Goal: Transaction & Acquisition: Purchase product/service

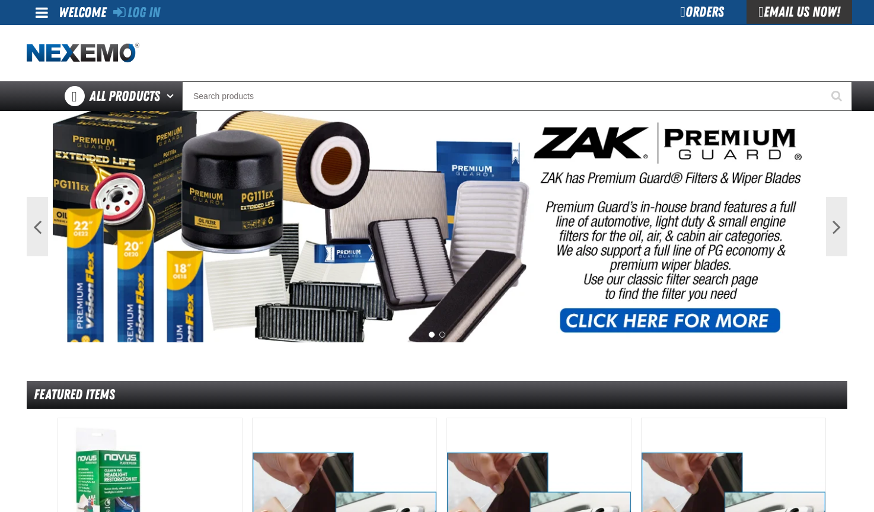
click at [688, 11] on div "Orders" at bounding box center [701, 12] width 89 height 24
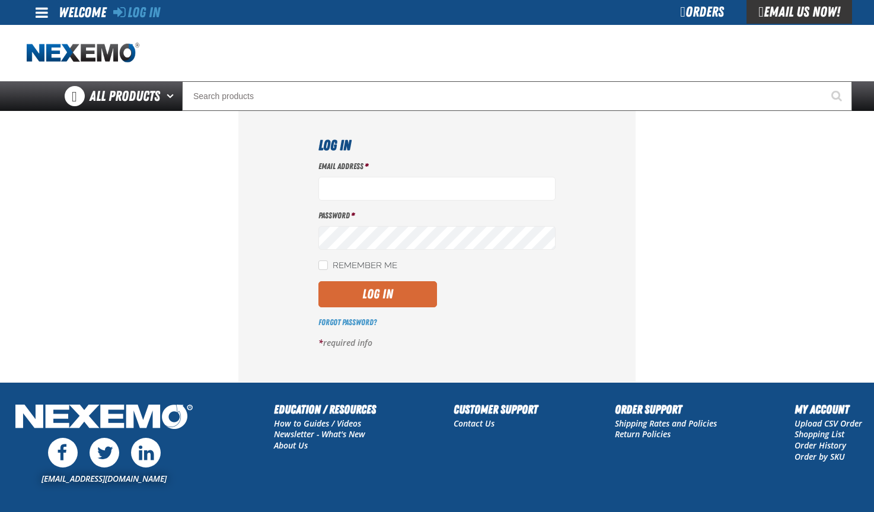
type input "jalligood@stonebriarchevrolet.com"
click at [372, 295] on button "Log In" at bounding box center [377, 294] width 119 height 26
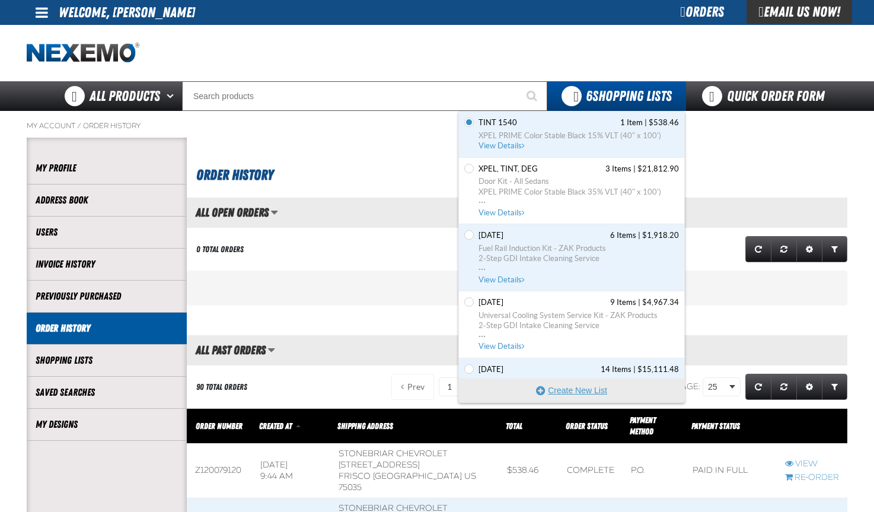
click at [563, 385] on button "Create New List" at bounding box center [571, 390] width 225 height 24
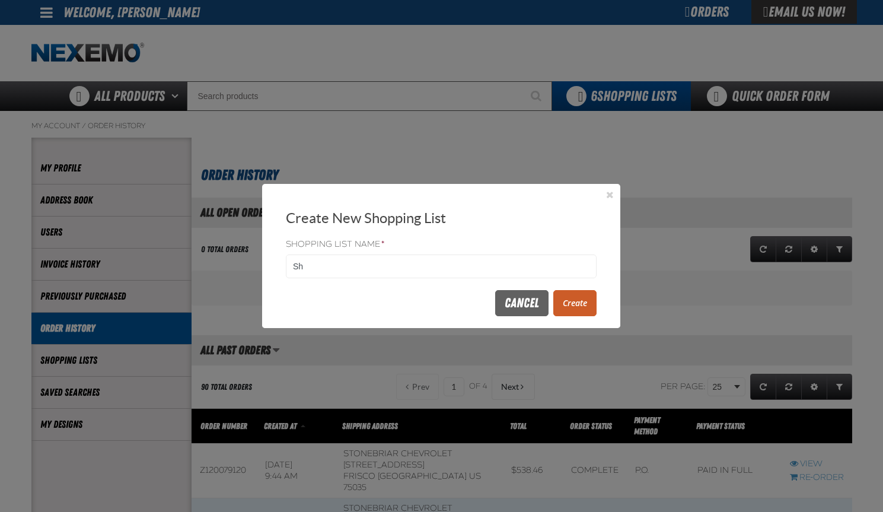
type input "S"
type input "[DATE]"
click at [587, 299] on button "Create" at bounding box center [574, 303] width 43 height 26
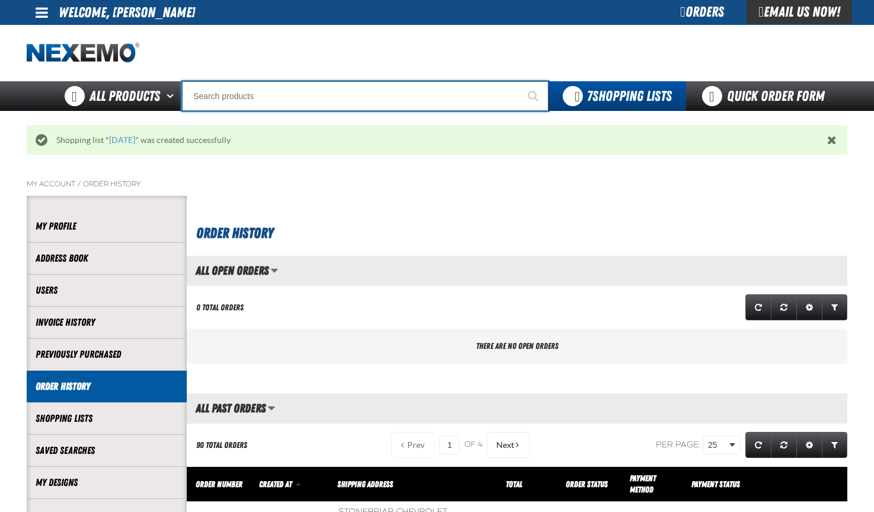
click at [203, 99] on input "Search" at bounding box center [365, 96] width 366 height 30
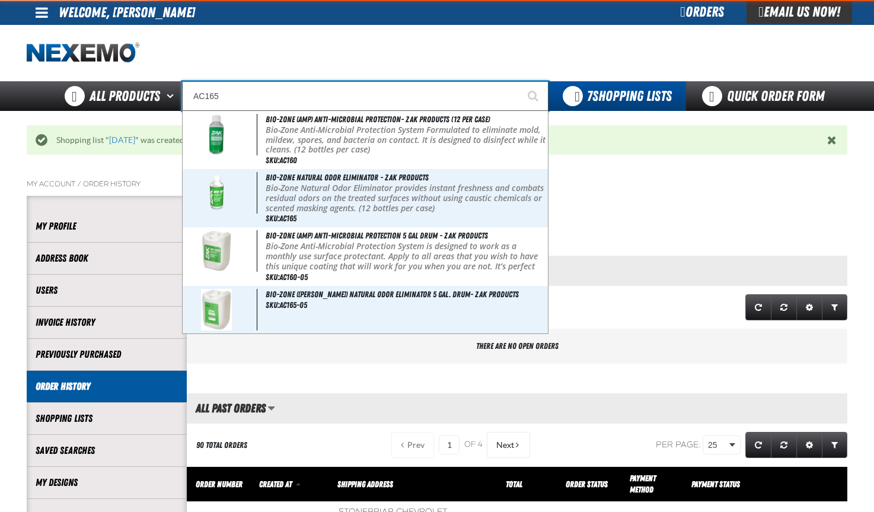
type input "AC165"
click at [519, 81] on button "Start Searching" at bounding box center [534, 96] width 30 height 30
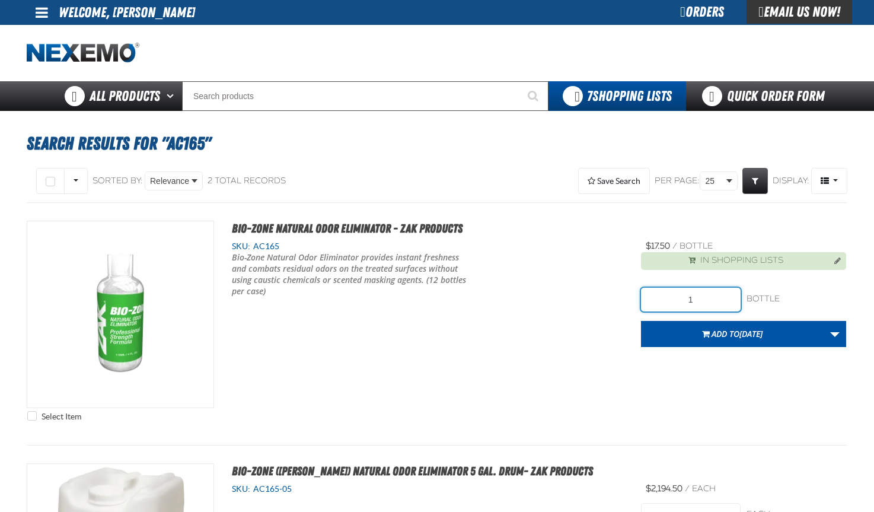
drag, startPoint x: 700, startPoint y: 298, endPoint x: 678, endPoint y: 299, distance: 22.0
click at [678, 299] on input "1" at bounding box center [691, 300] width 100 height 24
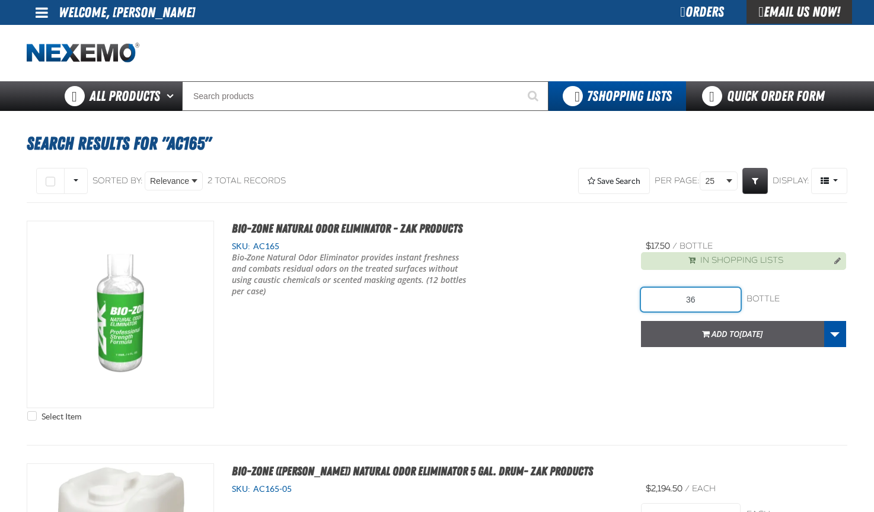
type input "36"
click at [733, 331] on span "Add to [DATE]" at bounding box center [736, 333] width 51 height 11
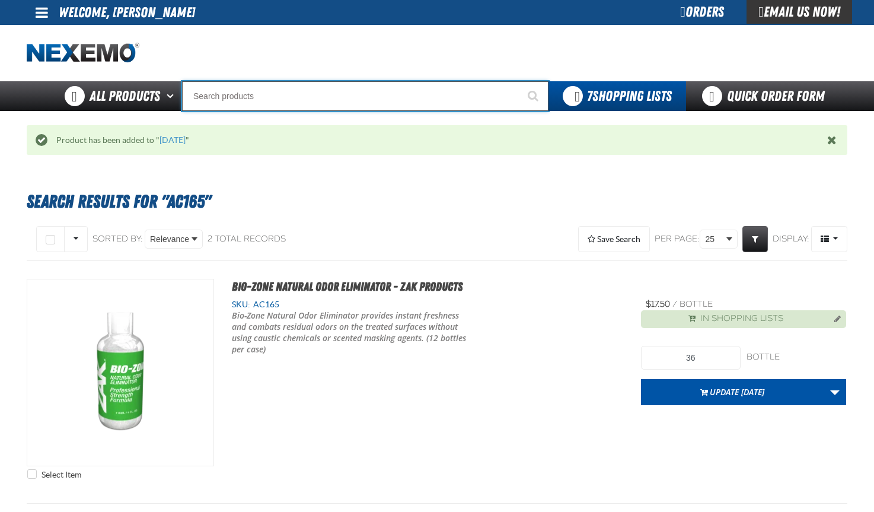
click at [207, 89] on input "Search" at bounding box center [365, 96] width 366 height 30
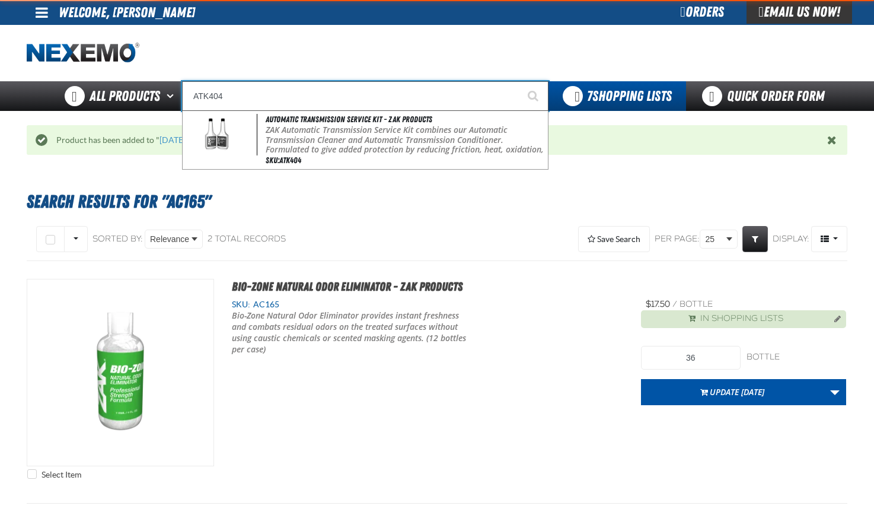
type input "ATK404"
click at [519, 81] on button "Start Searching" at bounding box center [534, 96] width 30 height 30
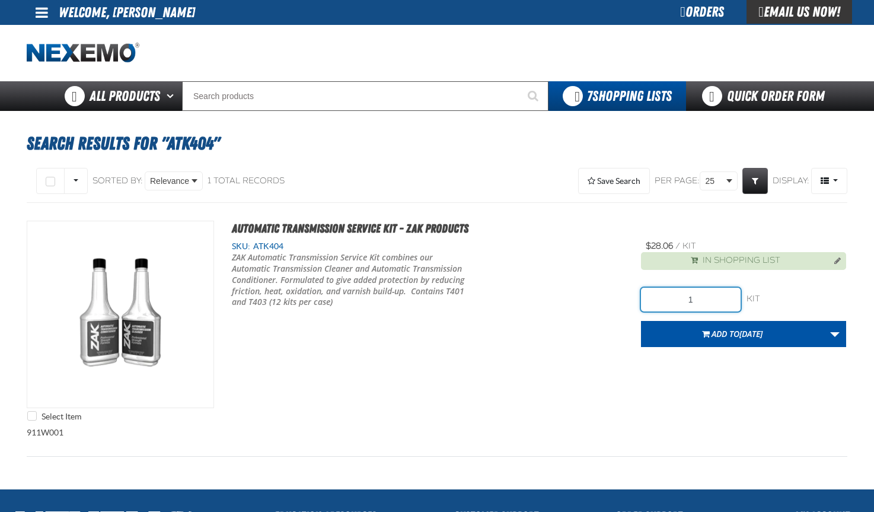
drag, startPoint x: 717, startPoint y: 300, endPoint x: 632, endPoint y: 298, distance: 84.8
click at [631, 298] on div "Select Item Automatic Transmission Service Kit - ZAK Products SKU: ATK404 /" at bounding box center [437, 324] width 820 height 206
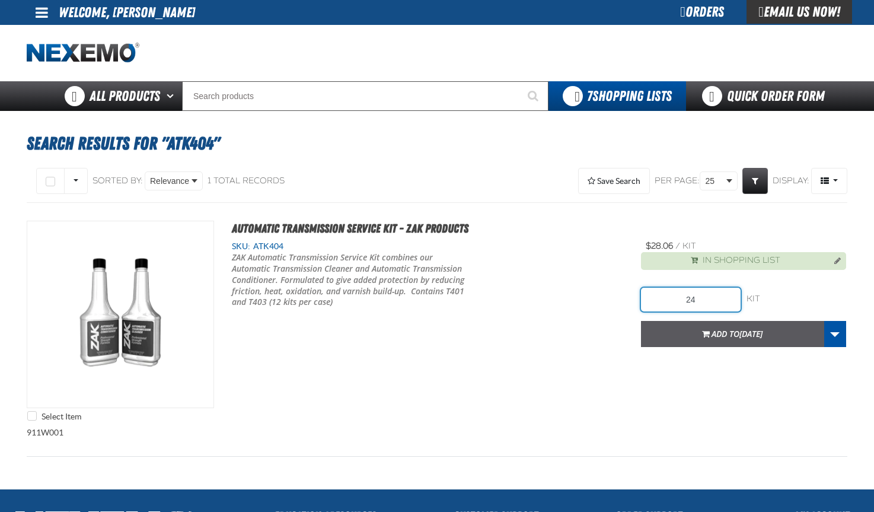
type input "24"
click at [714, 326] on button "Add to [DATE]" at bounding box center [732, 334] width 183 height 26
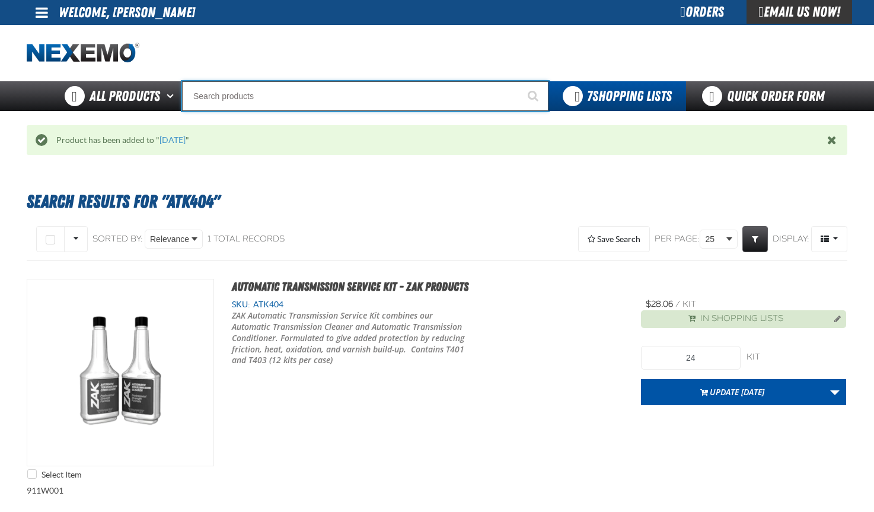
click at [230, 98] on input "Search" at bounding box center [365, 96] width 366 height 30
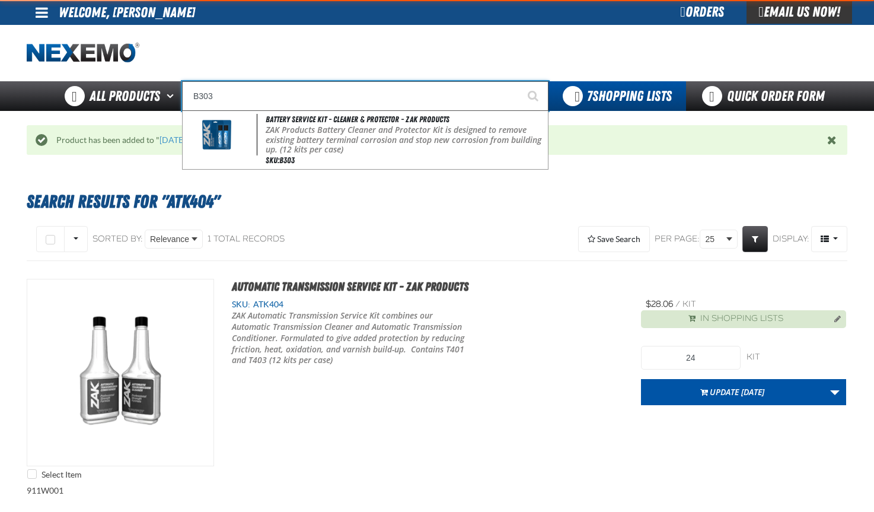
type input "B303"
click at [519, 81] on button "Start Searching" at bounding box center [534, 96] width 30 height 30
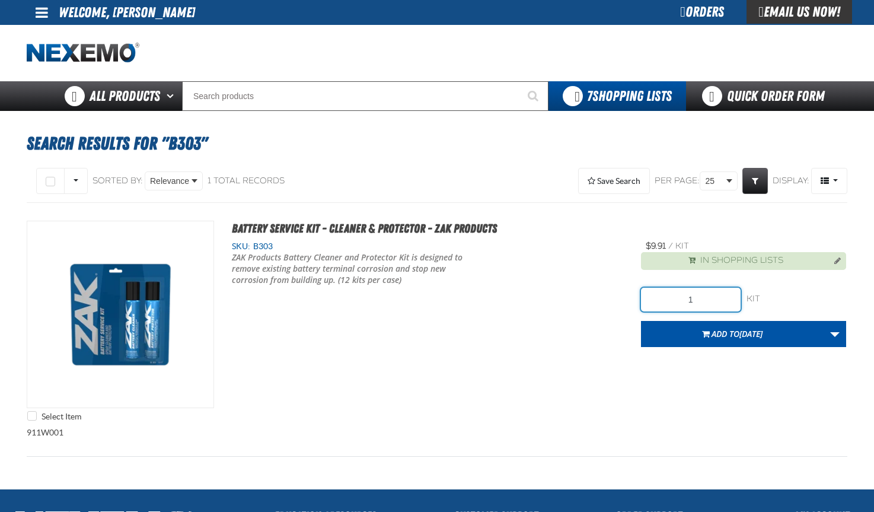
drag, startPoint x: 707, startPoint y: 299, endPoint x: 667, endPoint y: 296, distance: 40.4
click at [667, 296] on input "1" at bounding box center [691, 300] width 100 height 24
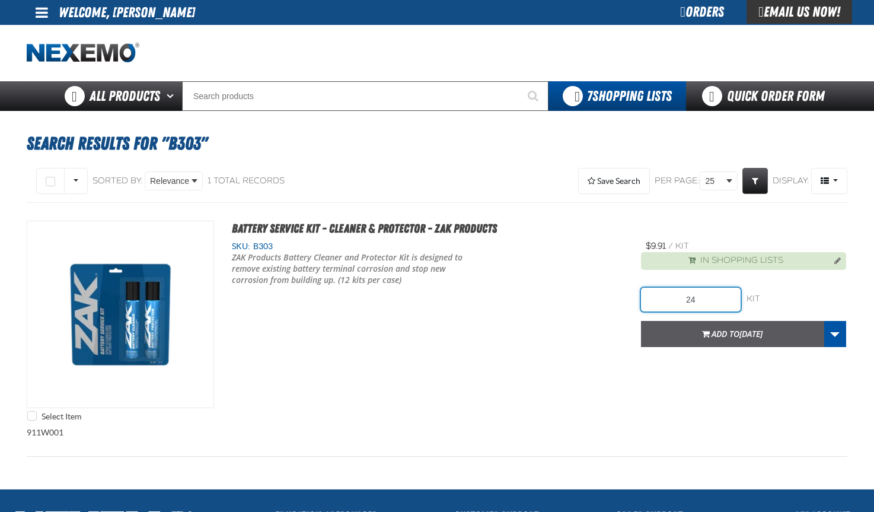
type input "24"
click at [724, 330] on span "Add to 10-3-25" at bounding box center [736, 333] width 51 height 11
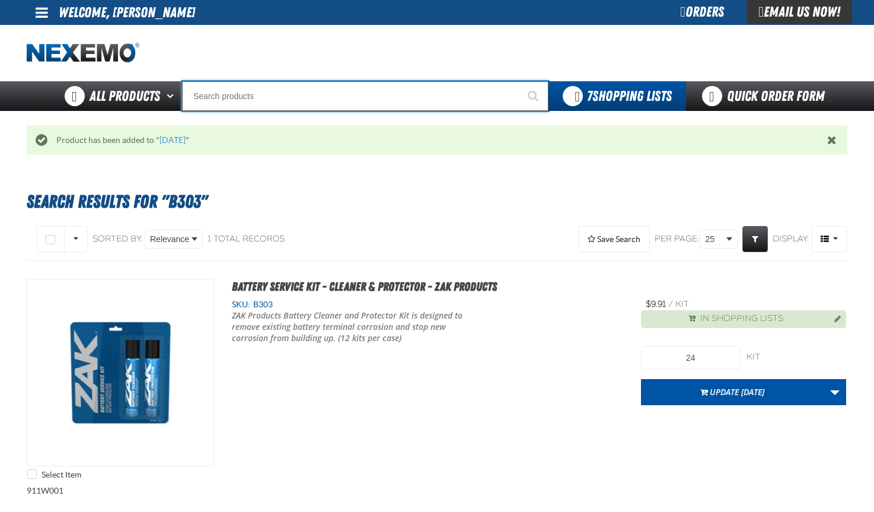
click at [209, 91] on input "Search" at bounding box center [365, 96] width 366 height 30
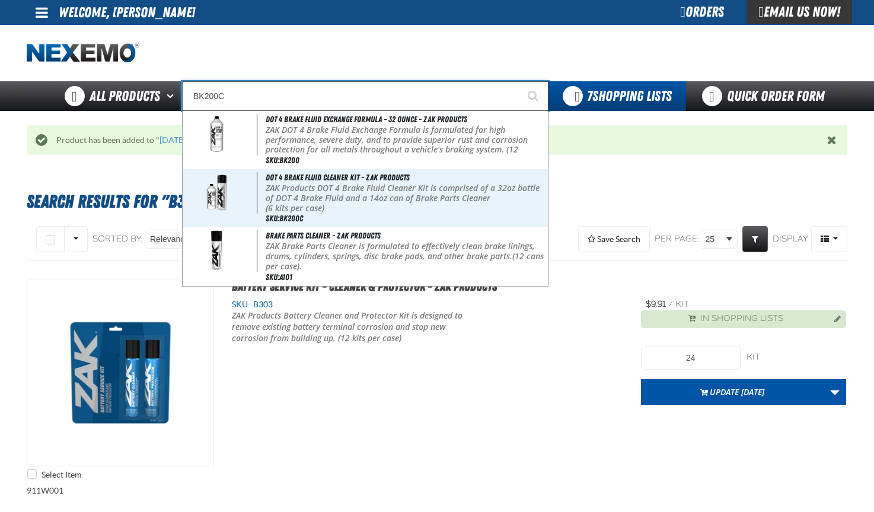
type input "BK200C"
click at [519, 81] on button "Start Searching" at bounding box center [534, 96] width 30 height 30
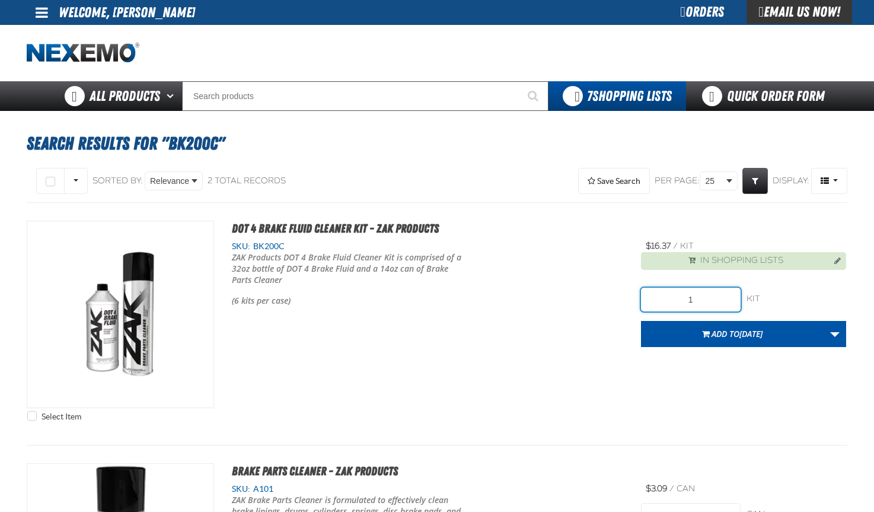
drag, startPoint x: 707, startPoint y: 300, endPoint x: 644, endPoint y: 301, distance: 62.8
click at [644, 301] on input "1" at bounding box center [691, 300] width 100 height 24
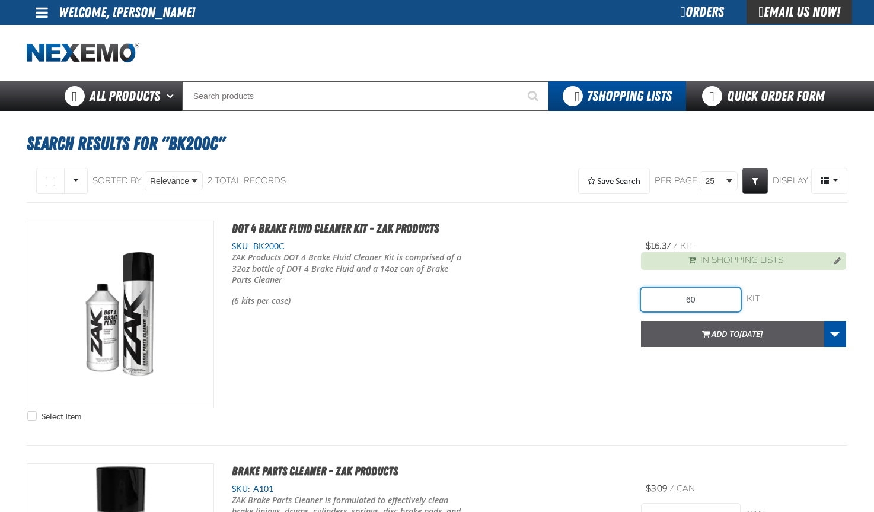
type input "60"
click at [739, 330] on span "[DATE]" at bounding box center [750, 333] width 23 height 11
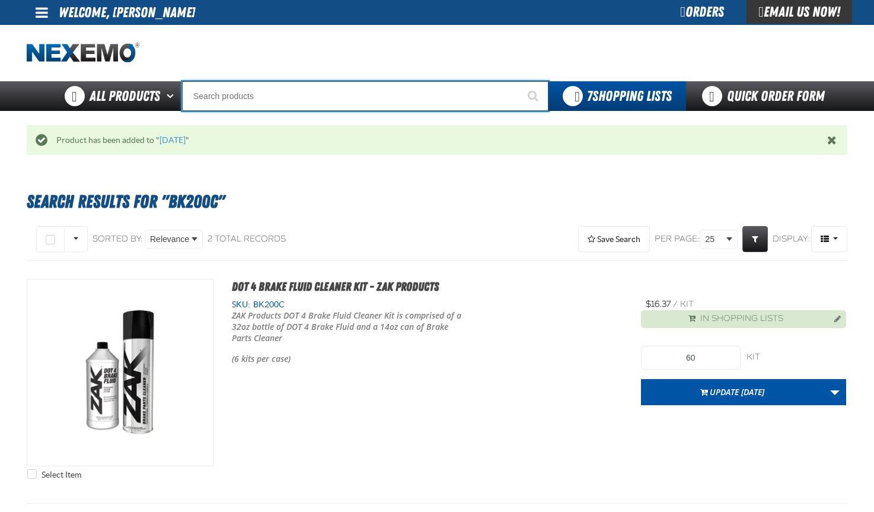
click at [273, 99] on input "Search" at bounding box center [365, 96] width 366 height 30
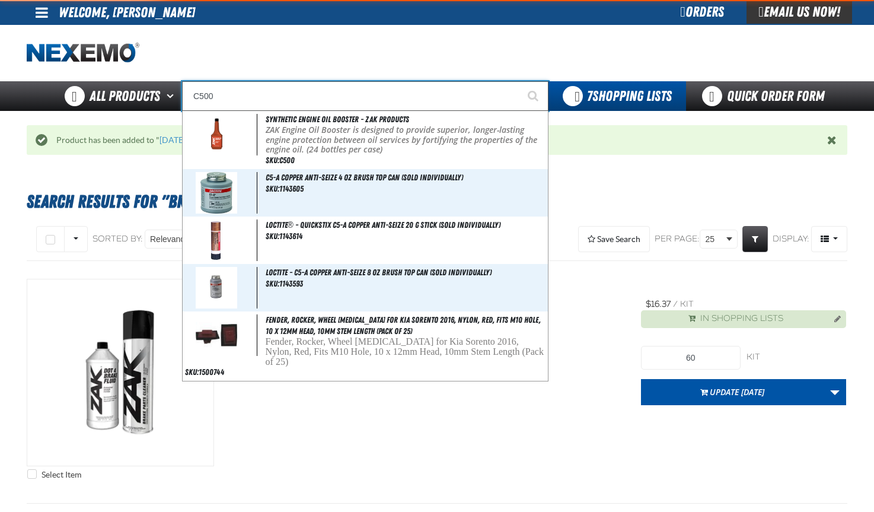
type input "C500"
click at [519, 81] on button "Start Searching" at bounding box center [534, 96] width 30 height 30
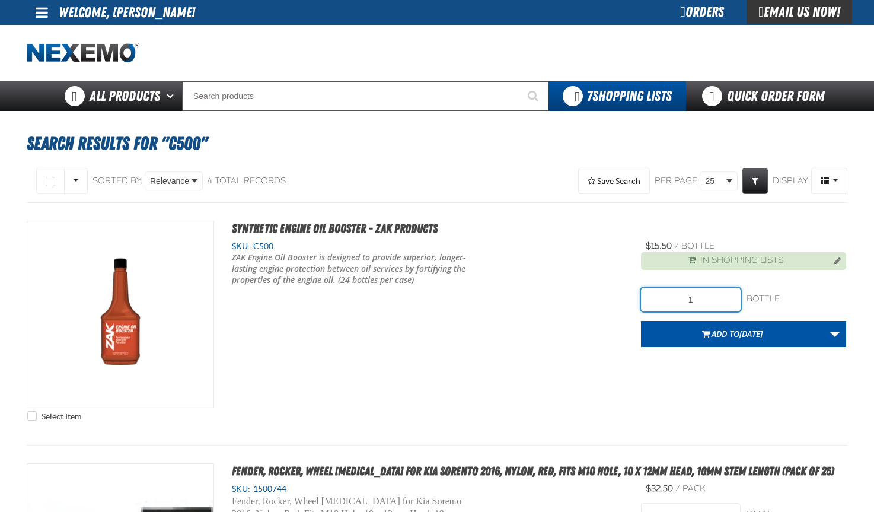
drag, startPoint x: 695, startPoint y: 298, endPoint x: 676, endPoint y: 299, distance: 19.0
click at [676, 299] on input "1" at bounding box center [691, 300] width 100 height 24
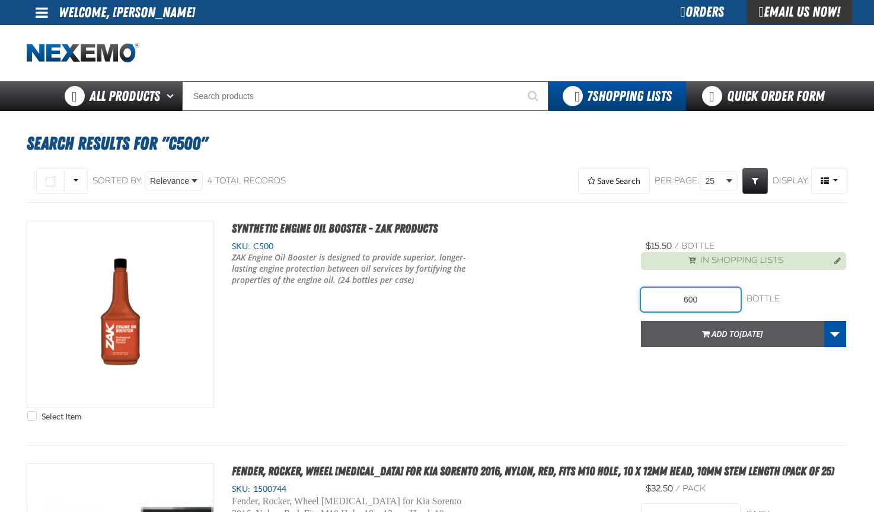
type input "600"
click at [722, 329] on span "Add to [DATE]" at bounding box center [736, 333] width 51 height 11
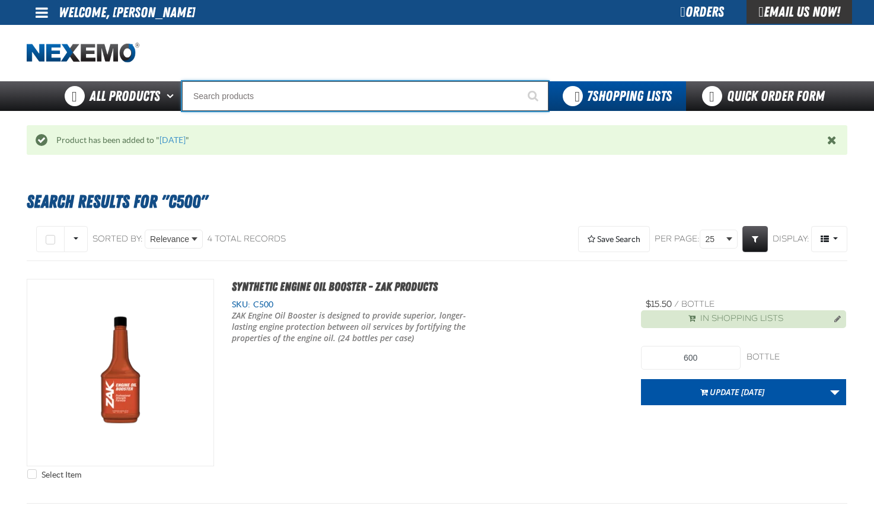
click at [196, 95] on input "Search" at bounding box center [365, 96] width 366 height 30
type input "D"
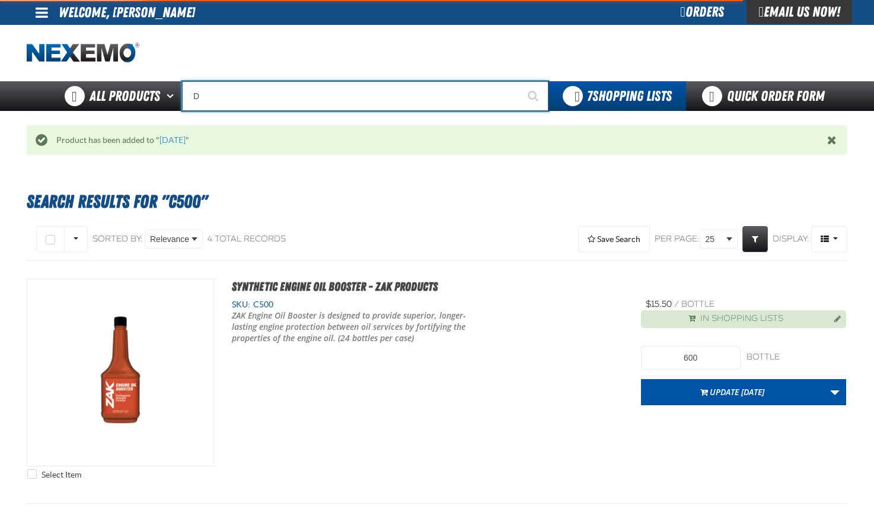
type input "D Alkaline Battery 1.5 Volt (ph)"
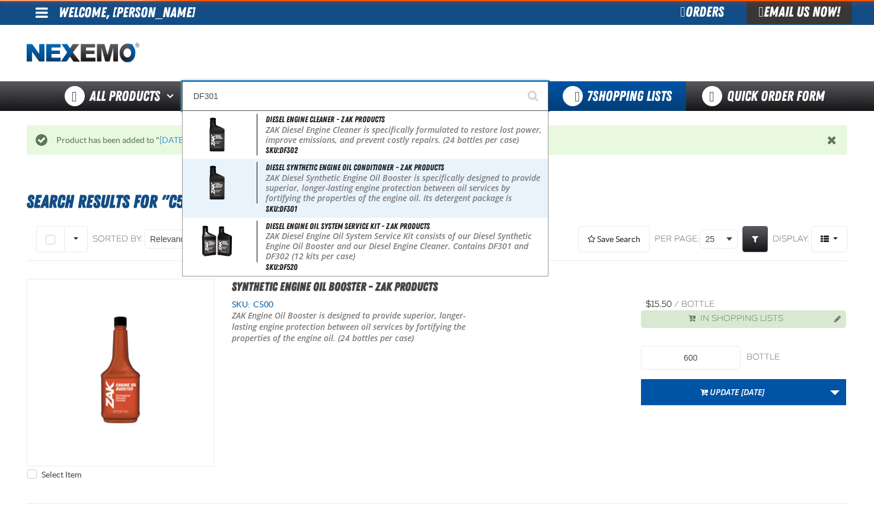
type input "DF301"
click at [519, 81] on button "Start Searching" at bounding box center [534, 96] width 30 height 30
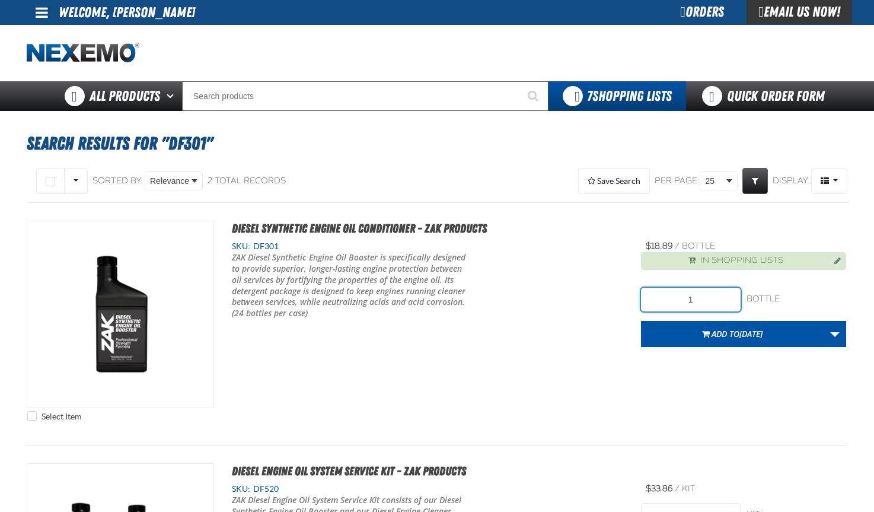
drag, startPoint x: 707, startPoint y: 298, endPoint x: 676, endPoint y: 300, distance: 30.9
click at [676, 300] on input "1" at bounding box center [691, 300] width 100 height 24
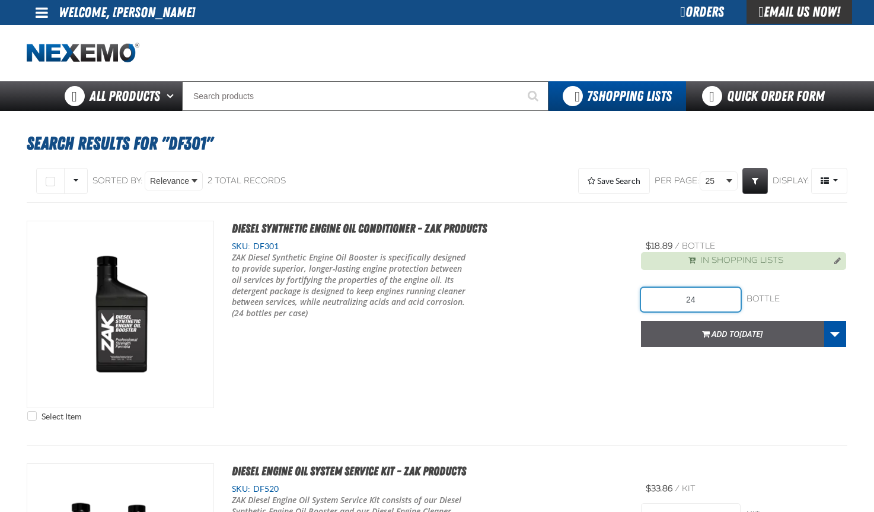
type input "24"
click at [743, 334] on span "10-3-25" at bounding box center [750, 333] width 23 height 11
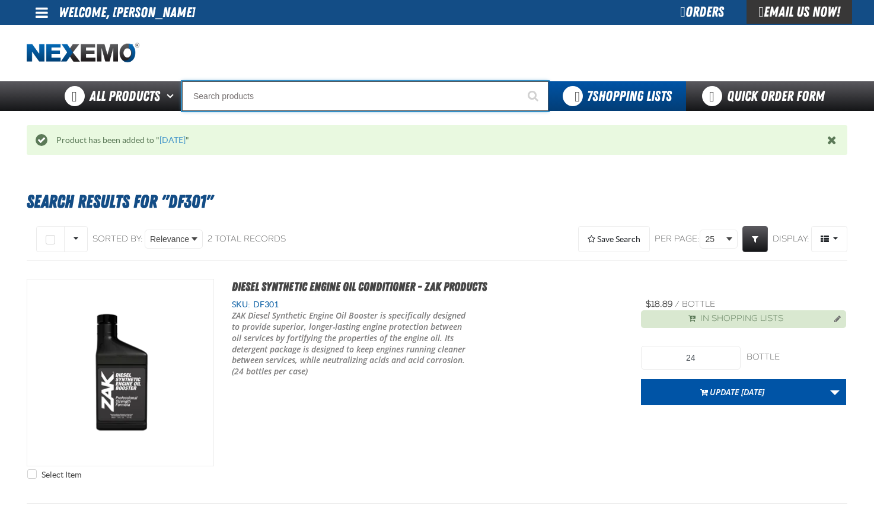
click at [201, 96] on input "Search" at bounding box center [365, 96] width 366 height 30
type input "D"
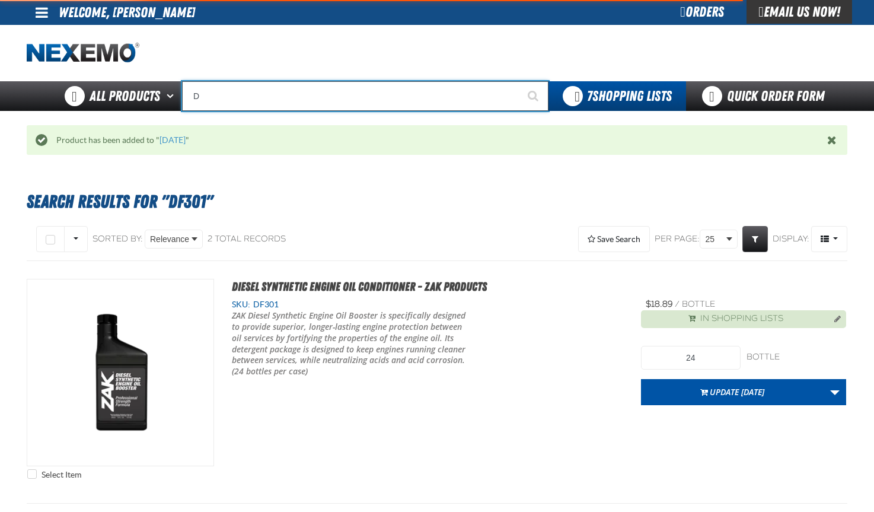
type input "D Alkaline Battery 1.5 Volt (ph)"
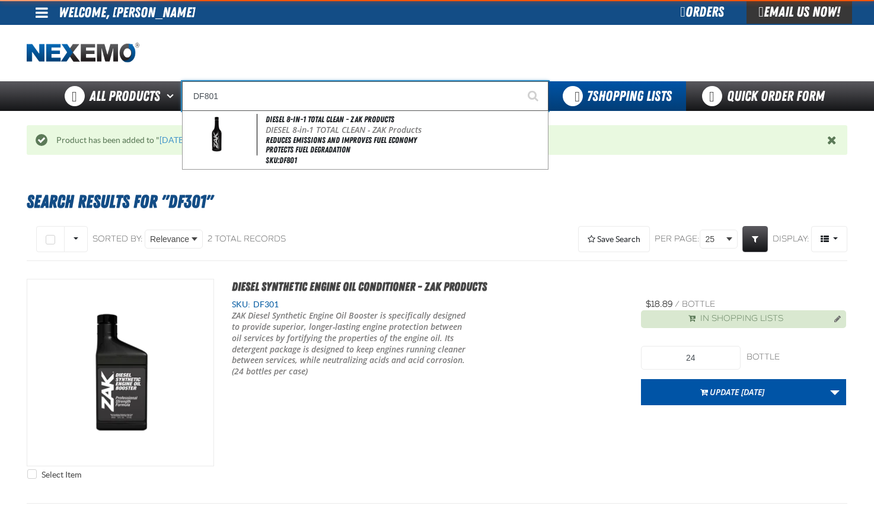
type input "DF801"
click at [519, 81] on button "Start Searching" at bounding box center [534, 96] width 30 height 30
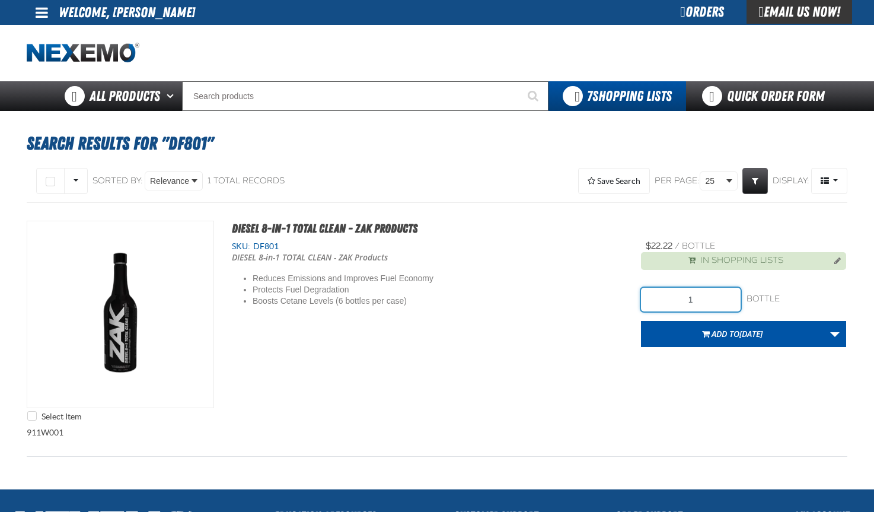
click at [710, 301] on input "1" at bounding box center [691, 300] width 100 height 24
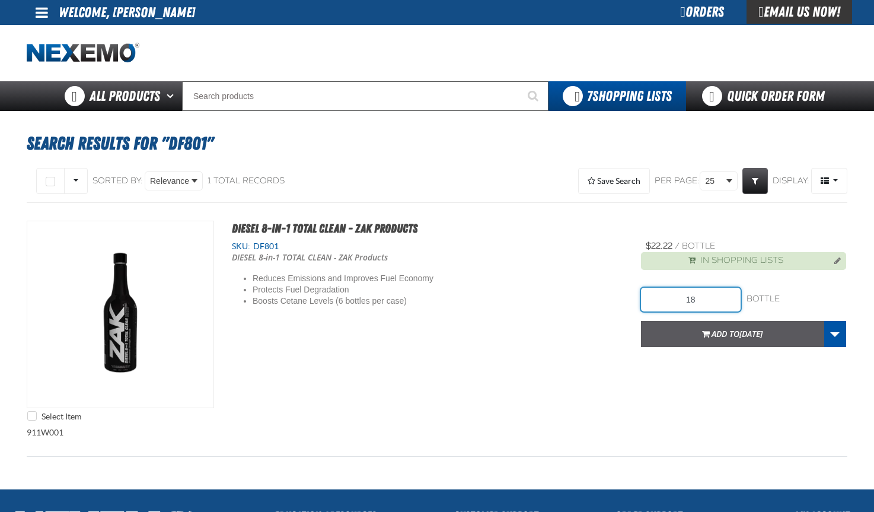
type input "18"
click at [725, 329] on span "Add to [DATE]" at bounding box center [736, 333] width 51 height 11
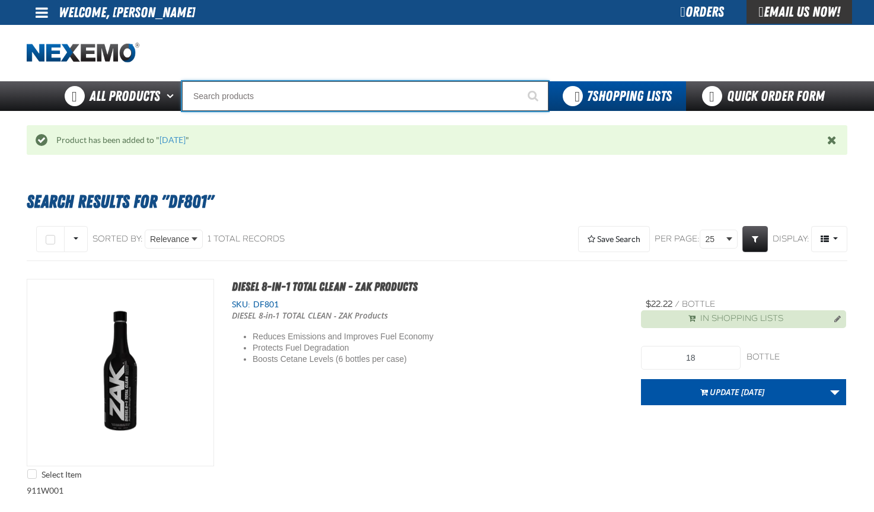
click at [196, 105] on input "Search" at bounding box center [365, 96] width 366 height 30
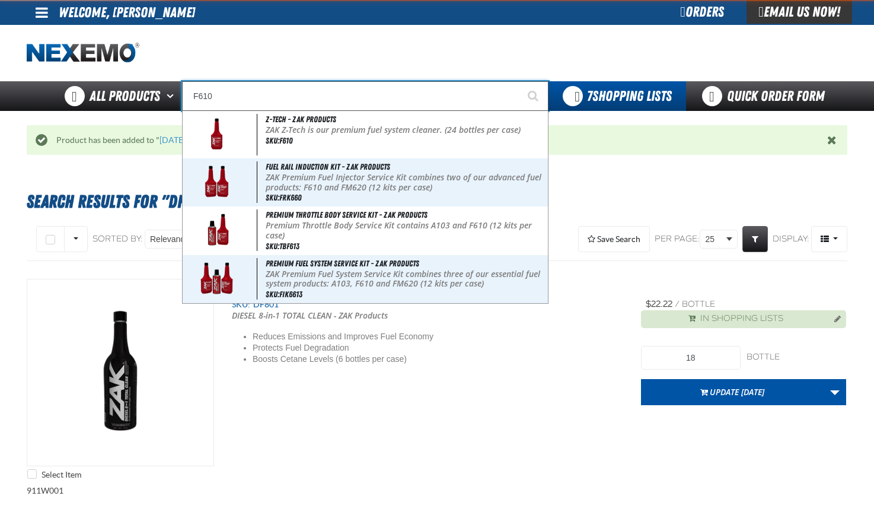
type input "F610"
click at [519, 81] on button "Start Searching" at bounding box center [534, 96] width 30 height 30
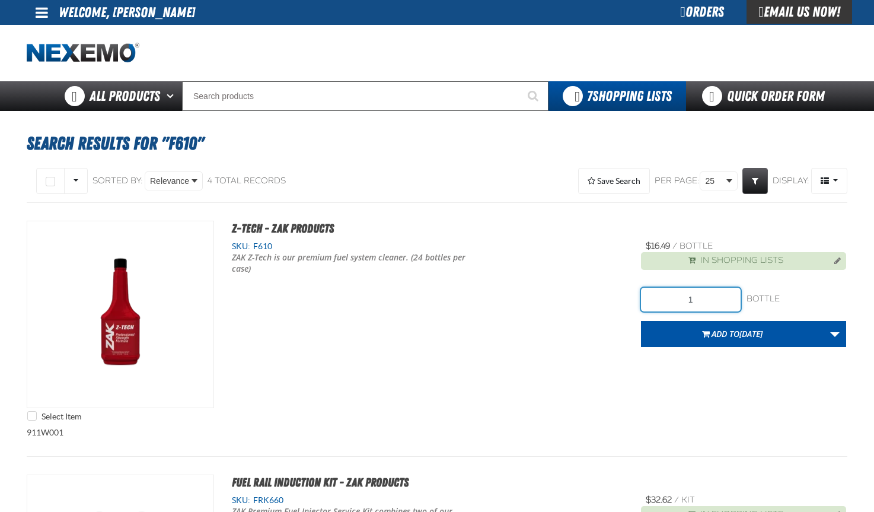
click at [705, 301] on input "1" at bounding box center [691, 300] width 100 height 24
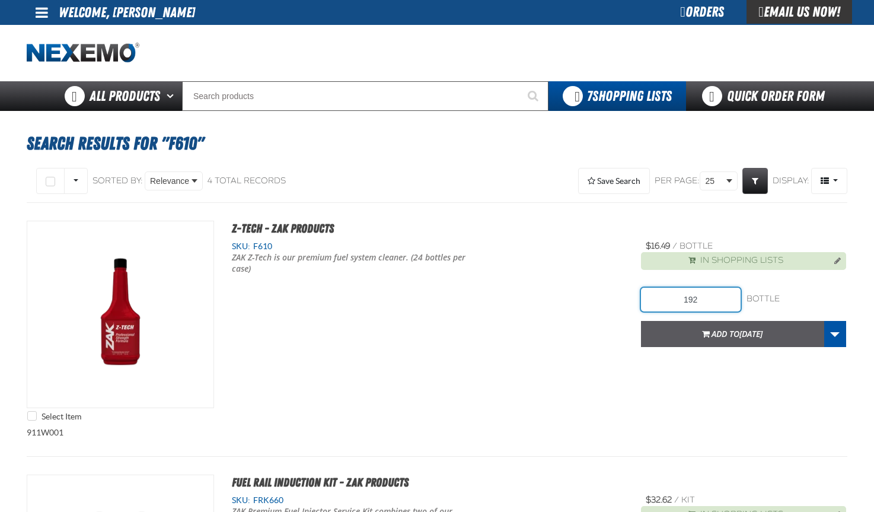
type input "192"
click at [733, 335] on span "Add to [DATE]" at bounding box center [736, 333] width 51 height 11
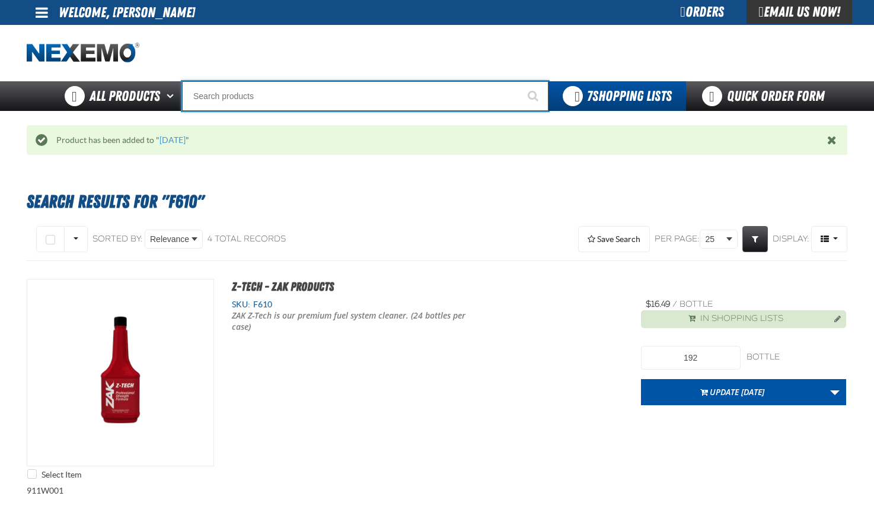
click at [225, 98] on input "Search" at bounding box center [365, 96] width 366 height 30
type input "R"
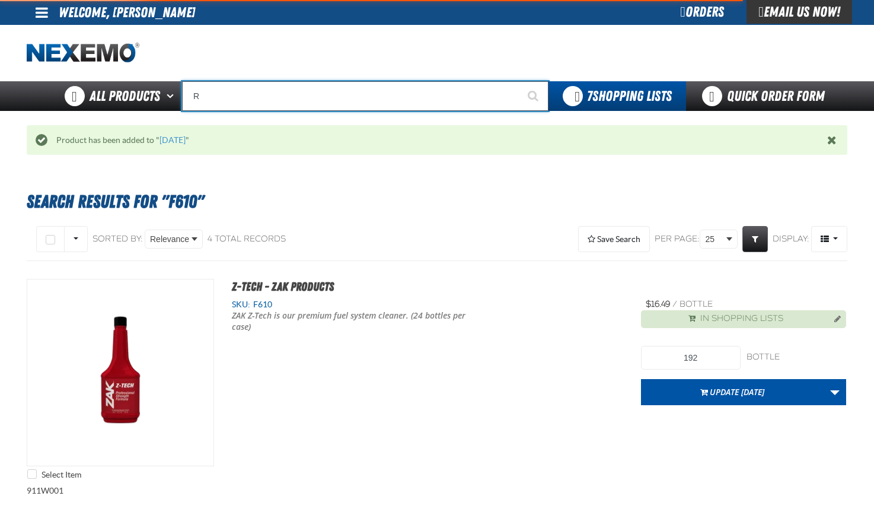
type input "ROADSIDE R"
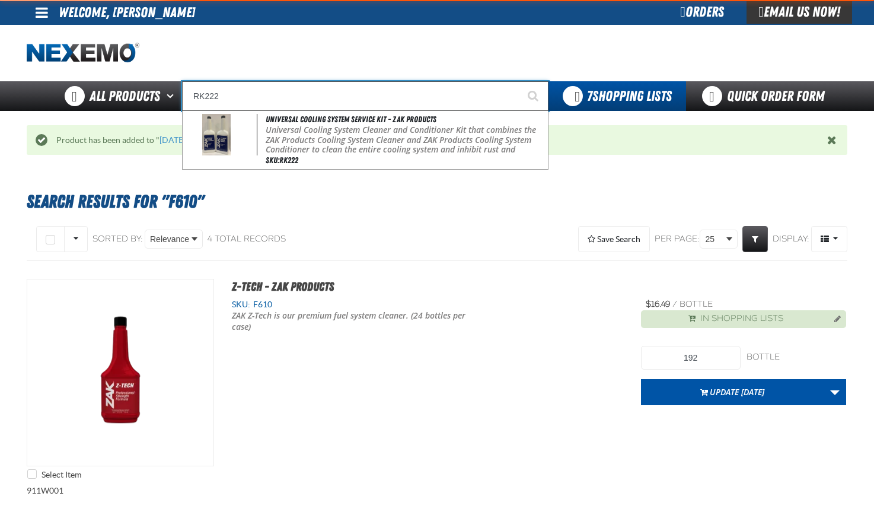
type input "RK222"
click at [519, 81] on button "Start Searching" at bounding box center [534, 96] width 30 height 30
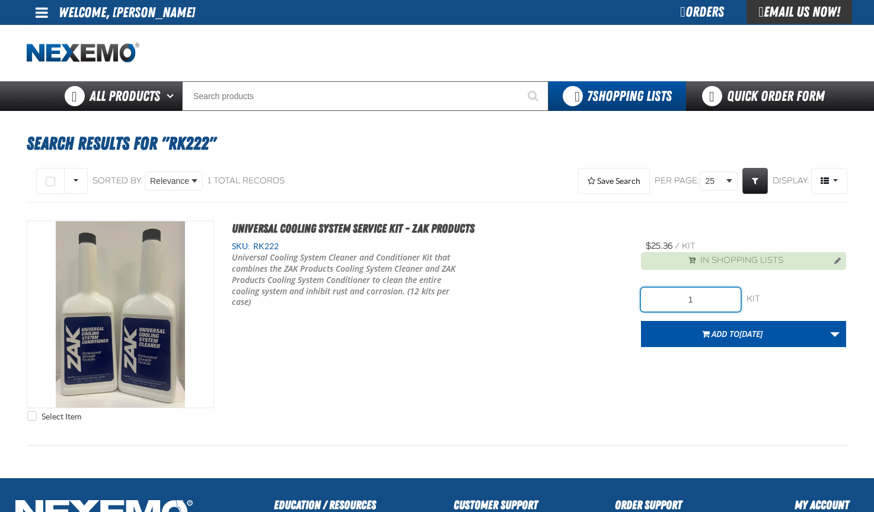
click at [715, 306] on input "1" at bounding box center [691, 300] width 100 height 24
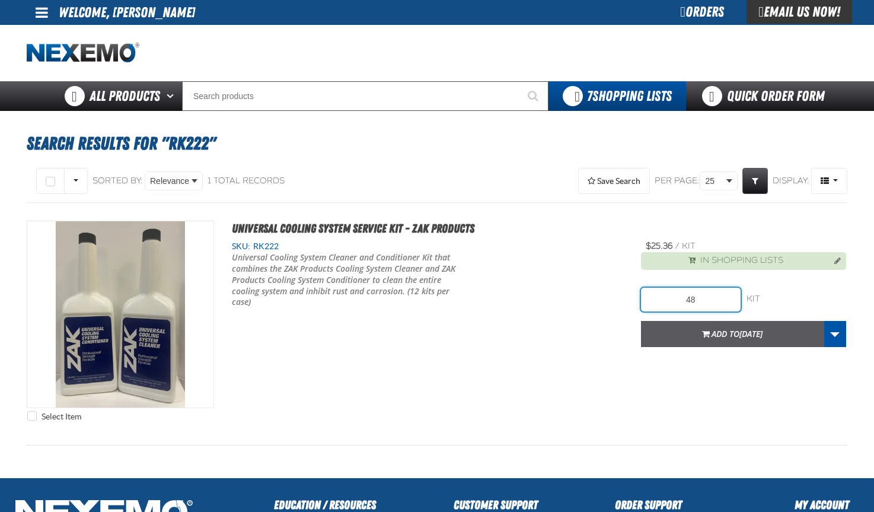
type input "48"
click at [711, 331] on span "Add to [DATE]" at bounding box center [736, 333] width 51 height 11
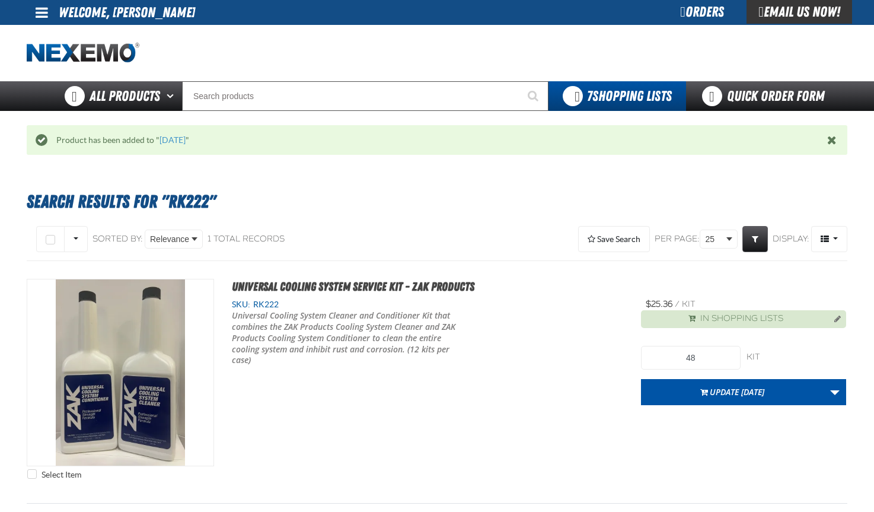
click at [200, 80] on div at bounding box center [437, 53] width 820 height 56
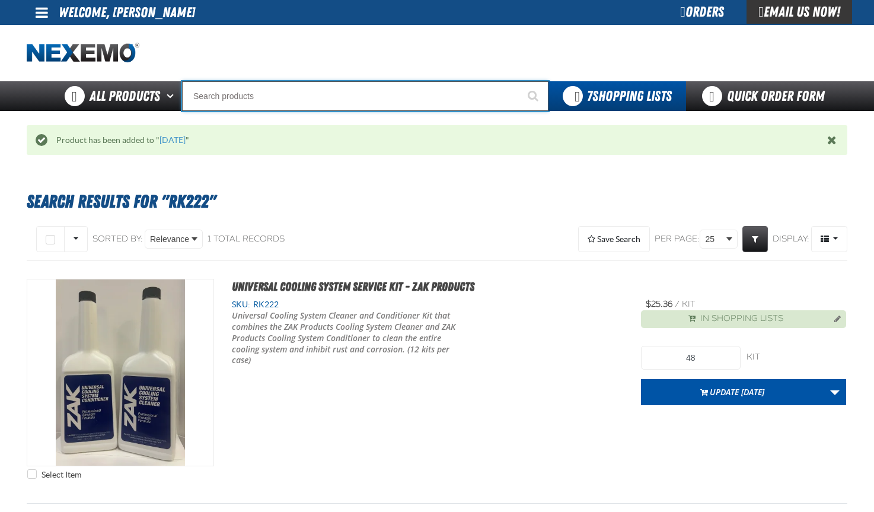
click at [199, 92] on input "Search" at bounding box center [365, 96] width 366 height 30
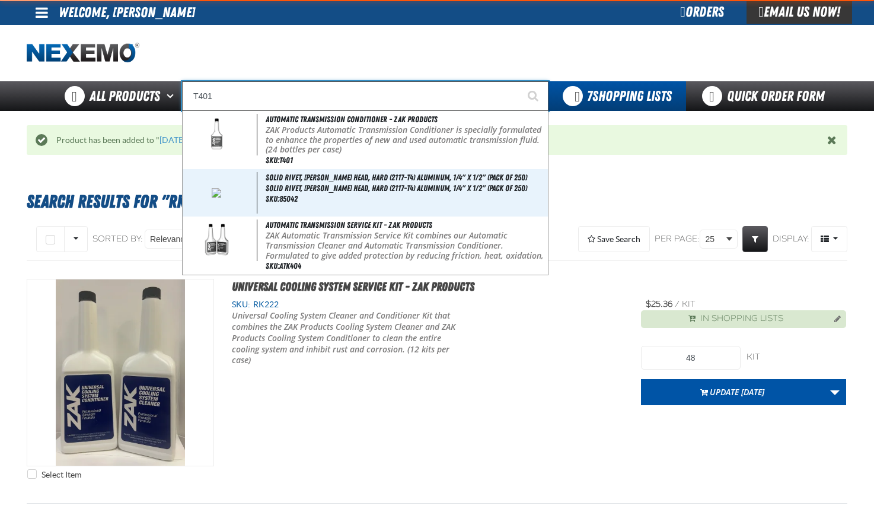
type input "T401"
click at [519, 81] on button "Start Searching" at bounding box center [534, 96] width 30 height 30
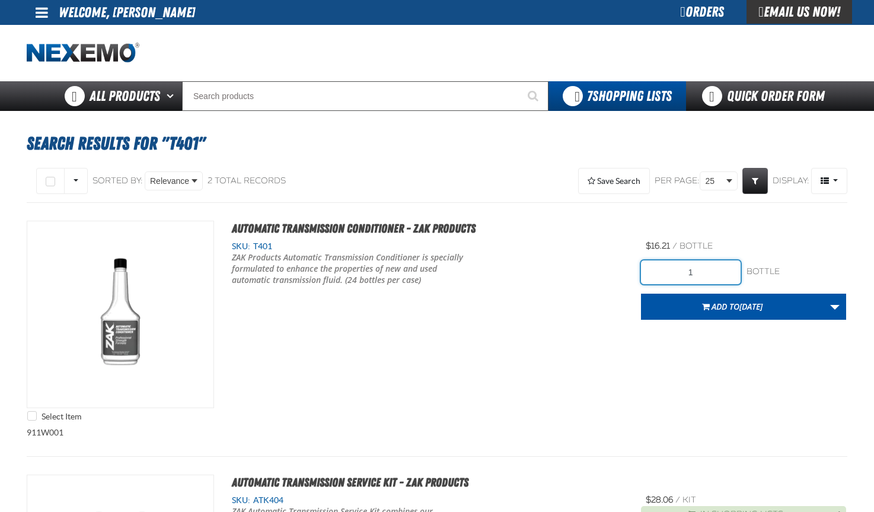
drag, startPoint x: 717, startPoint y: 272, endPoint x: 657, endPoint y: 274, distance: 59.3
click at [657, 273] on input "1" at bounding box center [691, 272] width 100 height 24
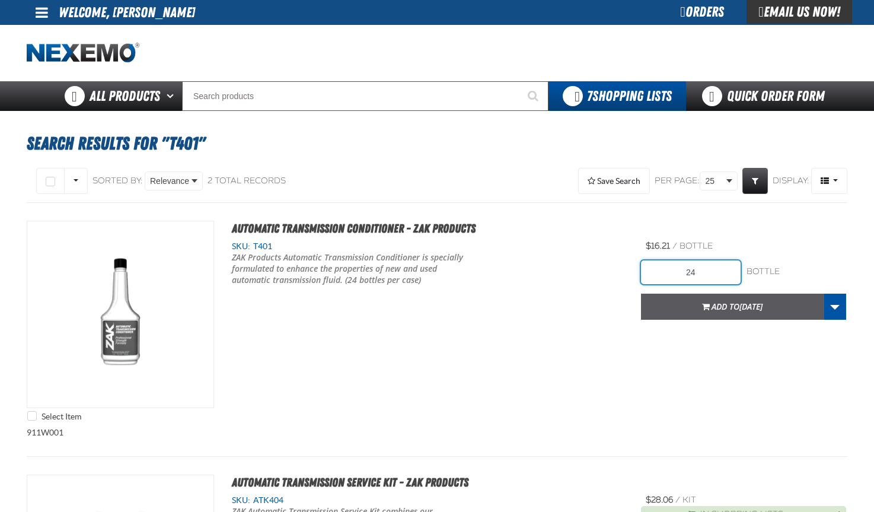
type input "24"
click at [723, 305] on span "Add to 10-3-25" at bounding box center [736, 306] width 51 height 11
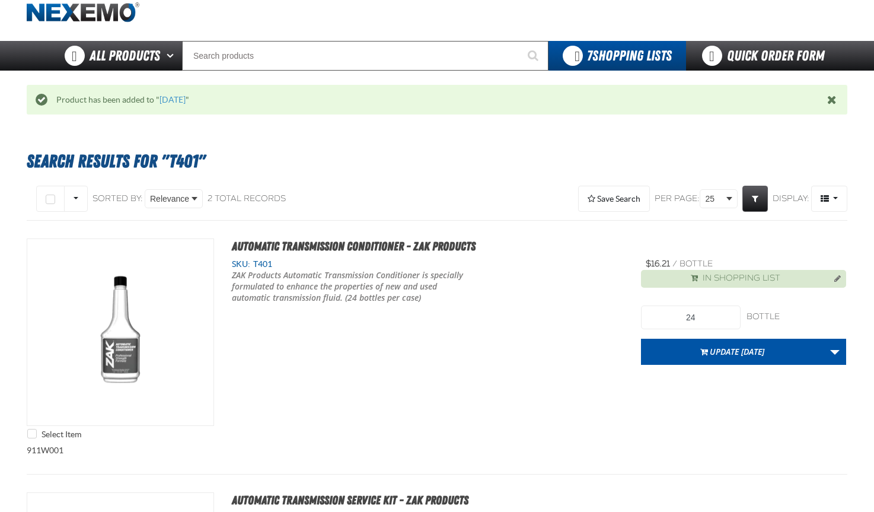
scroll to position [59, 0]
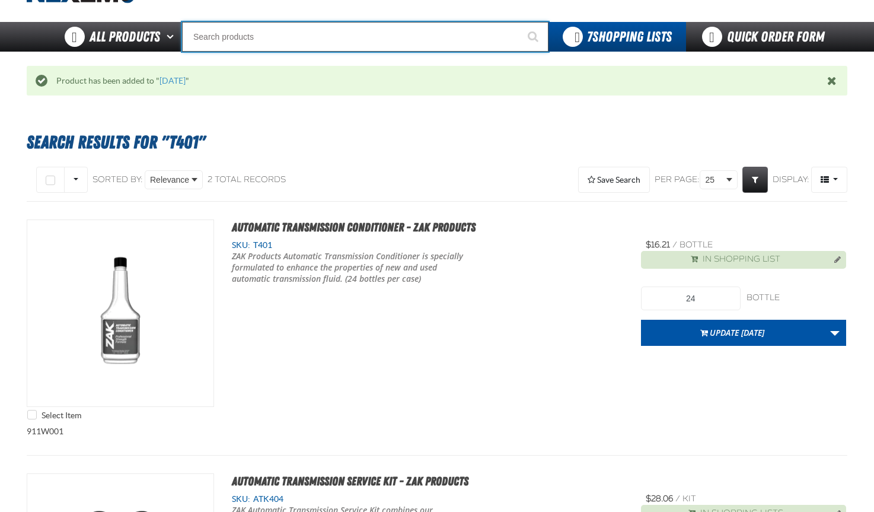
click at [203, 33] on input "Search" at bounding box center [365, 37] width 366 height 30
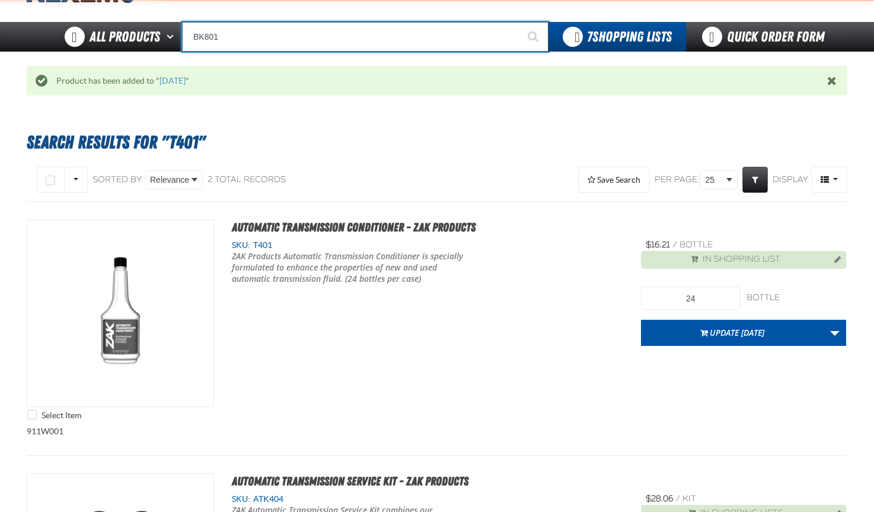
type input "BK801"
click at [519, 22] on button "Start Searching" at bounding box center [534, 37] width 30 height 30
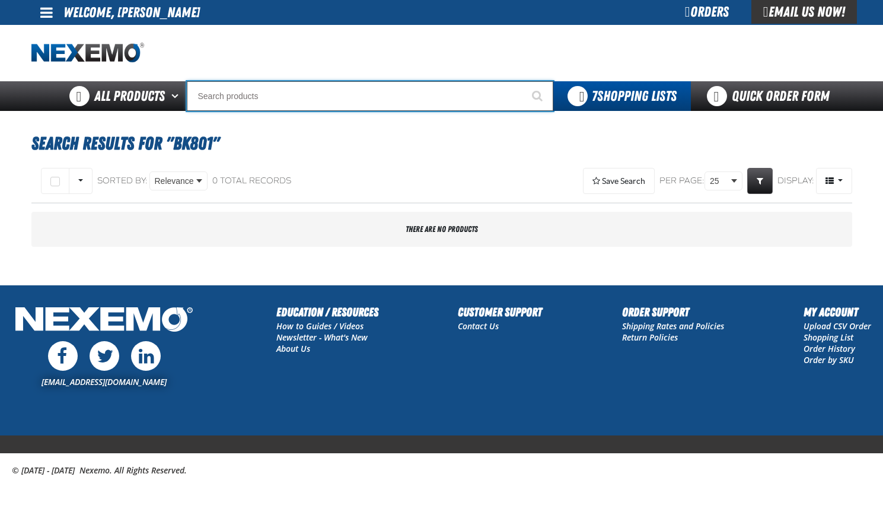
click at [214, 94] on input "Search" at bounding box center [370, 96] width 366 height 30
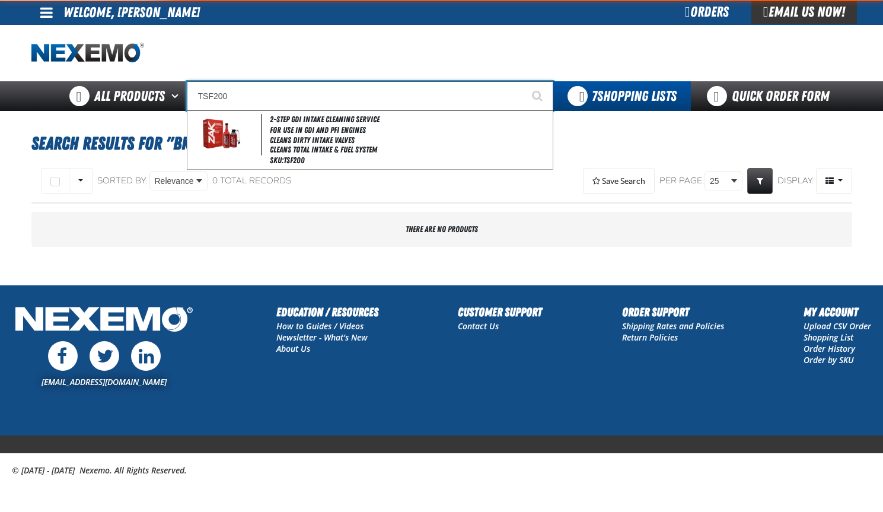
type input "TSF200"
click at [523, 81] on button "Start Searching" at bounding box center [538, 96] width 30 height 30
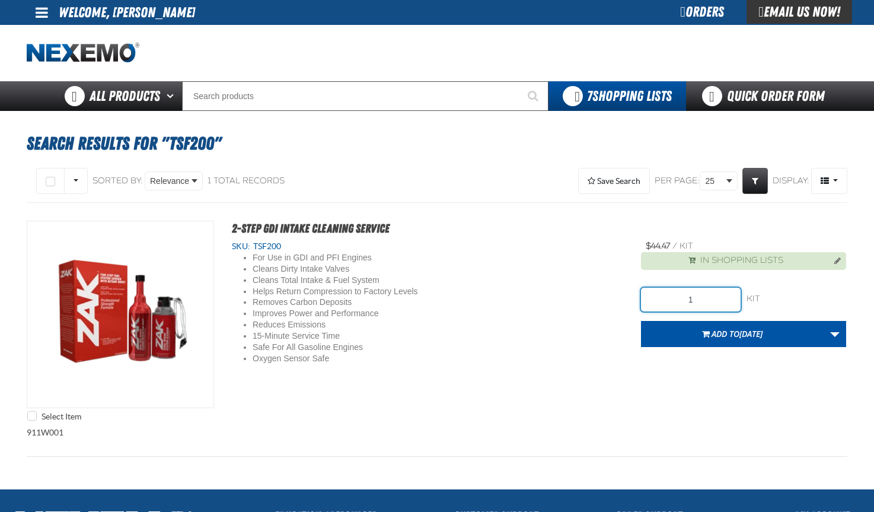
click at [701, 301] on input "1" at bounding box center [691, 300] width 100 height 24
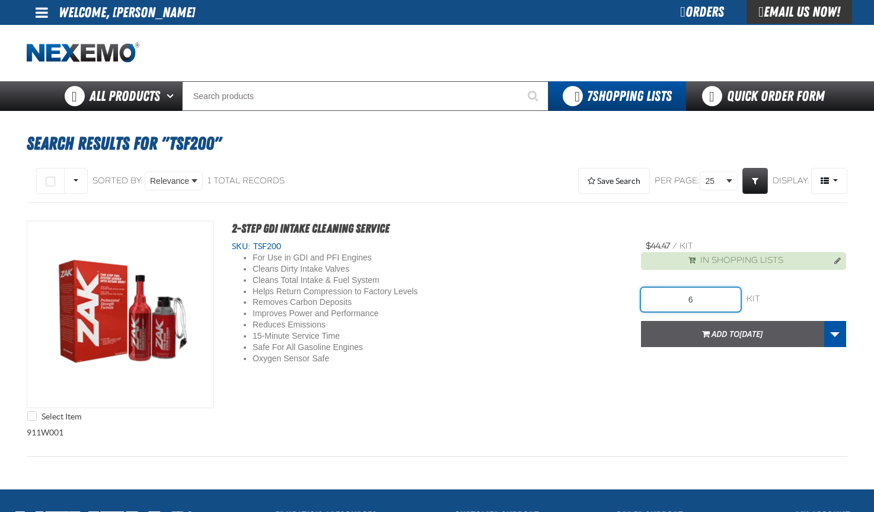
type input "6"
click at [745, 333] on span "[DATE]" at bounding box center [750, 333] width 23 height 11
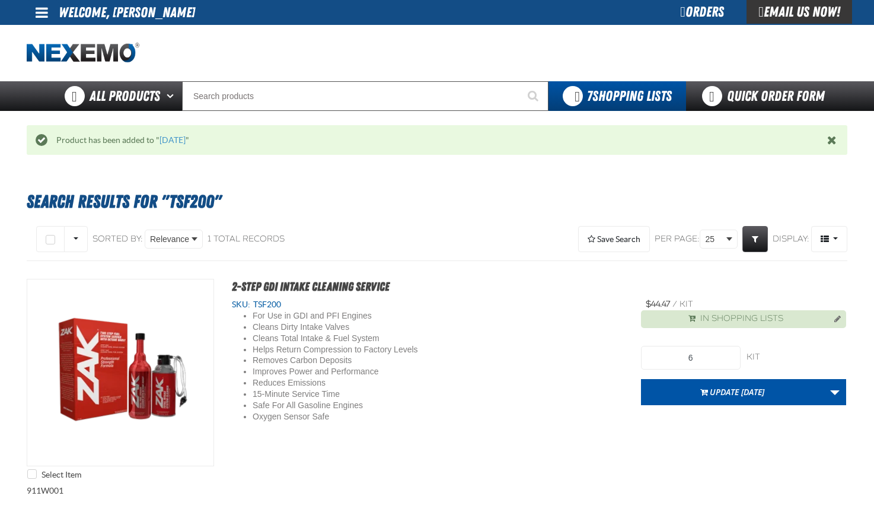
click at [488, 209] on h1 "Search Results for "TSF200"" at bounding box center [437, 202] width 820 height 32
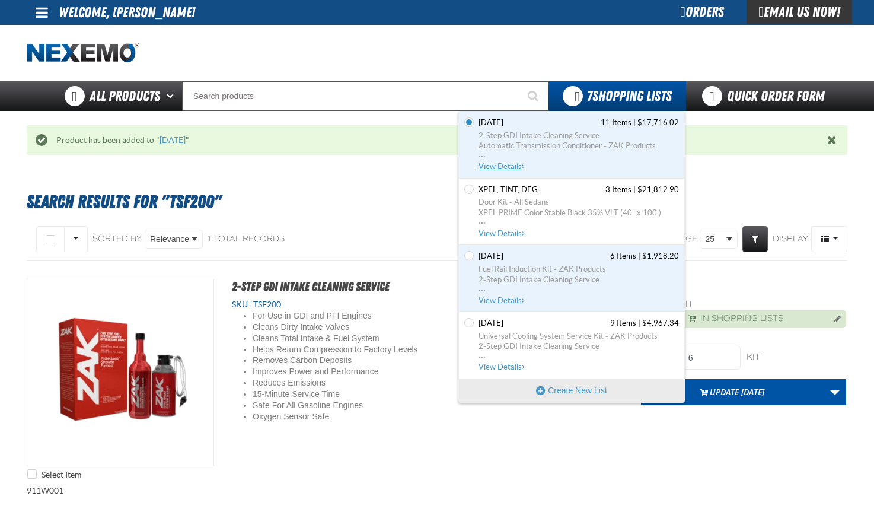
click at [504, 164] on span "View Details" at bounding box center [502, 166] width 48 height 9
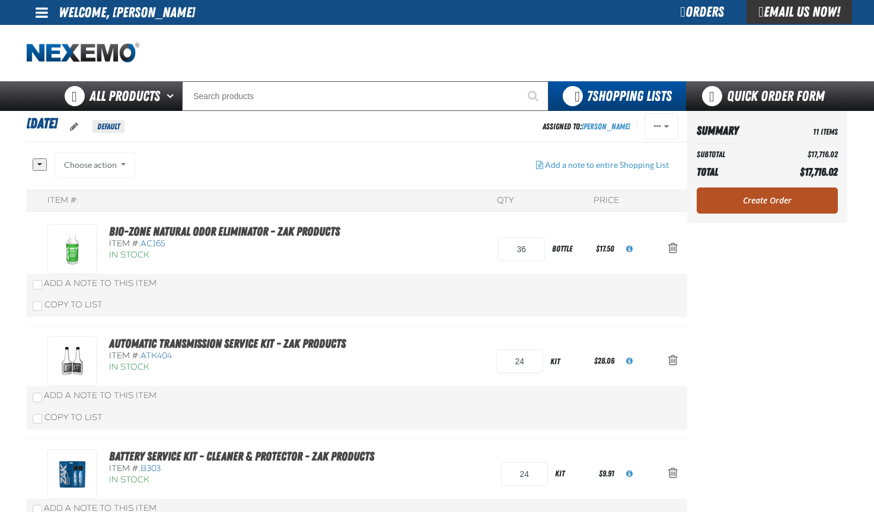
click at [743, 200] on link "Create Order" at bounding box center [767, 200] width 141 height 26
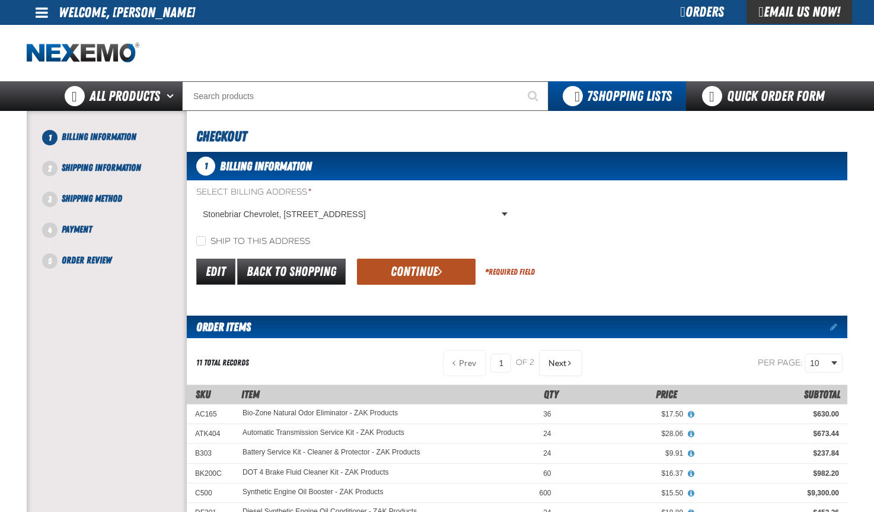
click at [433, 262] on button "Continue" at bounding box center [416, 271] width 119 height 26
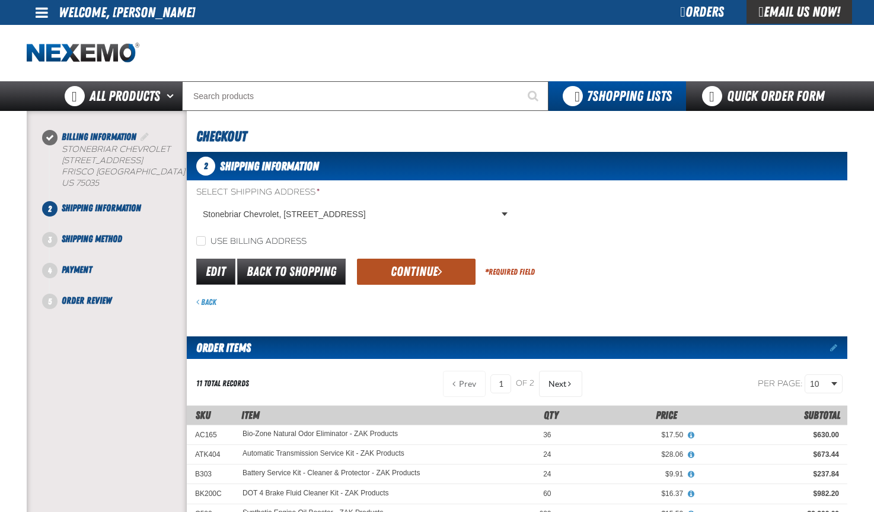
click at [428, 268] on button "Continue" at bounding box center [416, 271] width 119 height 26
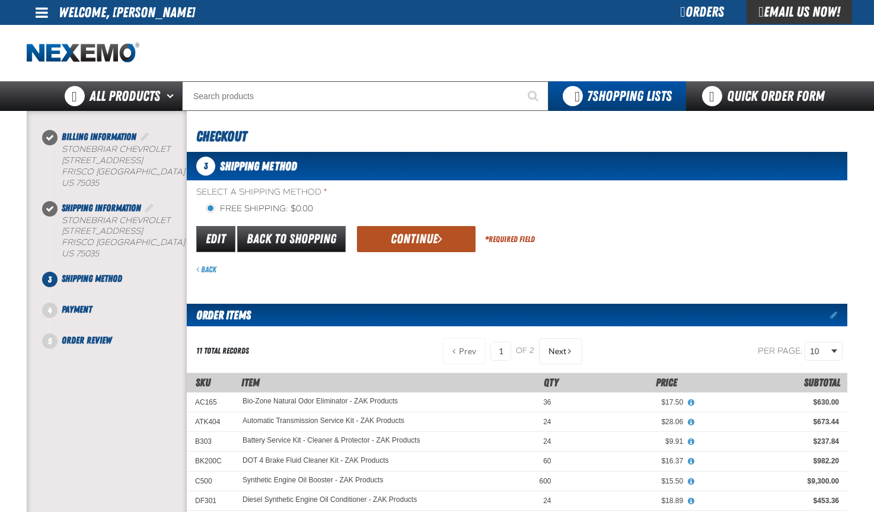
click at [417, 238] on button "Continue" at bounding box center [416, 239] width 119 height 26
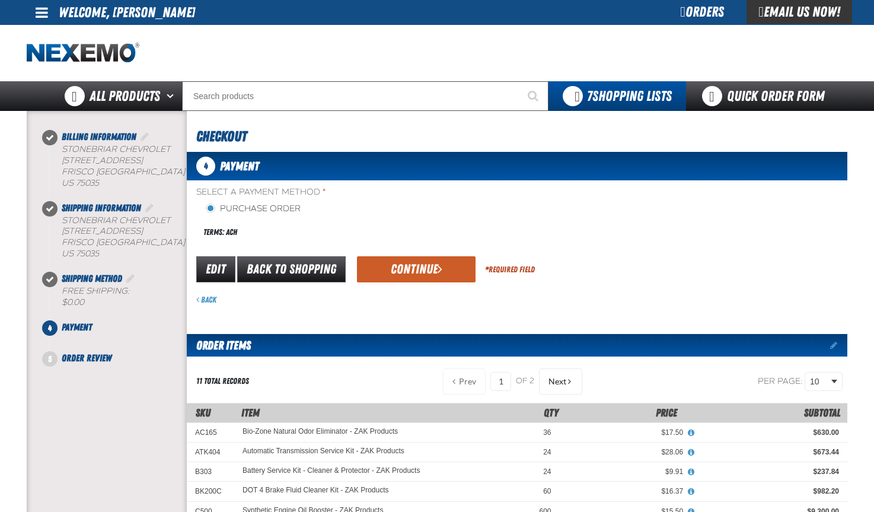
click at [413, 273] on button "Continue" at bounding box center [416, 269] width 119 height 26
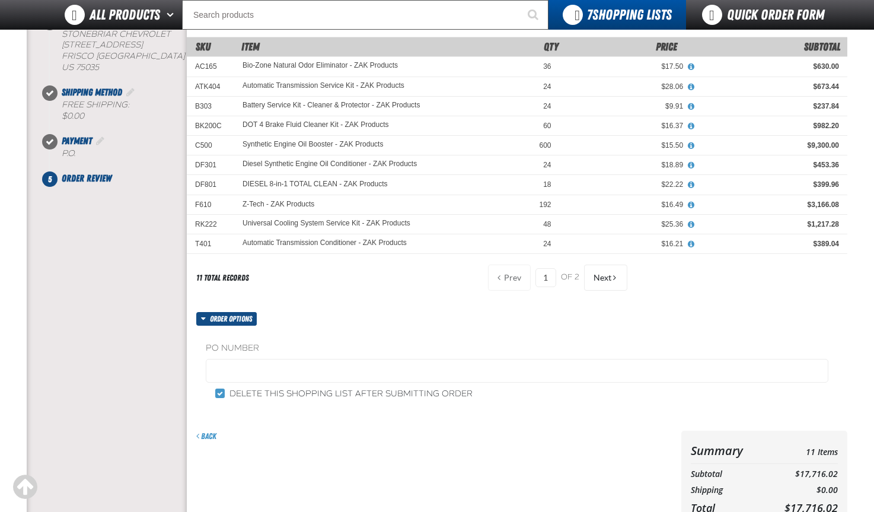
scroll to position [178, 0]
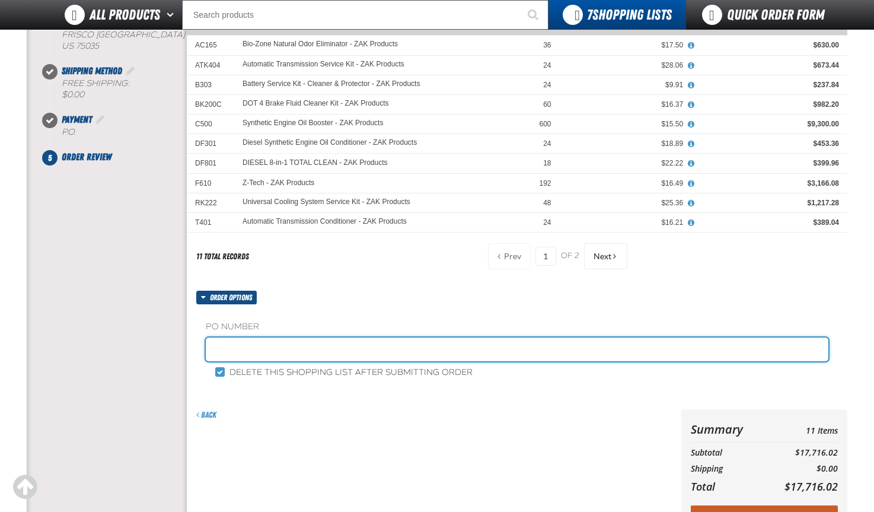
click at [228, 347] on input "text" at bounding box center [517, 349] width 622 height 24
click at [260, 346] on input "P" at bounding box center [517, 349] width 622 height 24
type input "P276-JA"
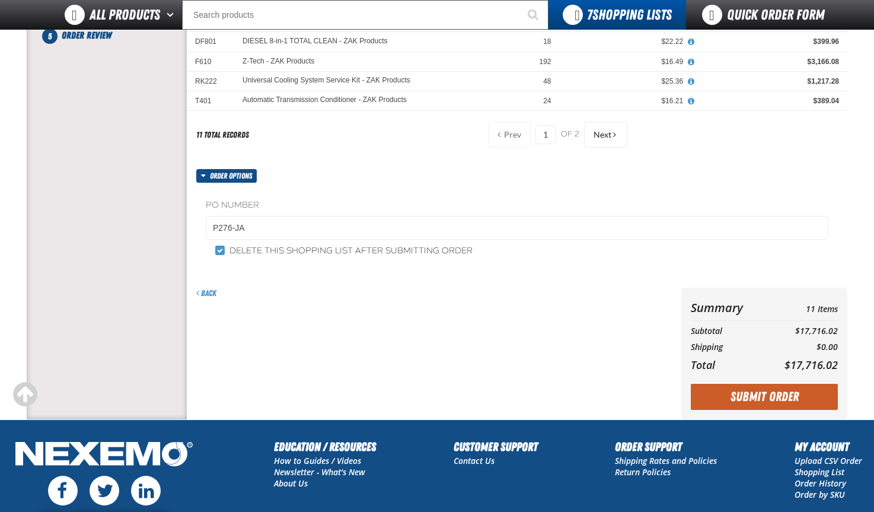
scroll to position [296, 0]
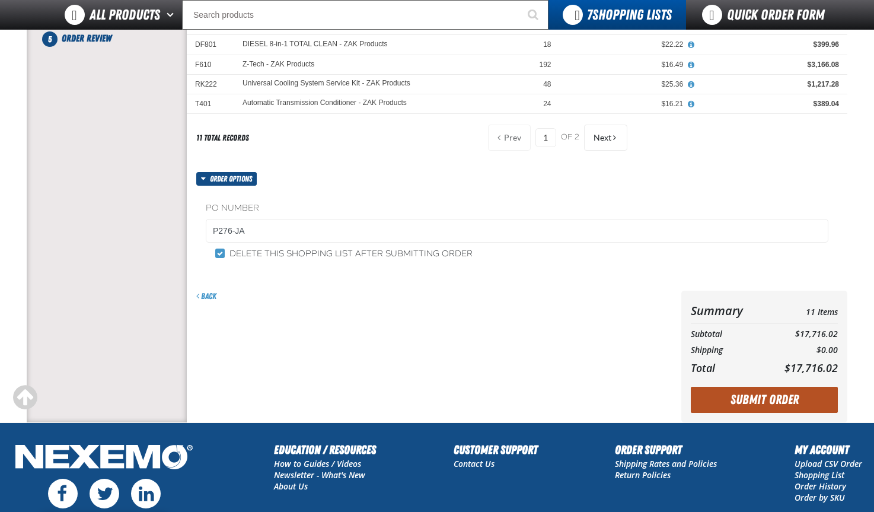
click at [780, 399] on button "Submit Order" at bounding box center [764, 400] width 147 height 26
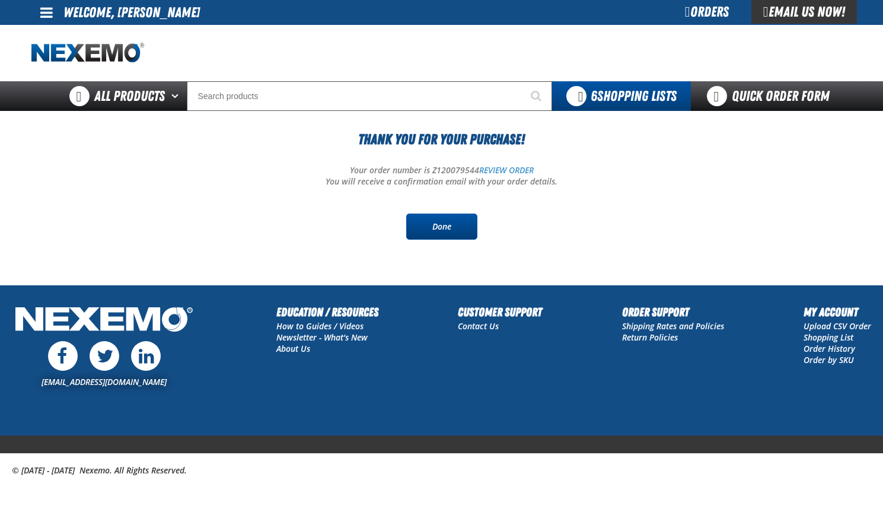
click at [436, 221] on link "Done" at bounding box center [441, 226] width 71 height 26
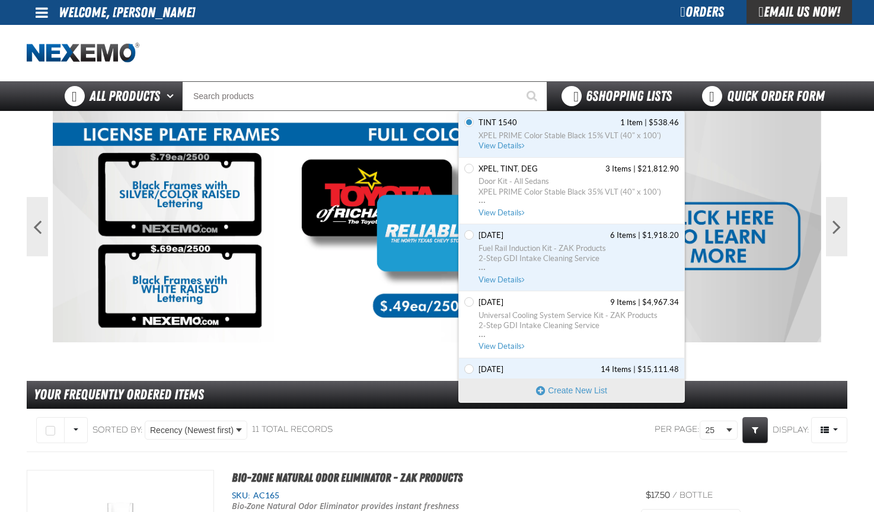
click at [574, 89] on span "You have 6 Shopping Lists. Open to view details" at bounding box center [571, 96] width 20 height 20
click at [502, 209] on span "View Details" at bounding box center [502, 212] width 48 height 9
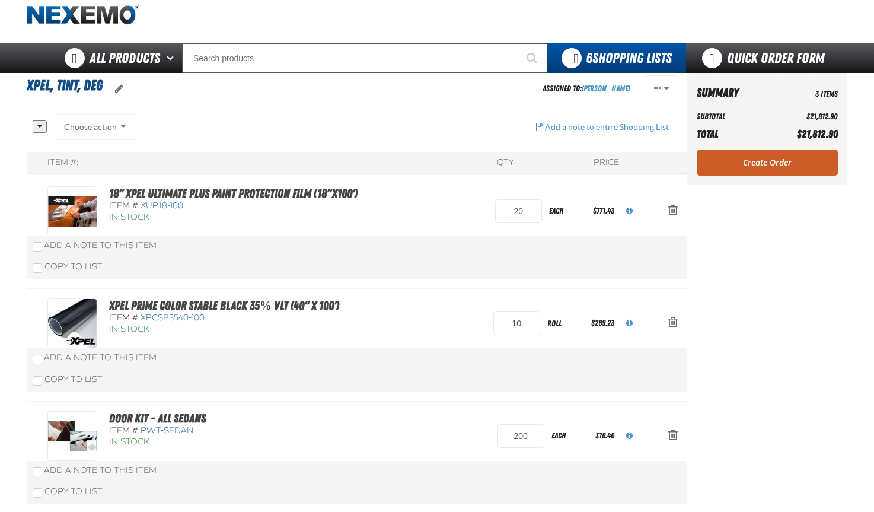
scroll to position [59, 0]
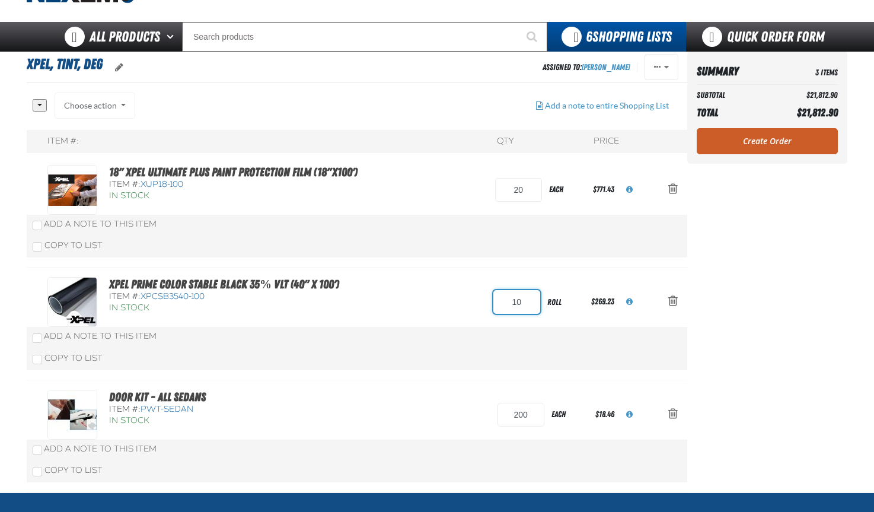
click at [523, 299] on input "10" at bounding box center [516, 302] width 47 height 24
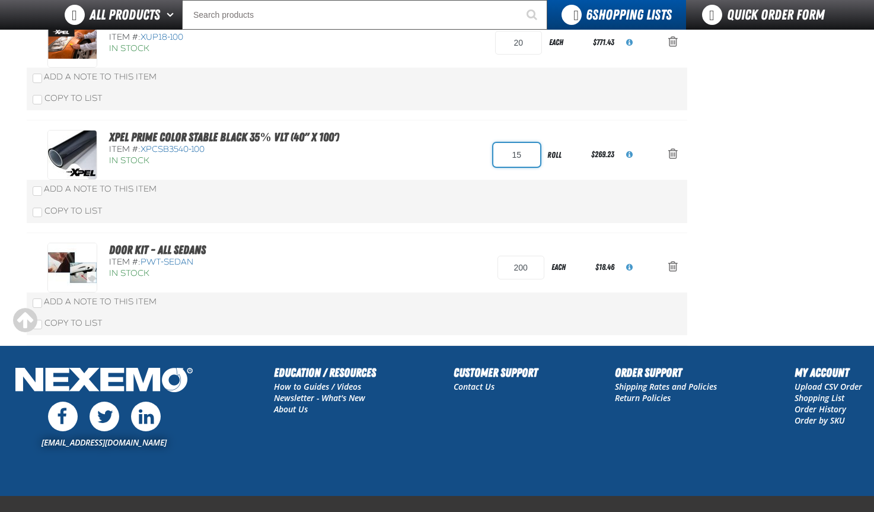
scroll to position [178, 0]
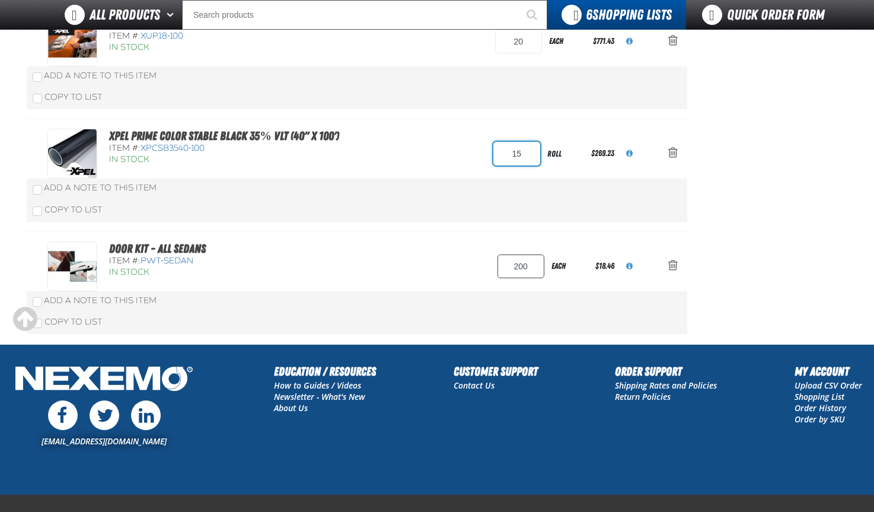
type input "15"
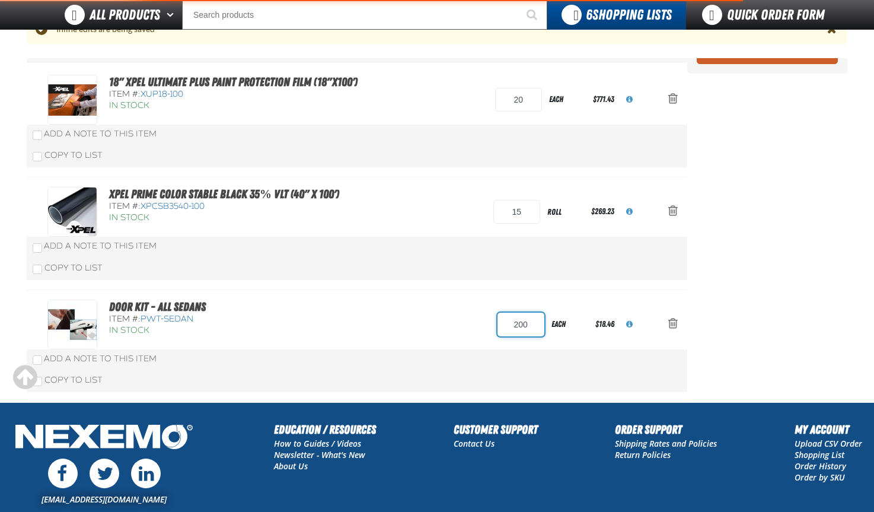
scroll to position [236, 0]
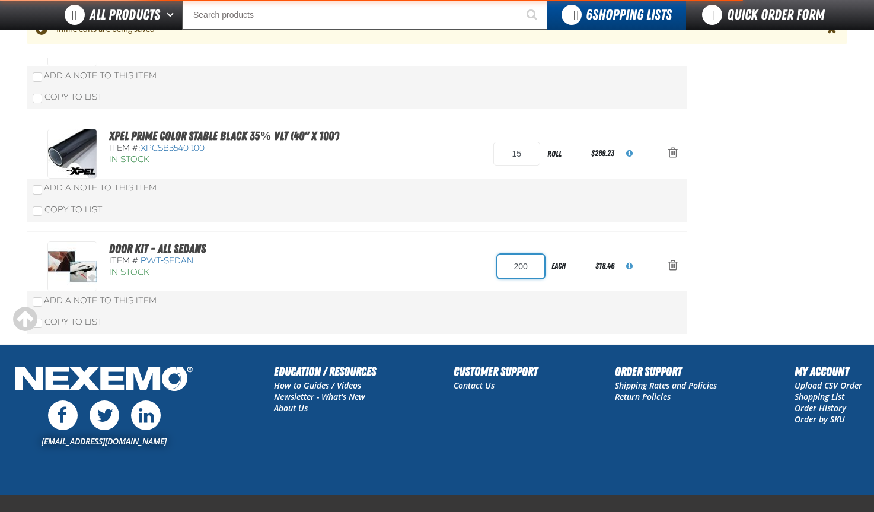
drag, startPoint x: 534, startPoint y: 264, endPoint x: 501, endPoint y: 266, distance: 32.7
click at [501, 266] on input "200" at bounding box center [520, 266] width 47 height 24
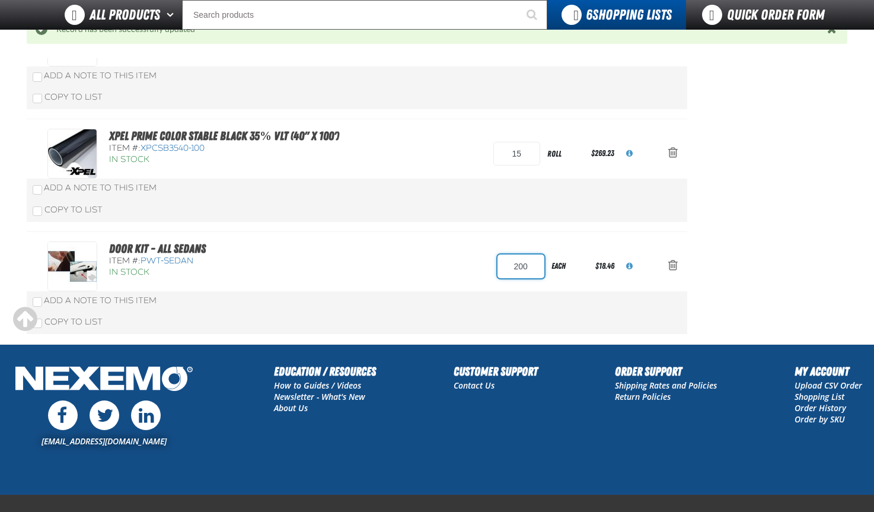
click at [529, 263] on input "200" at bounding box center [520, 266] width 47 height 24
type input "2"
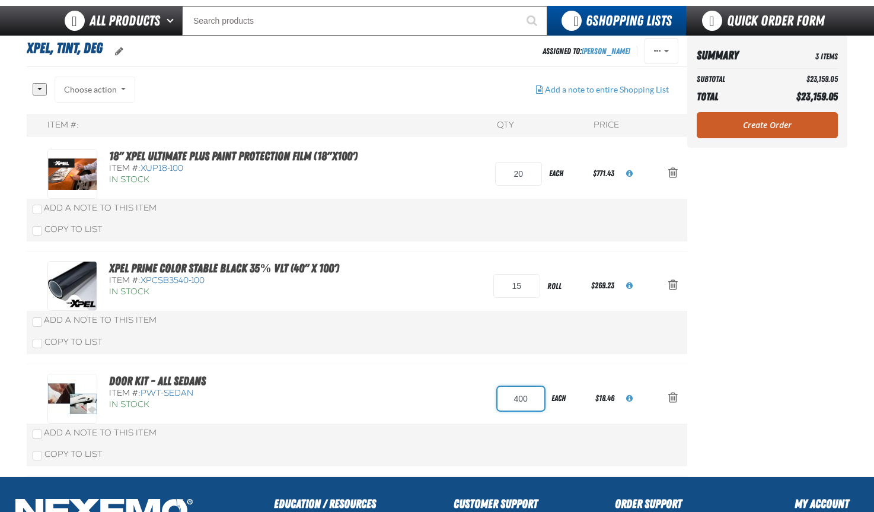
scroll to position [59, 0]
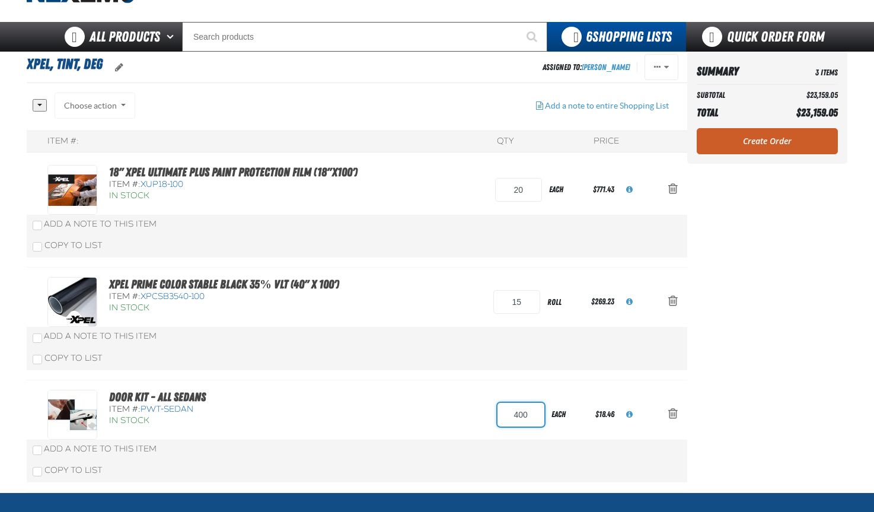
type input "400"
click at [522, 186] on input "20" at bounding box center [518, 190] width 47 height 24
type input "25"
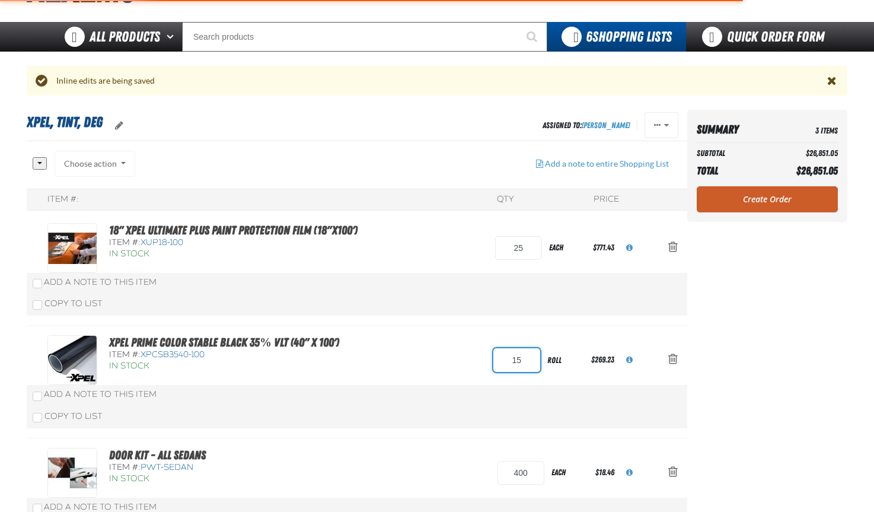
click at [511, 302] on div "All None Choose action Add to TINT 1540" at bounding box center [357, 351] width 660 height 400
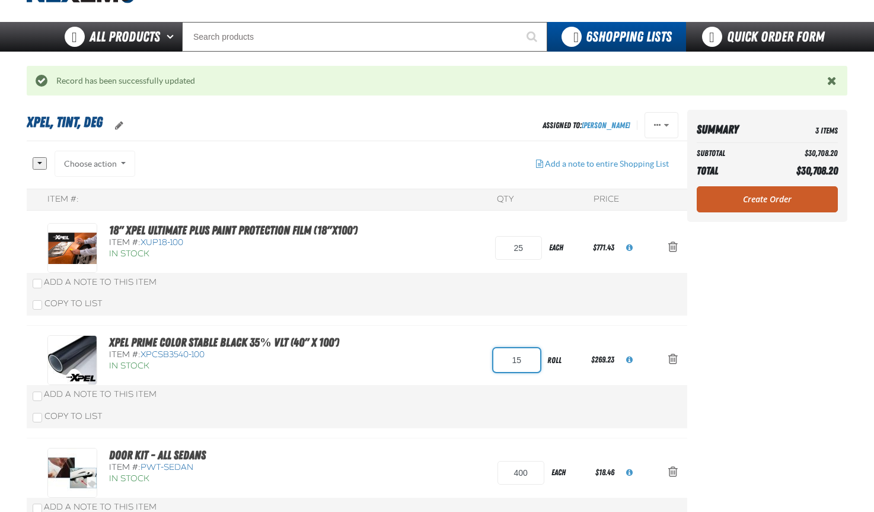
click at [503, 357] on input "15" at bounding box center [516, 360] width 47 height 24
type input "20"
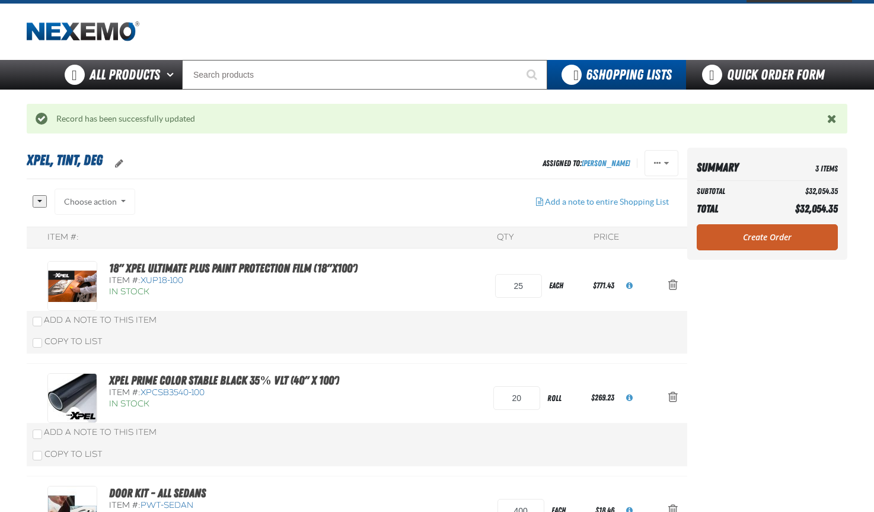
scroll to position [0, 0]
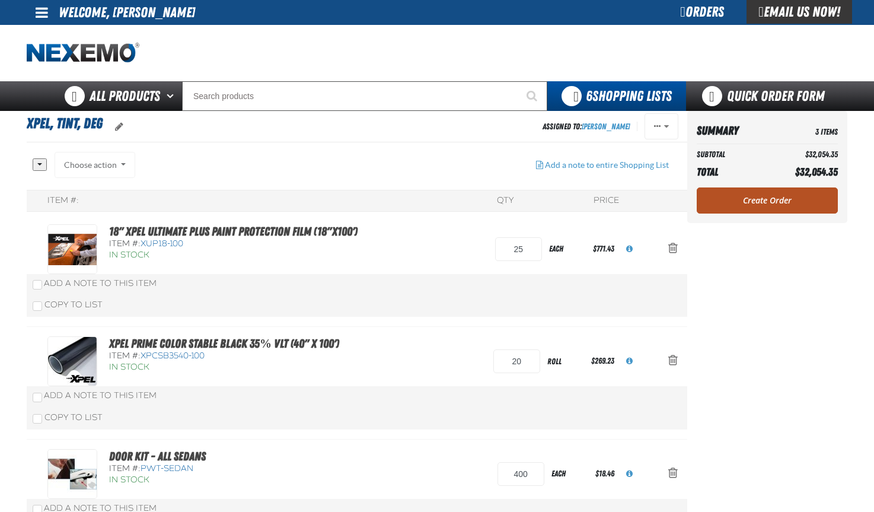
click at [771, 197] on link "Create Order" at bounding box center [767, 200] width 141 height 26
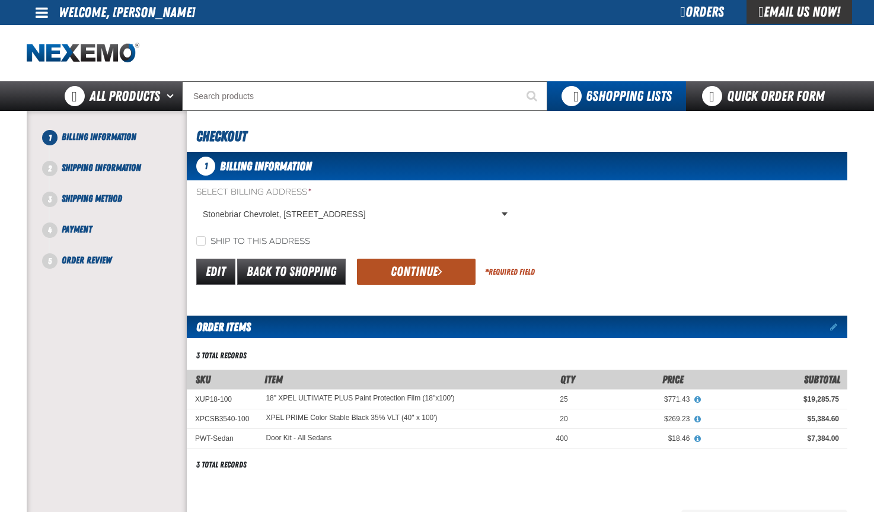
click at [424, 268] on button "Continue" at bounding box center [416, 271] width 119 height 26
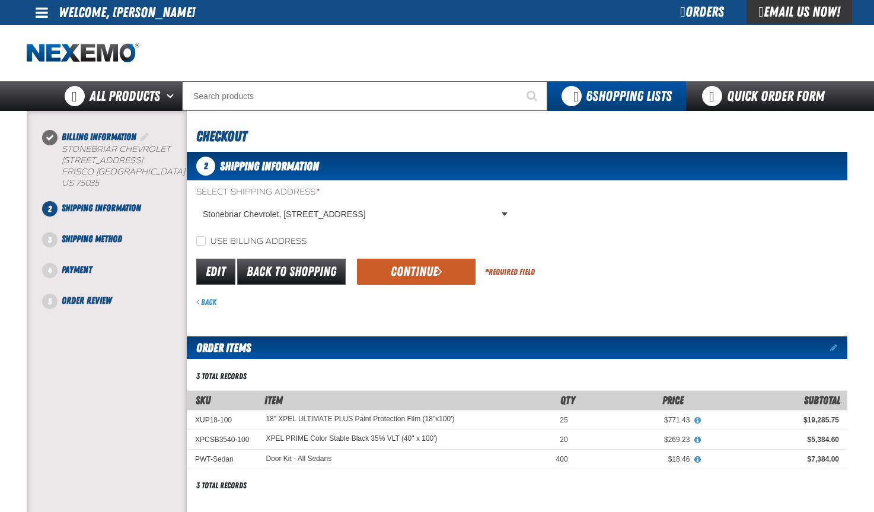
click at [424, 268] on button "Continue" at bounding box center [416, 271] width 119 height 26
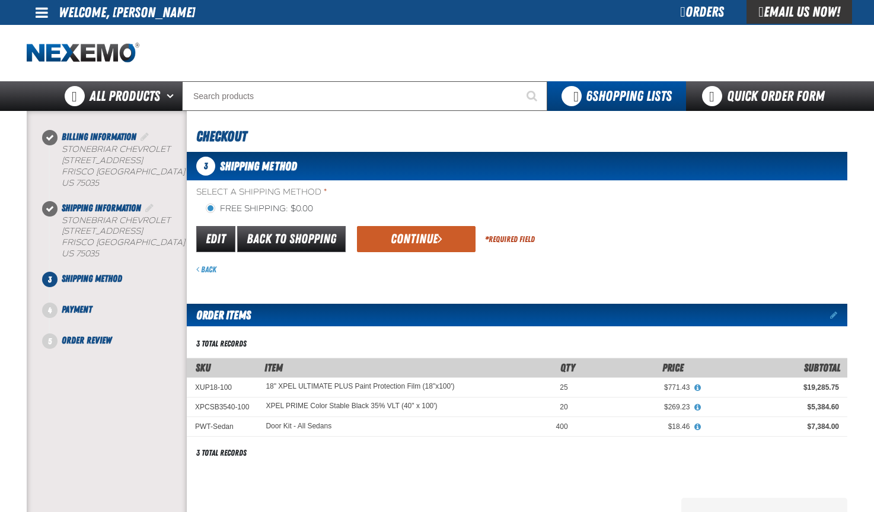
click at [424, 268] on div "Back" at bounding box center [521, 269] width 651 height 11
click at [423, 237] on button "Continue" at bounding box center [416, 239] width 119 height 26
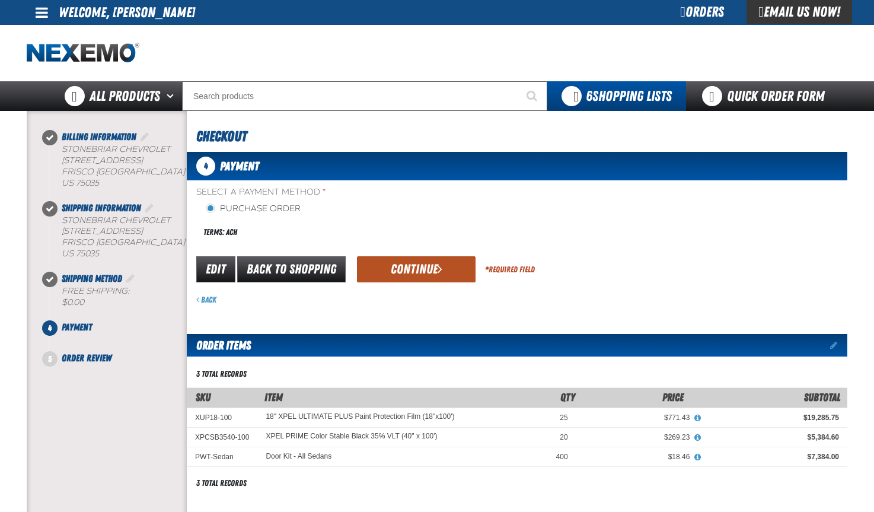
click at [407, 272] on button "Continue" at bounding box center [416, 269] width 119 height 26
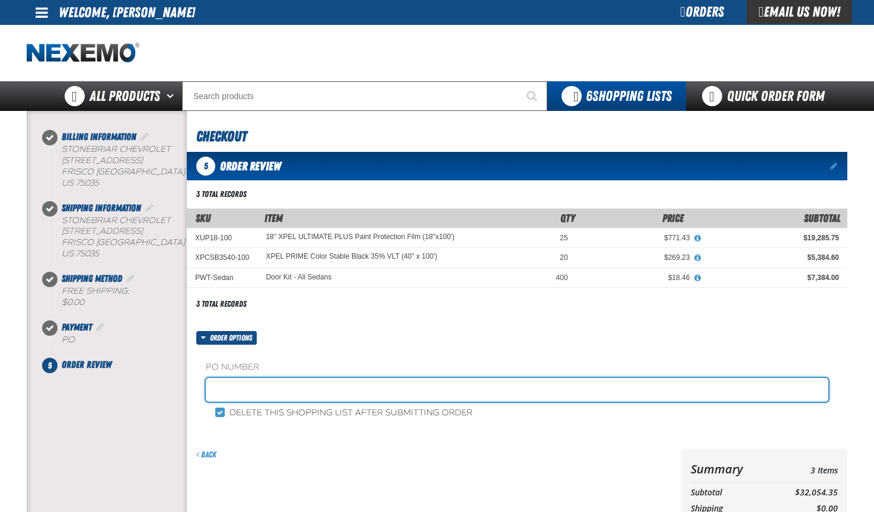
click at [222, 388] on input "text" at bounding box center [517, 390] width 622 height 24
type input "STOCK-JA"
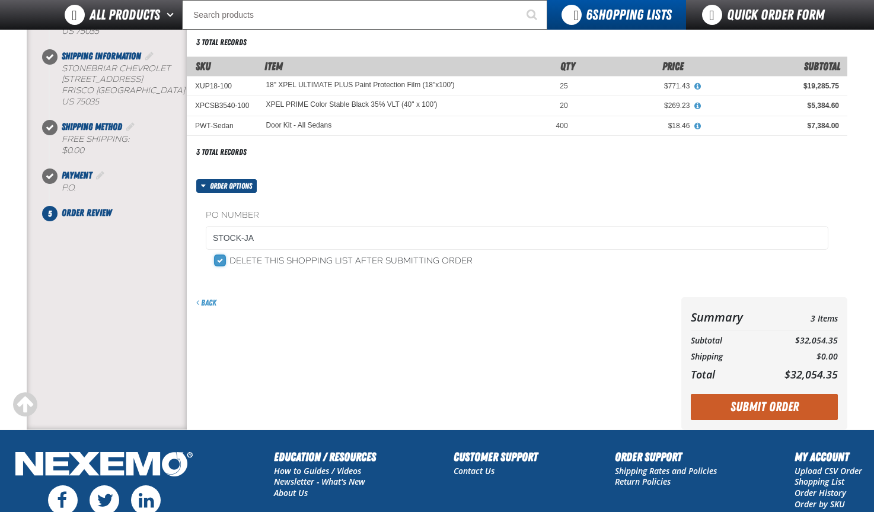
scroll to position [119, 0]
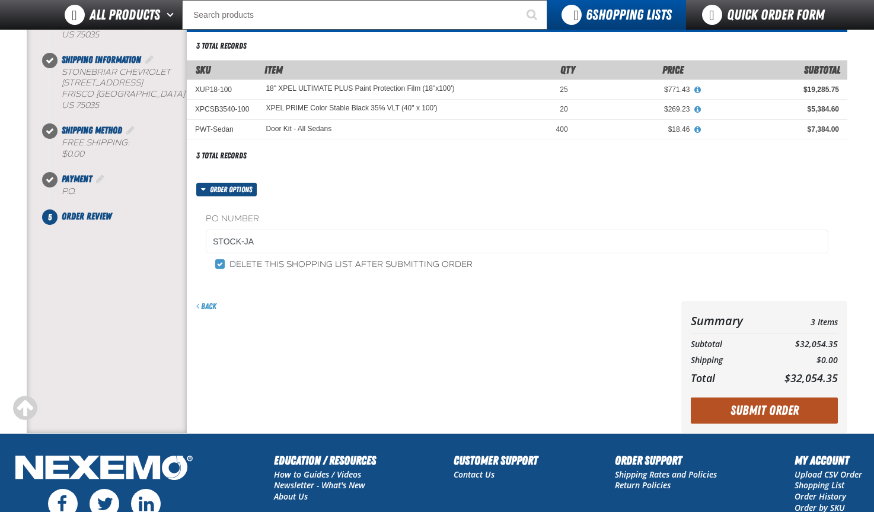
click at [783, 404] on button "Submit Order" at bounding box center [764, 410] width 147 height 26
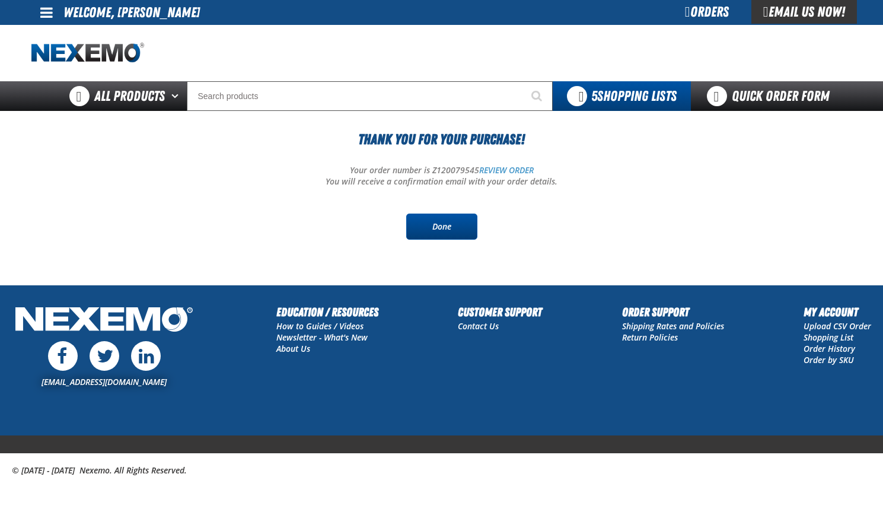
click at [445, 221] on link "Done" at bounding box center [441, 226] width 71 height 26
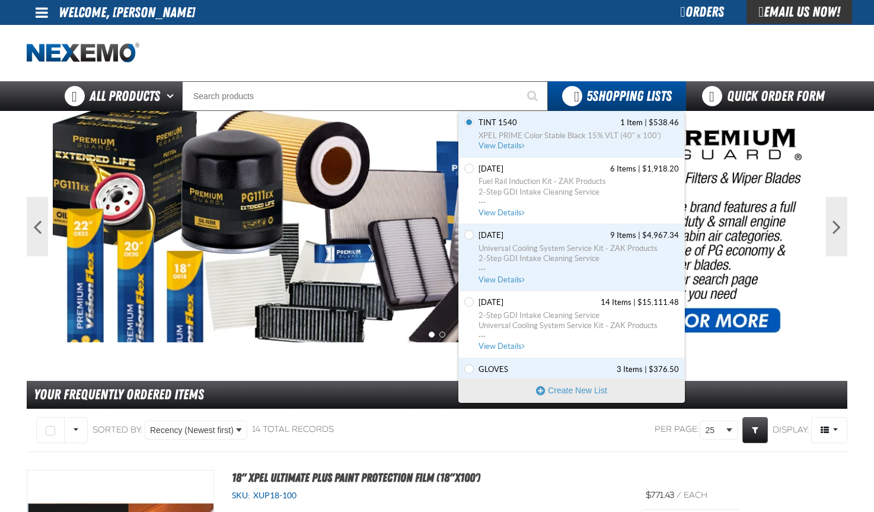
click at [497, 366] on span "GLOVES" at bounding box center [493, 369] width 30 height 11
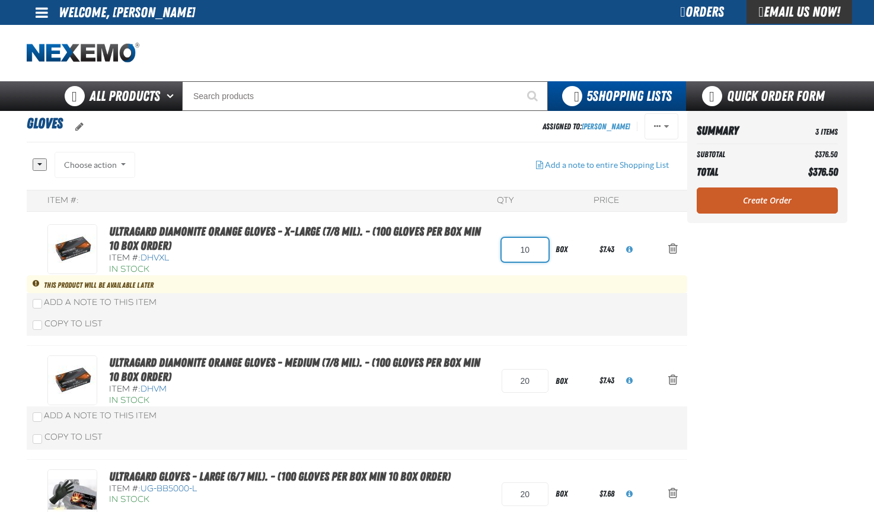
drag, startPoint x: 531, startPoint y: 249, endPoint x: 493, endPoint y: 253, distance: 38.1
click at [494, 253] on div "Ultragard Diamonite Orange Gloves - X-Large (7/8 mil). - (100 gloves per box MI…" at bounding box center [344, 249] width 595 height 51
type input "50"
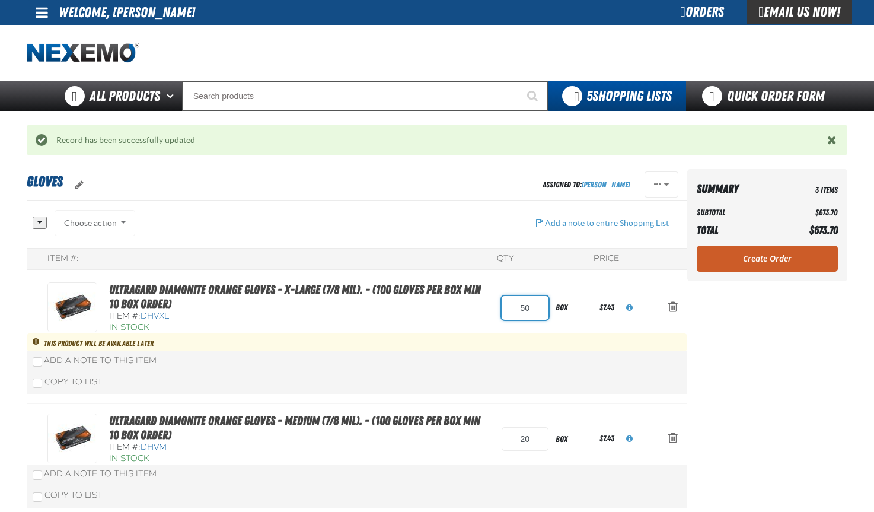
drag, startPoint x: 532, startPoint y: 308, endPoint x: 511, endPoint y: 306, distance: 20.8
click at [511, 306] on input "50" at bounding box center [525, 308] width 47 height 24
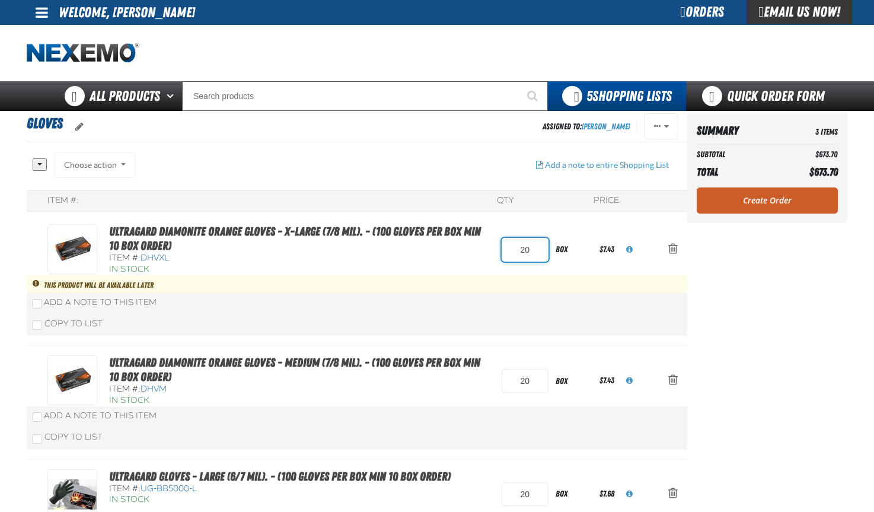
type input "20"
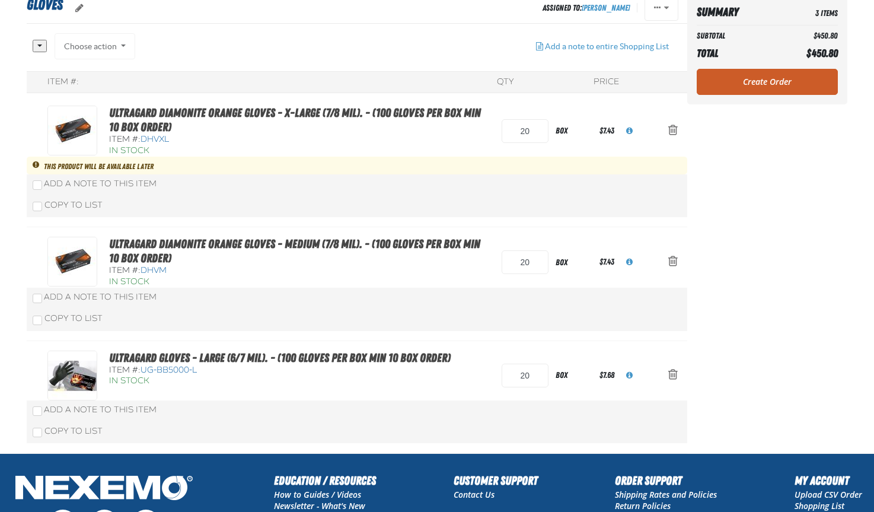
scroll to position [60, 0]
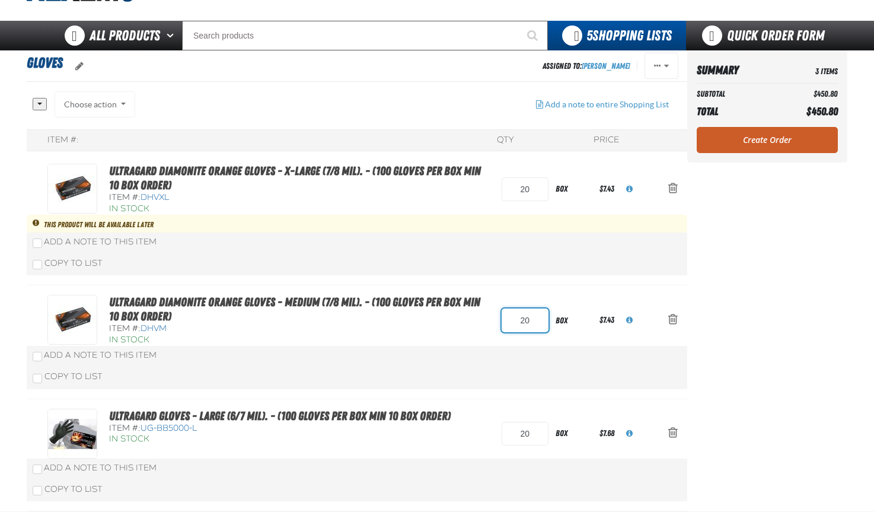
drag, startPoint x: 529, startPoint y: 318, endPoint x: 513, endPoint y: 318, distance: 16.0
click at [513, 318] on input "20" at bounding box center [525, 320] width 47 height 24
type input "30"
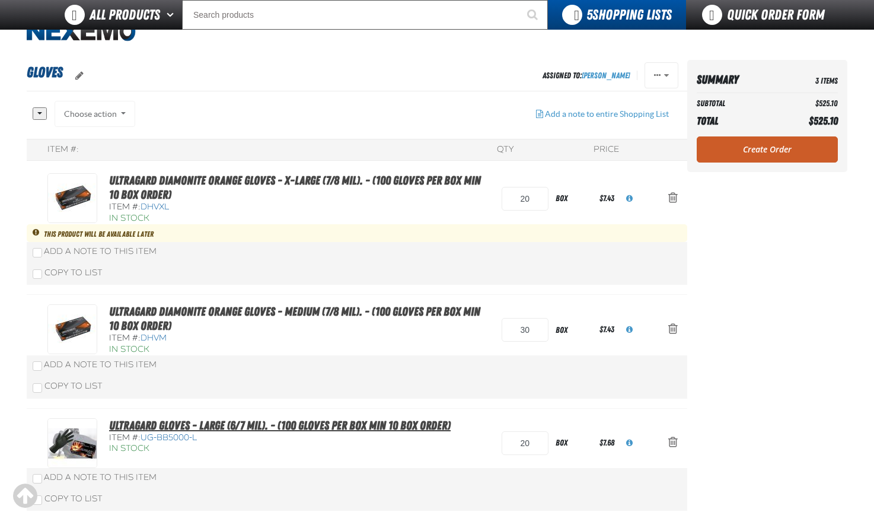
scroll to position [20, 0]
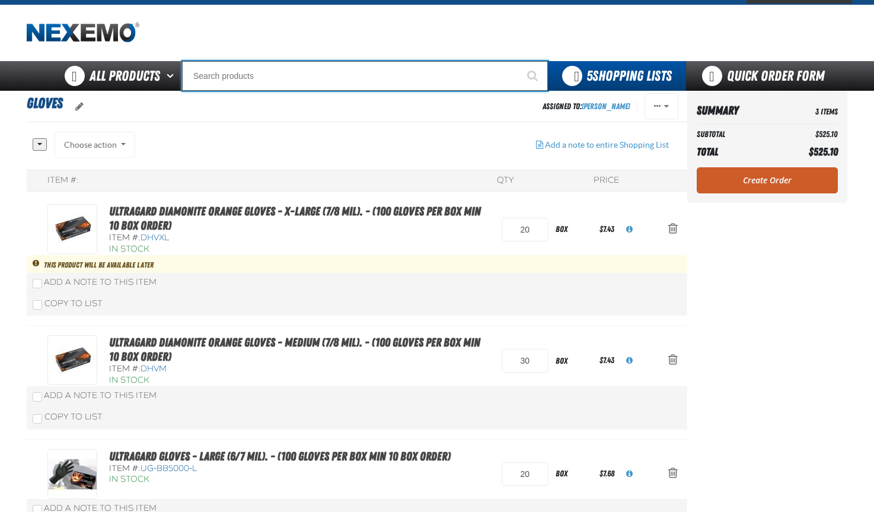
click at [226, 78] on input "Search" at bounding box center [365, 76] width 366 height 30
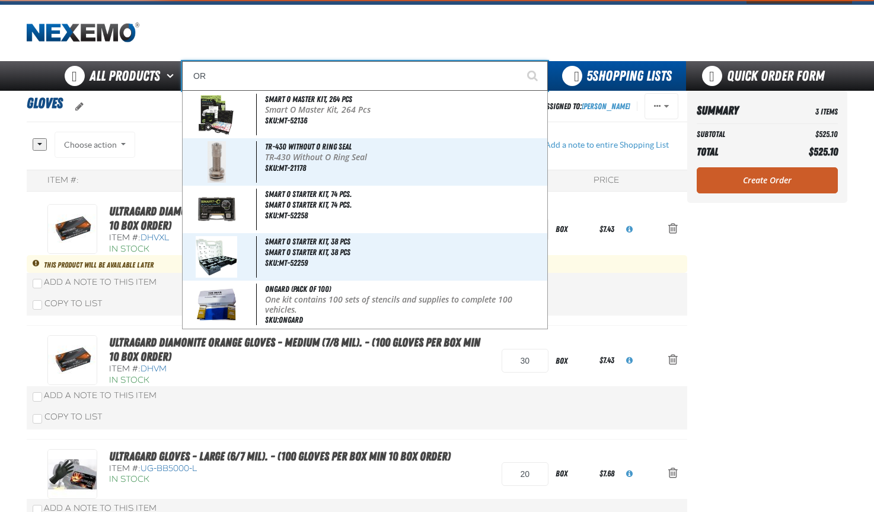
type input "ORA"
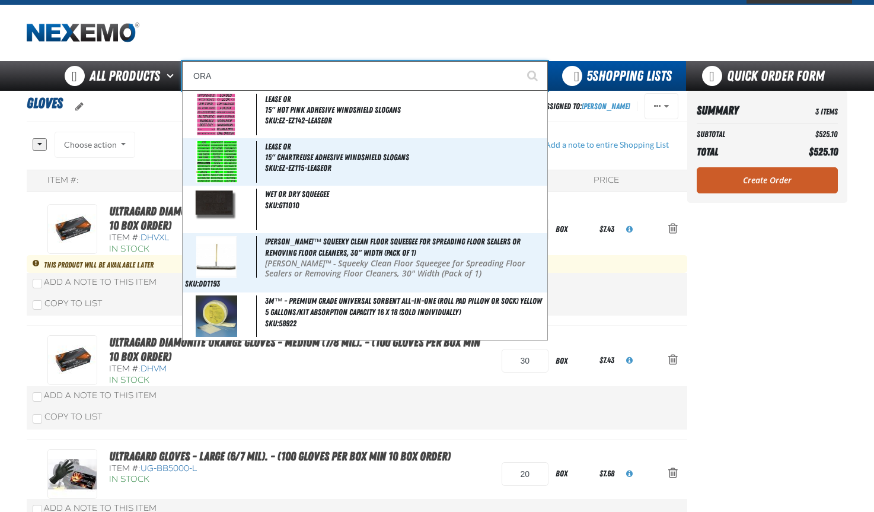
type input "ORANGE"
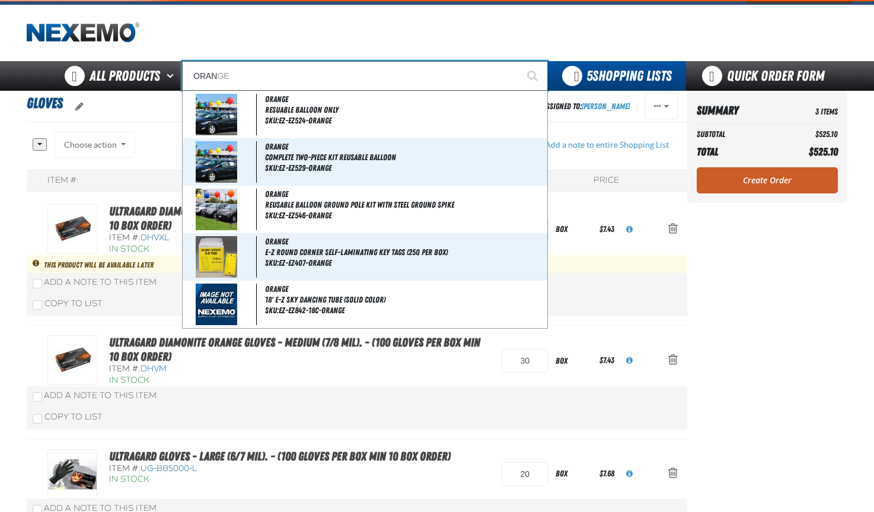
type input "ORANG"
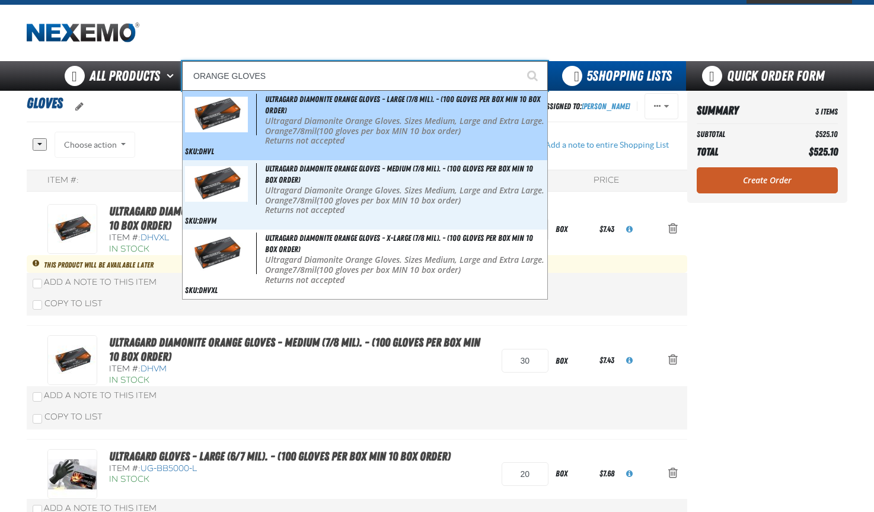
click at [325, 123] on p "Ultragard Diamonite Orange Gloves. Sizes Medium, Large and Extra Large. Orange …" at bounding box center [405, 126] width 280 height 20
type input "Ultragard Diamonite Orange Gloves - Large (7/8 mil). - (100 gloves per box MIN …"
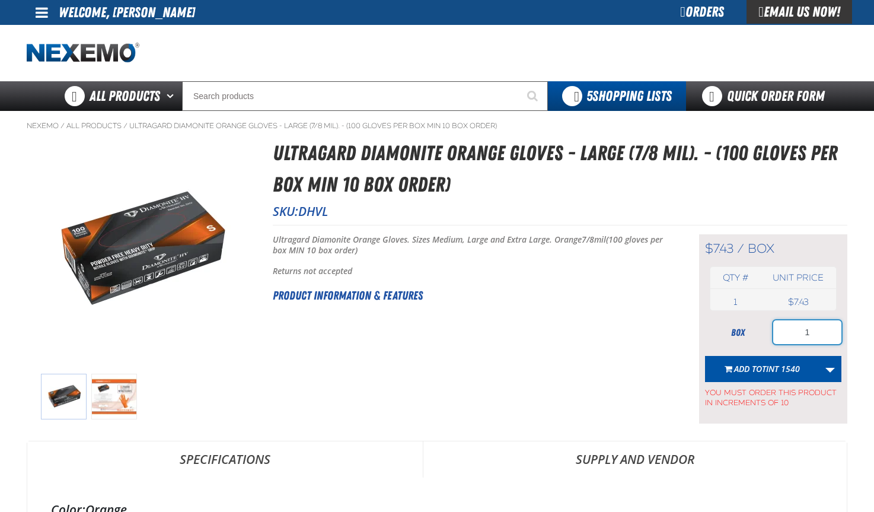
drag, startPoint x: 815, startPoint y: 330, endPoint x: 796, endPoint y: 331, distance: 19.0
click at [796, 331] on input "1" at bounding box center [807, 332] width 68 height 24
type input "40"
click at [831, 372] on link "More Actions" at bounding box center [830, 369] width 23 height 26
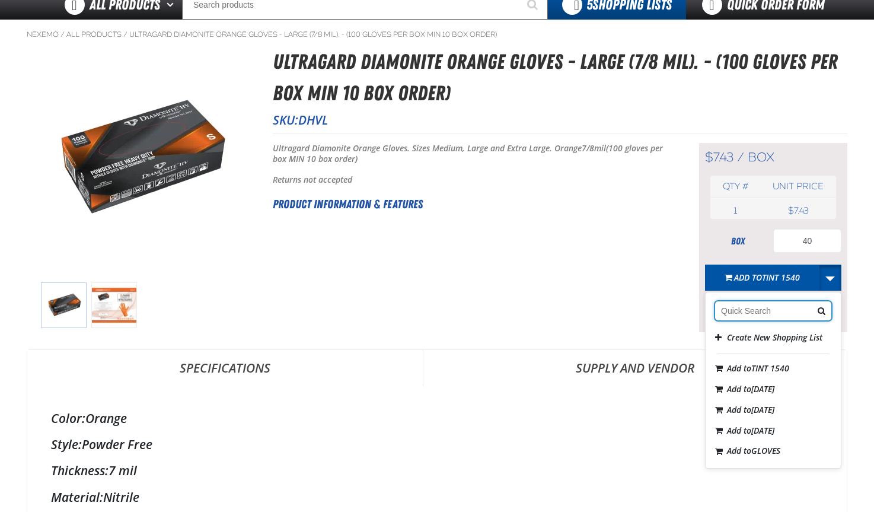
scroll to position [119, 0]
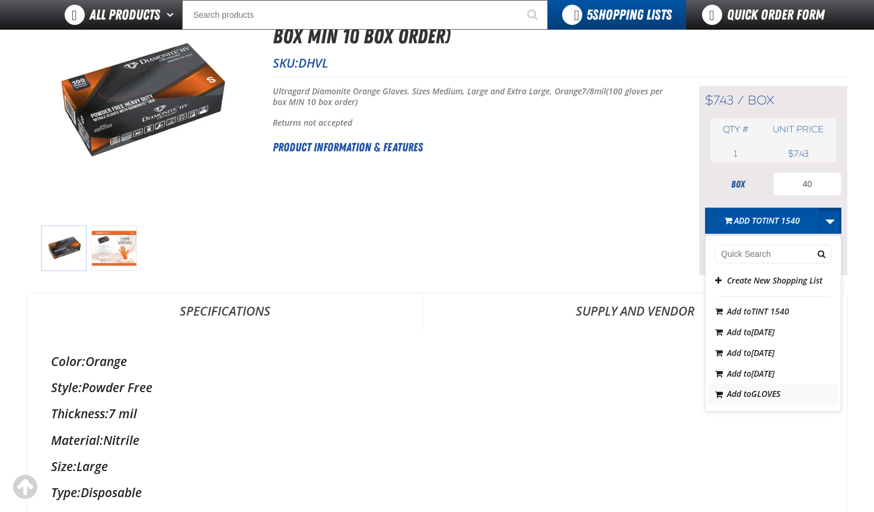
click at [773, 395] on span "GLOVES" at bounding box center [765, 393] width 29 height 11
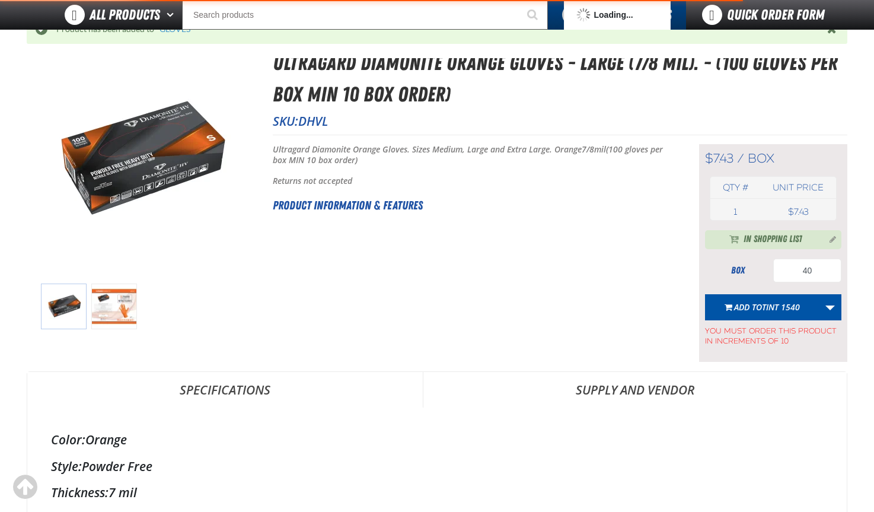
scroll to position [177, 0]
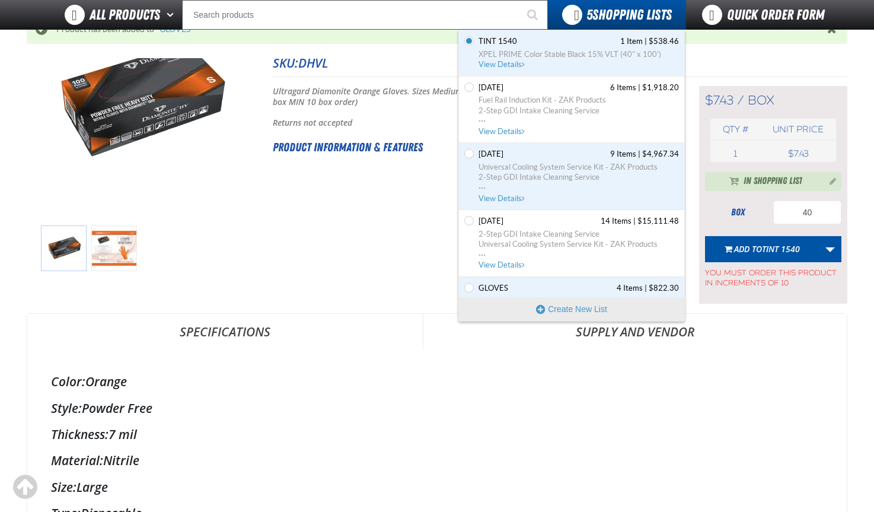
click at [493, 286] on span "GLOVES" at bounding box center [493, 288] width 30 height 11
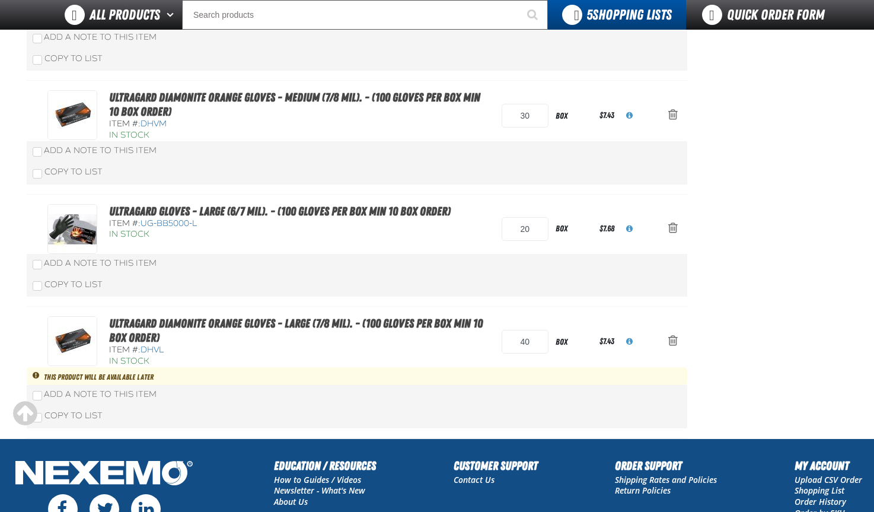
scroll to position [237, 0]
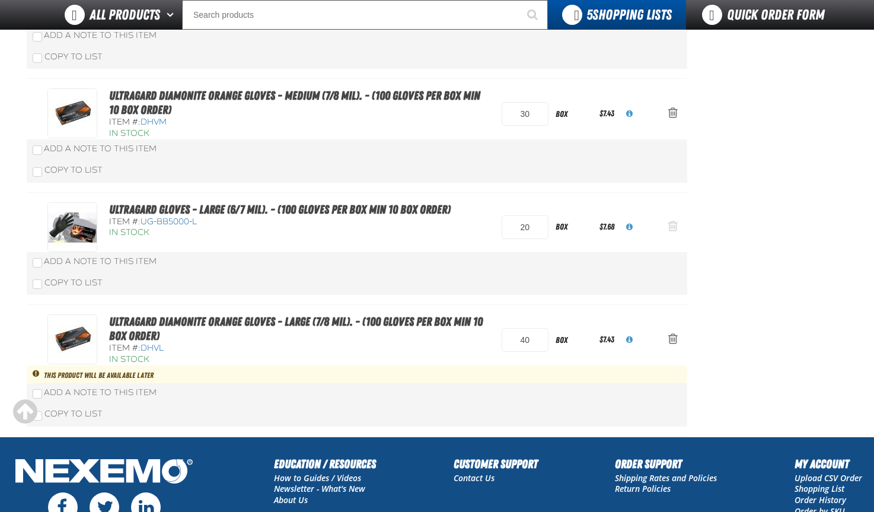
click at [672, 223] on span "Action Remove Ultragard gloves - Large (6/7 mil). - (100 gloves per box MIN 10 …" at bounding box center [672, 226] width 9 height 12
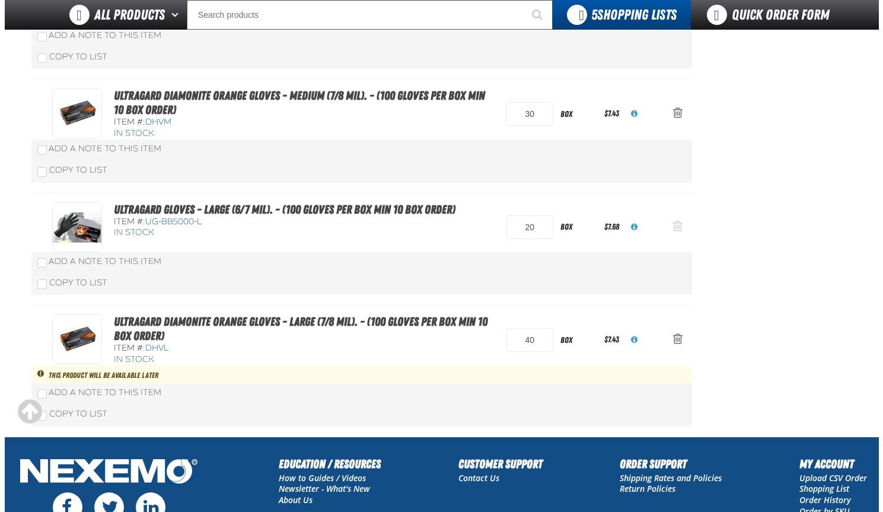
scroll to position [0, 0]
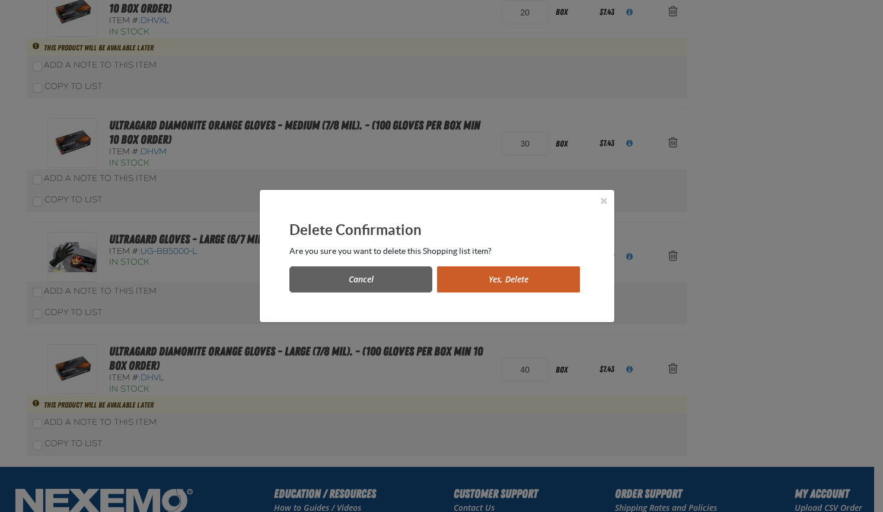
click at [490, 277] on button "Yes, Delete" at bounding box center [508, 279] width 143 height 26
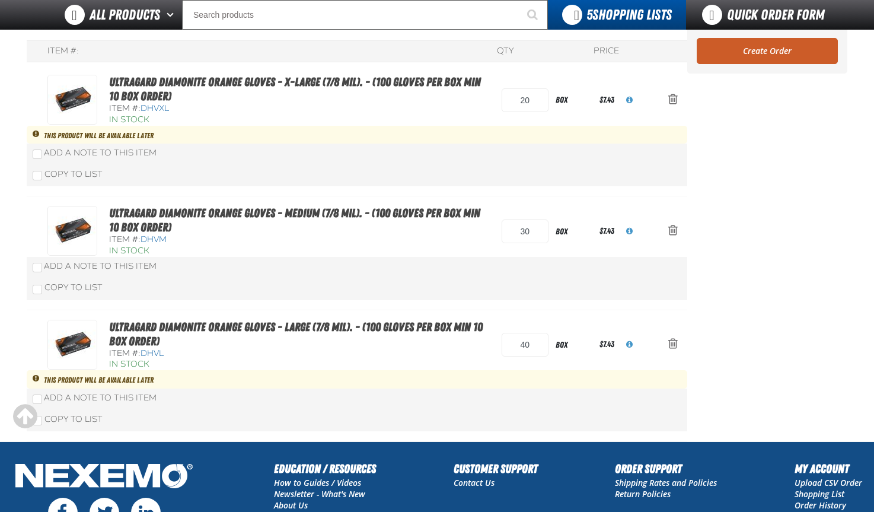
scroll to position [60, 0]
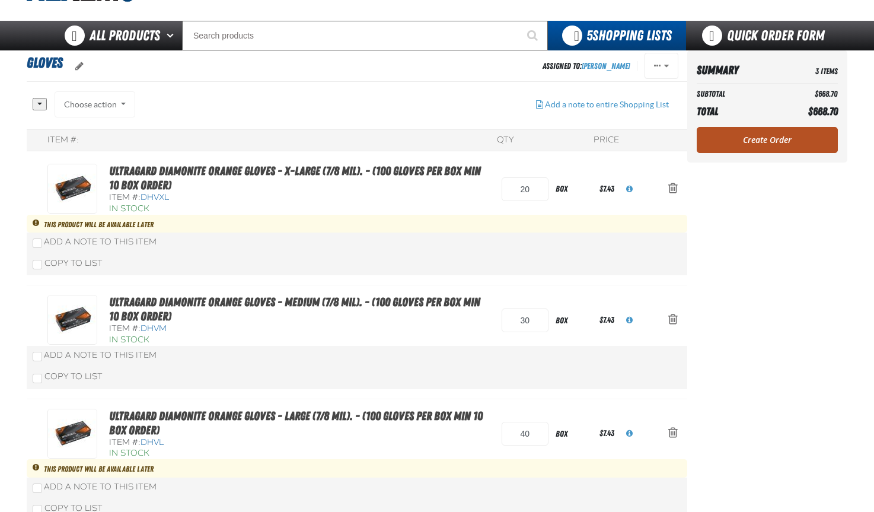
click at [769, 135] on link "Create Order" at bounding box center [767, 140] width 141 height 26
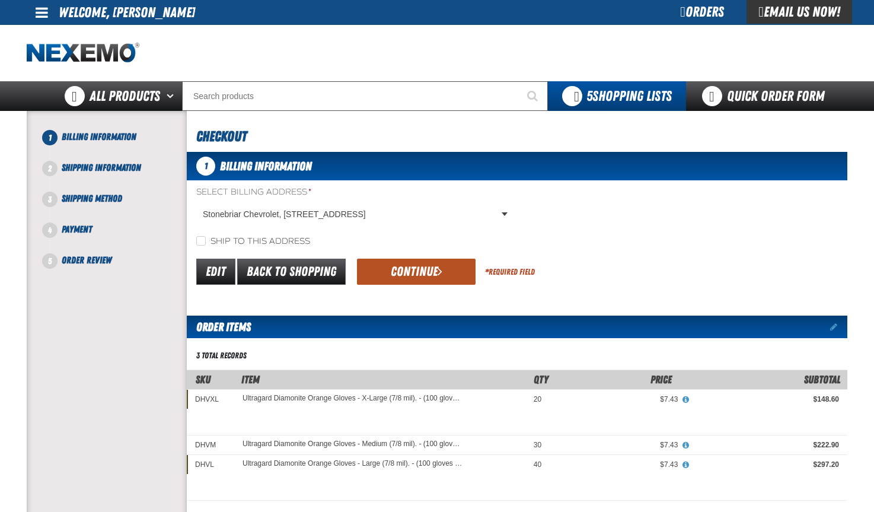
click at [416, 271] on button "Continue" at bounding box center [416, 271] width 119 height 26
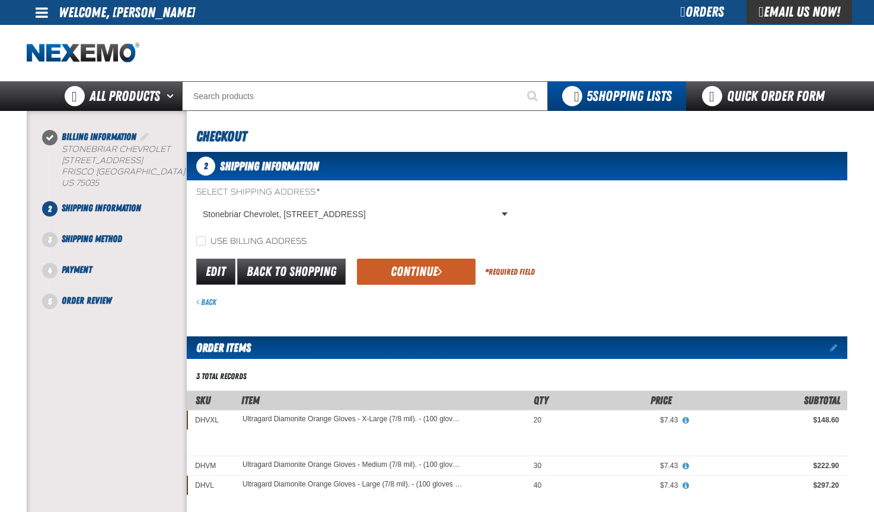
click at [416, 273] on button "Continue" at bounding box center [416, 271] width 119 height 26
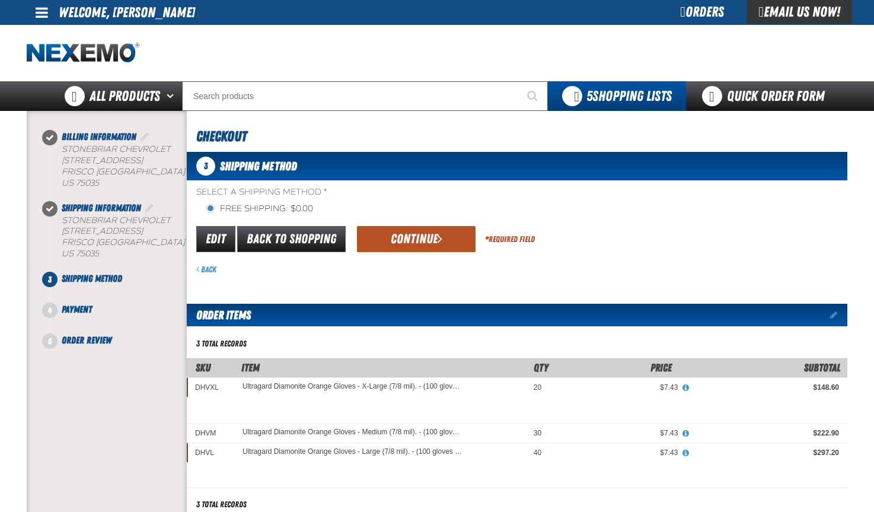
click at [413, 242] on button "Continue" at bounding box center [416, 239] width 119 height 26
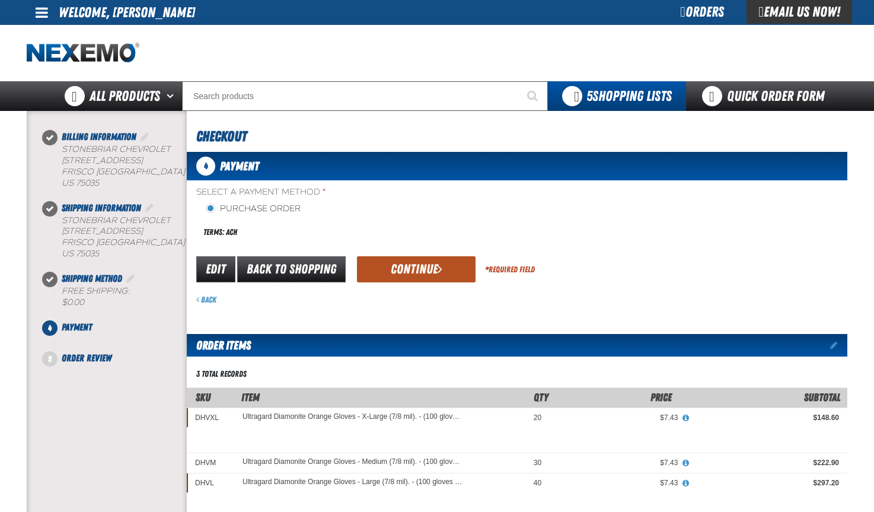
click at [411, 269] on button "Continue" at bounding box center [416, 269] width 119 height 26
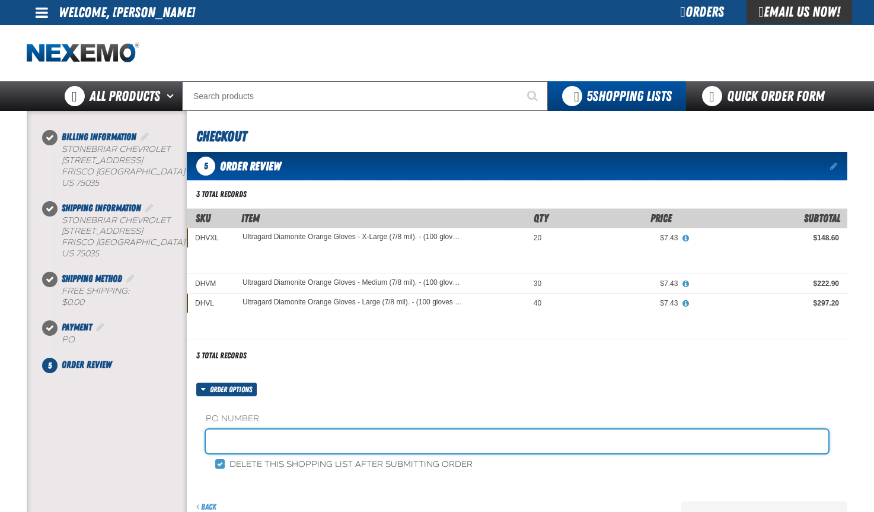
click at [234, 436] on input "text" at bounding box center [517, 441] width 622 height 24
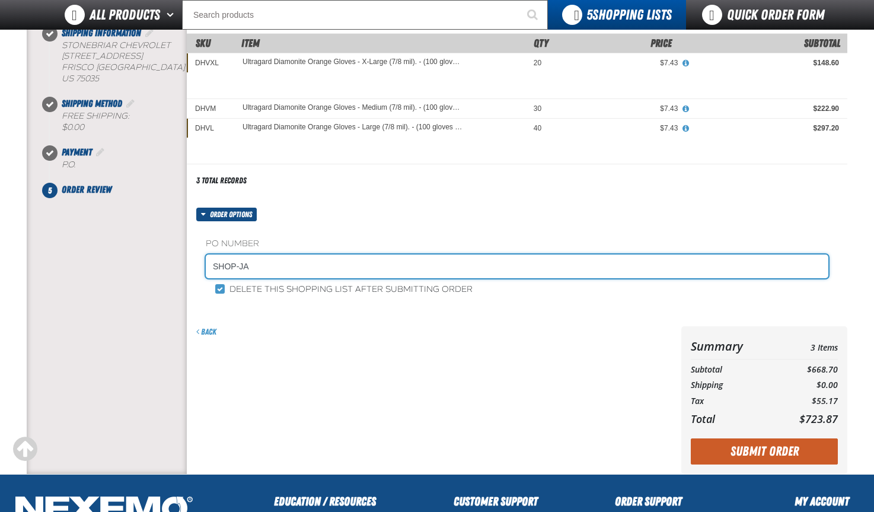
scroll to position [178, 0]
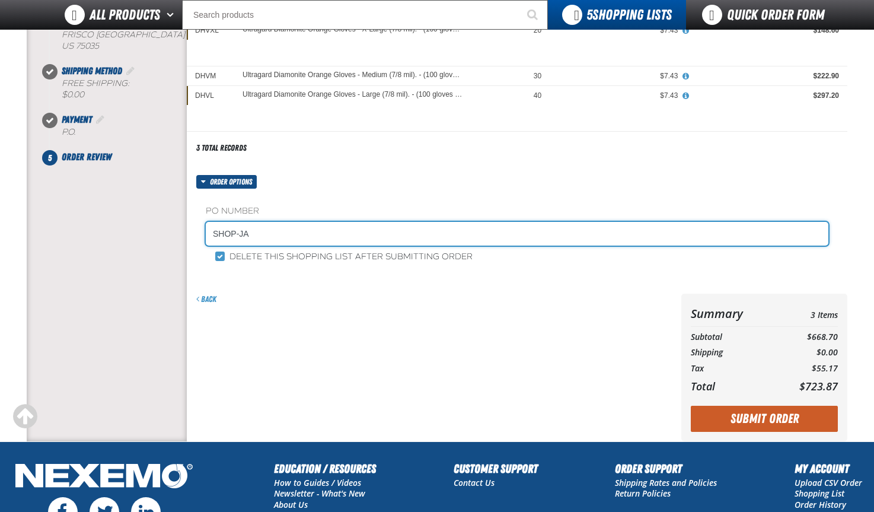
type input "SHOP-JA"
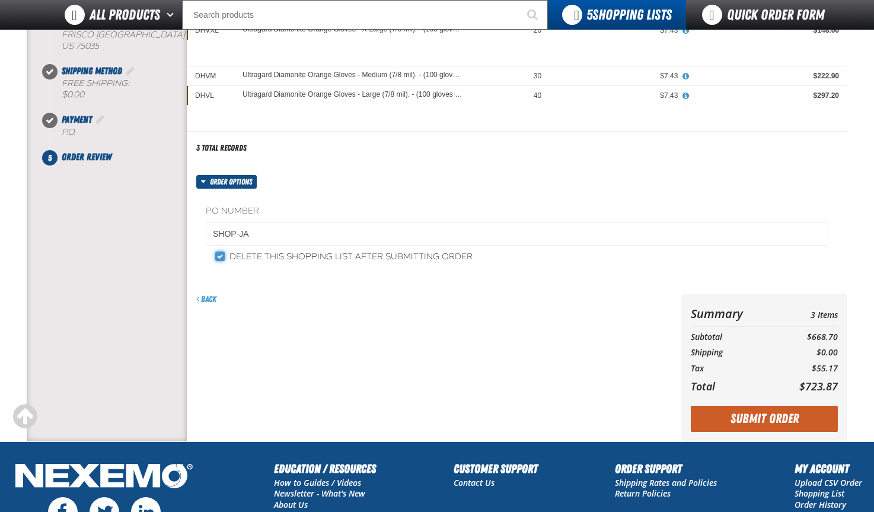
click at [222, 257] on input "Delete this shopping list after submitting order" at bounding box center [219, 255] width 9 height 9
checkbox input "false"
click at [768, 414] on button "Submit Order" at bounding box center [764, 418] width 147 height 26
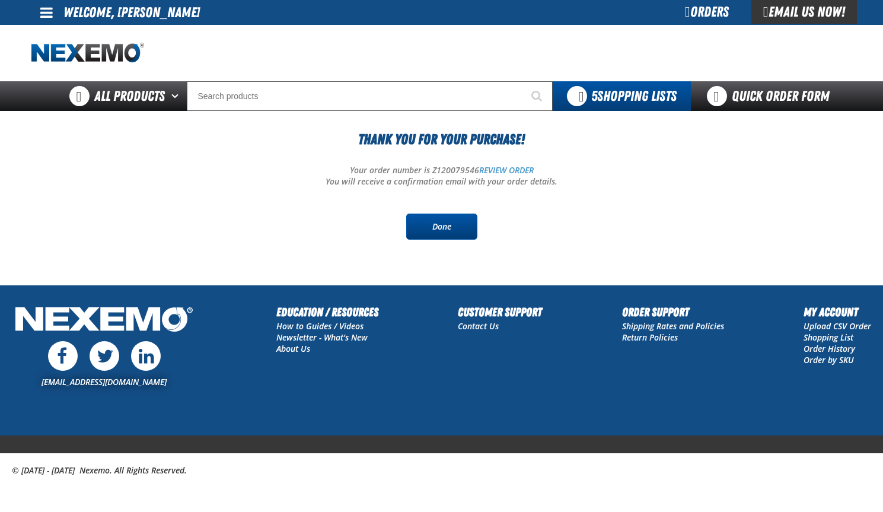
click at [445, 220] on link "Done" at bounding box center [441, 226] width 71 height 26
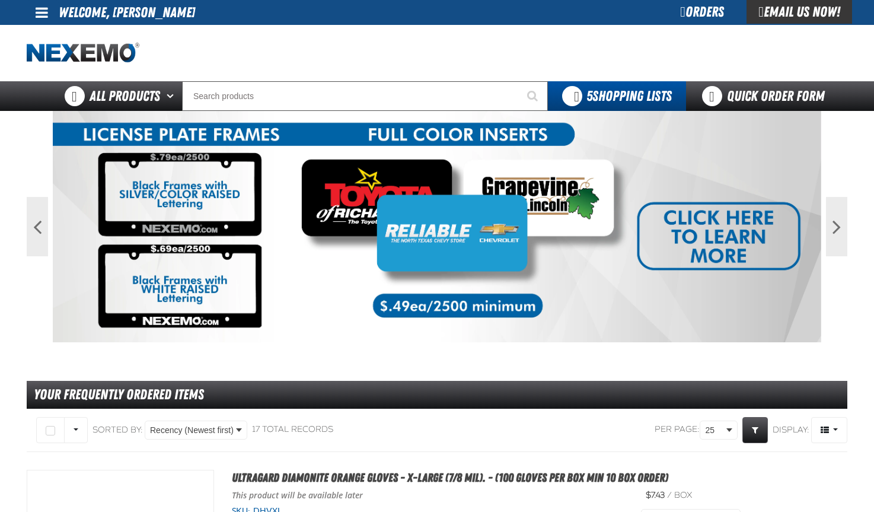
click at [348, 54] on div at bounding box center [437, 53] width 820 height 56
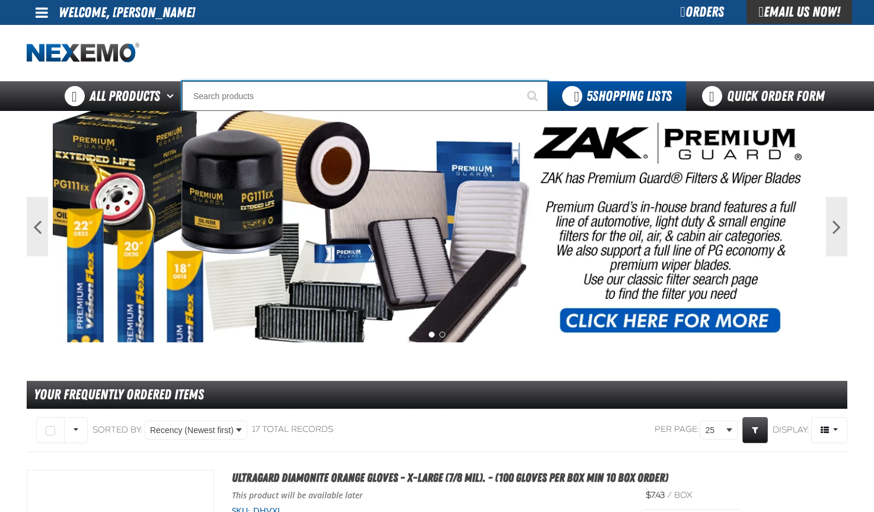
click at [251, 94] on input "Search" at bounding box center [365, 96] width 366 height 30
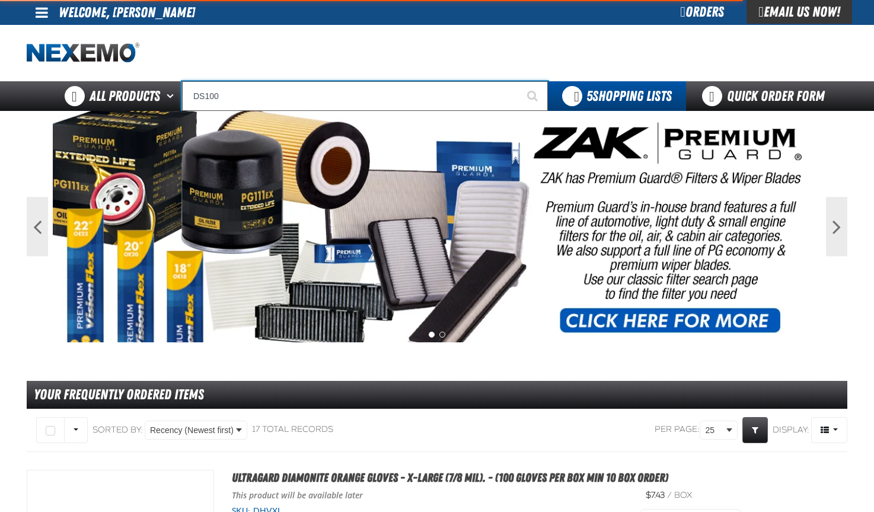
type input "DS100"
click at [518, 81] on button "Start Searching" at bounding box center [533, 96] width 30 height 30
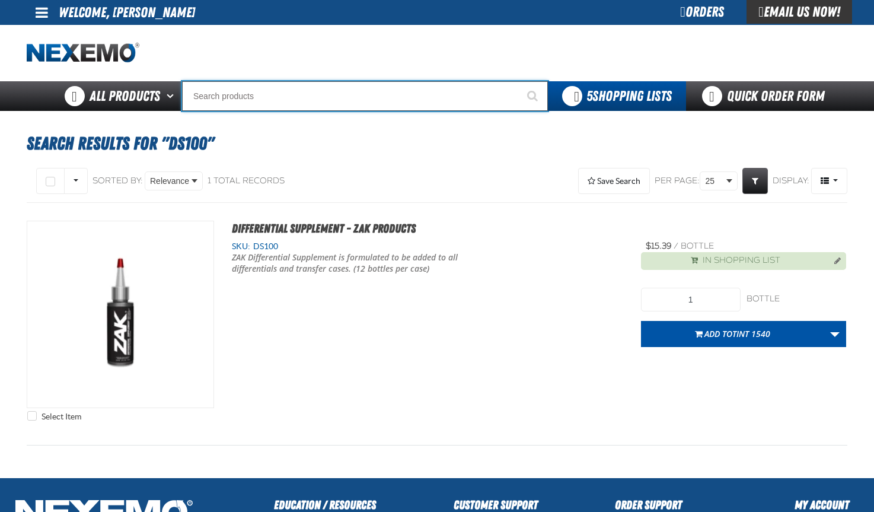
click at [235, 88] on input "Search" at bounding box center [365, 96] width 366 height 30
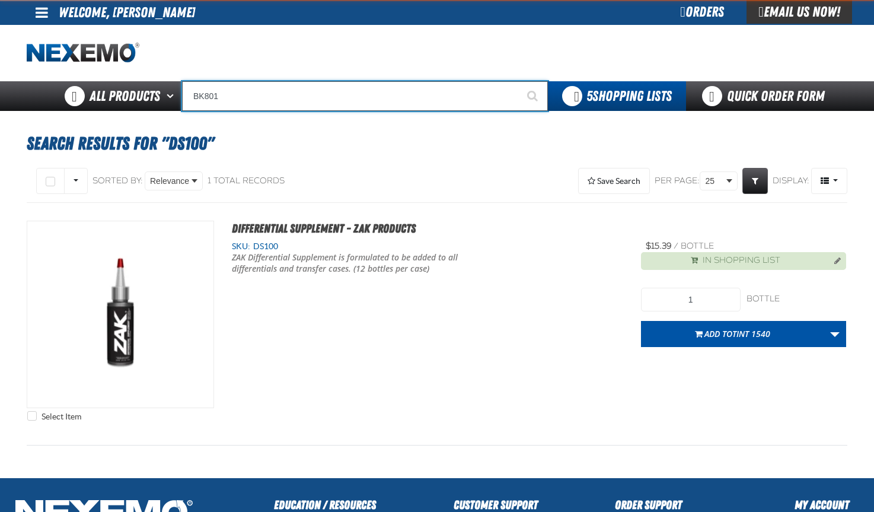
type input "BK801"
click at [518, 81] on button "Start Searching" at bounding box center [533, 96] width 30 height 30
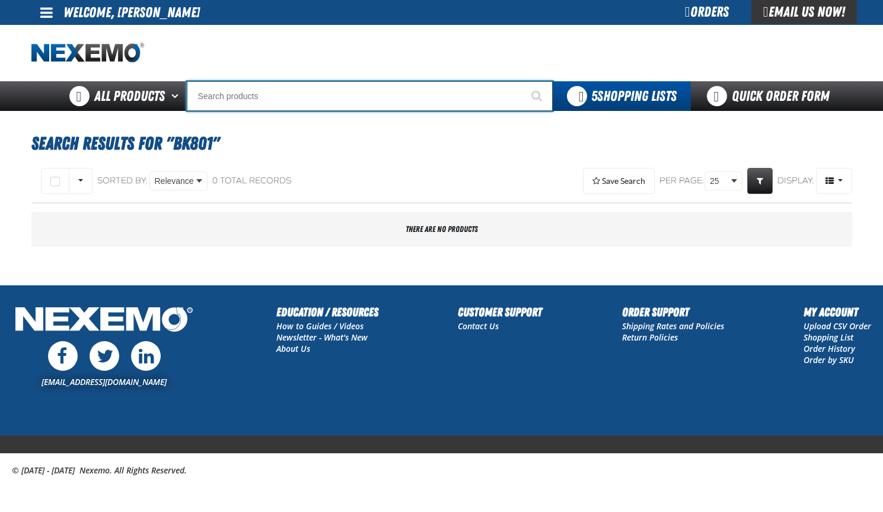
click at [229, 88] on input "Search" at bounding box center [370, 96] width 366 height 30
type input "R"
type input "ROADSIDE R"
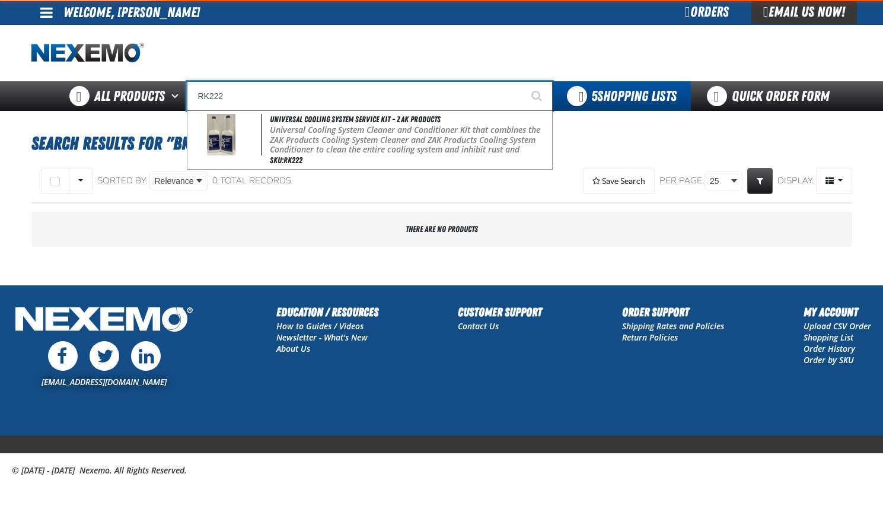
type input "RK222"
click at [523, 81] on button "Start Searching" at bounding box center [538, 96] width 30 height 30
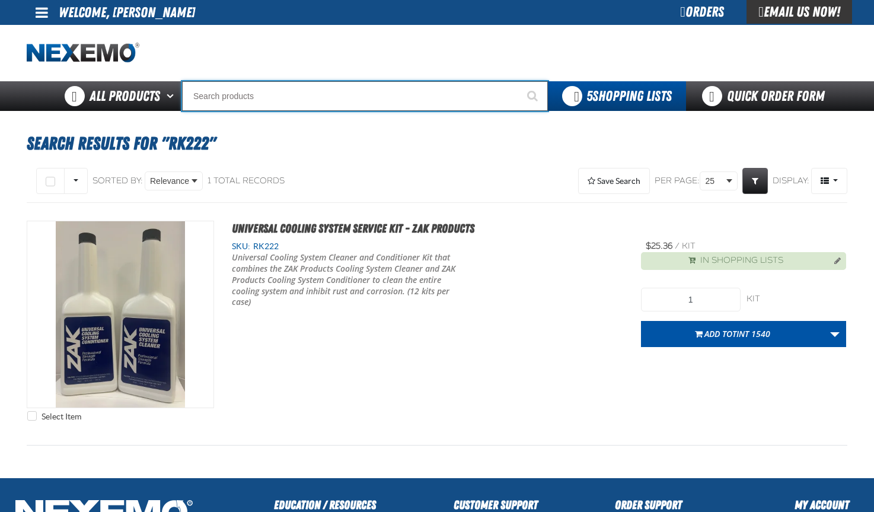
click at [236, 98] on input "Search" at bounding box center [365, 96] width 366 height 30
type input "D"
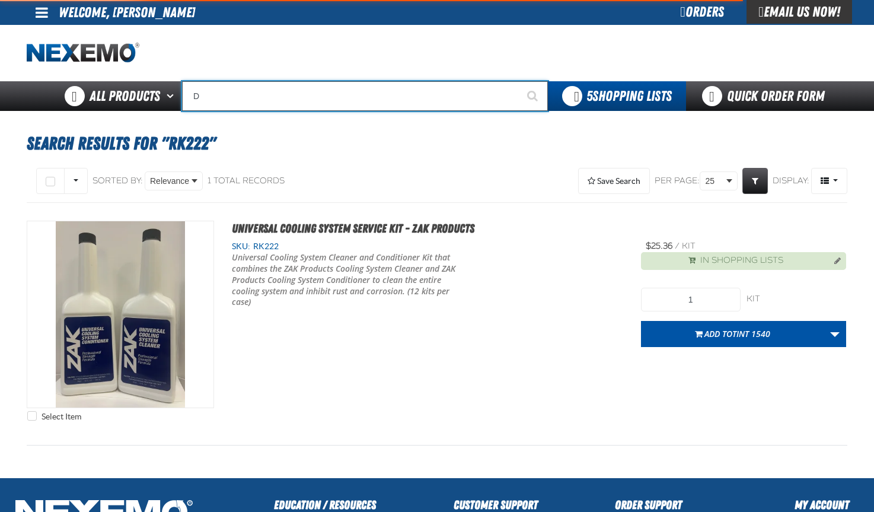
type input "D Alkaline Battery 1.5 Volt (ph)"
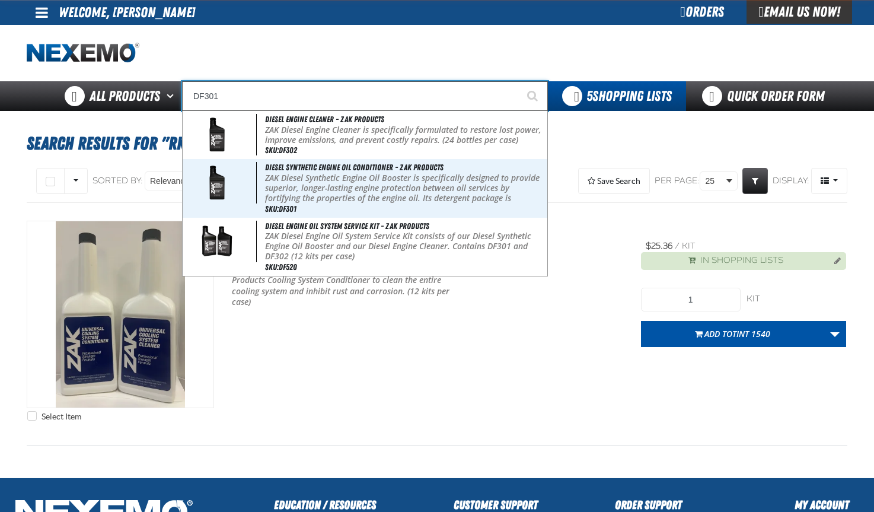
type input "DF301"
click at [518, 81] on button "Start Searching" at bounding box center [533, 96] width 30 height 30
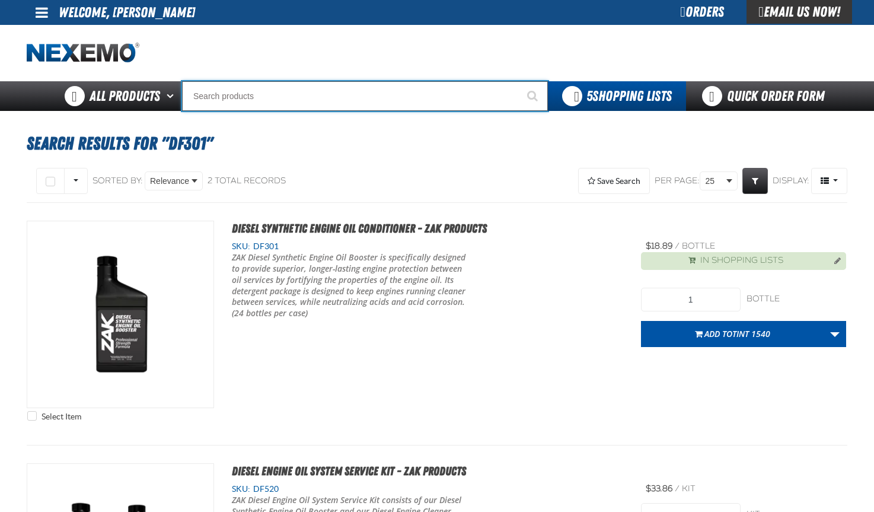
click at [214, 97] on input "Search" at bounding box center [365, 96] width 366 height 30
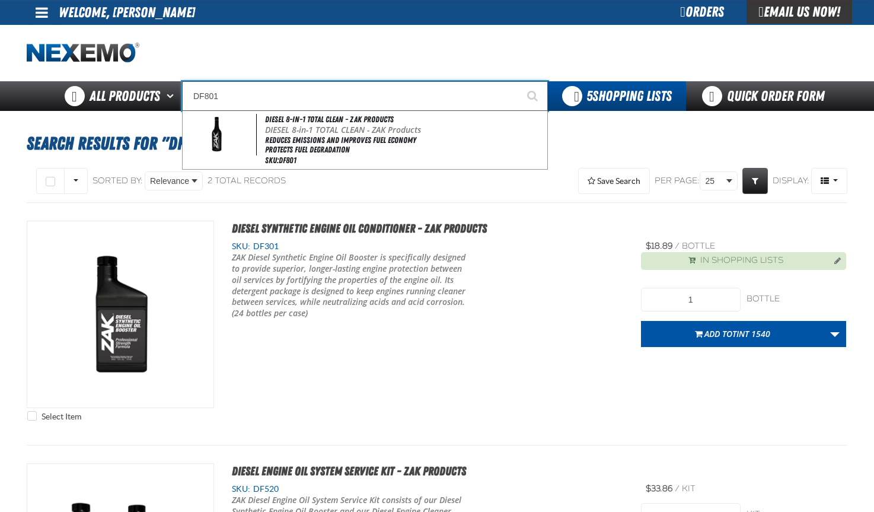
type input "DF801"
click at [518, 81] on button "Start Searching" at bounding box center [533, 96] width 30 height 30
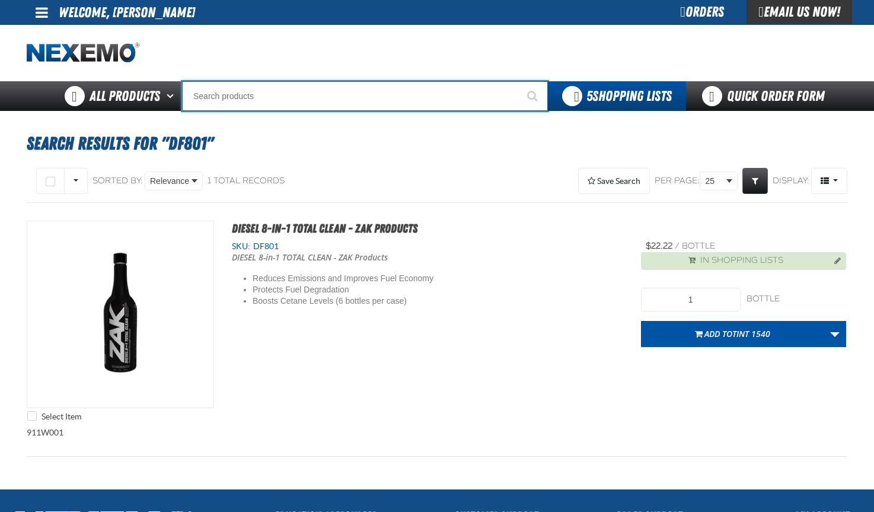
drag, startPoint x: 203, startPoint y: 98, endPoint x: 226, endPoint y: 98, distance: 23.1
click at [203, 98] on input "Search" at bounding box center [365, 96] width 366 height 30
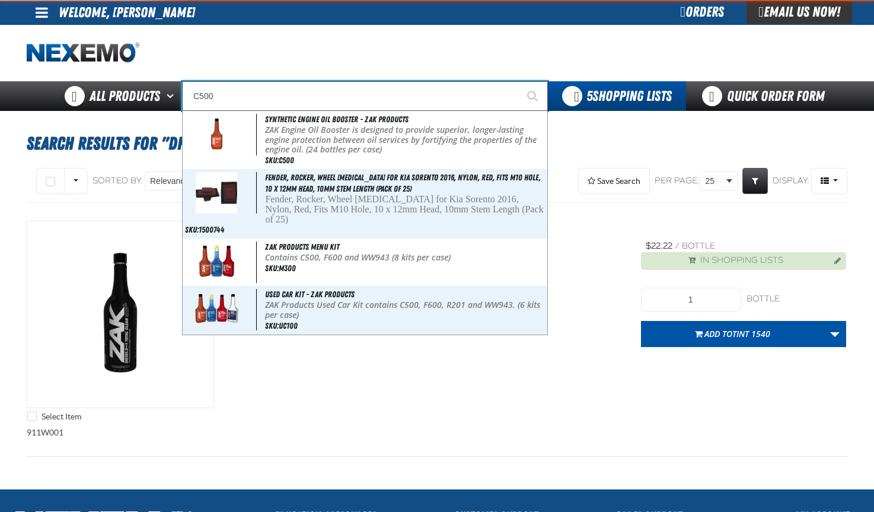
type input "C500"
click at [518, 81] on button "Start Searching" at bounding box center [533, 96] width 30 height 30
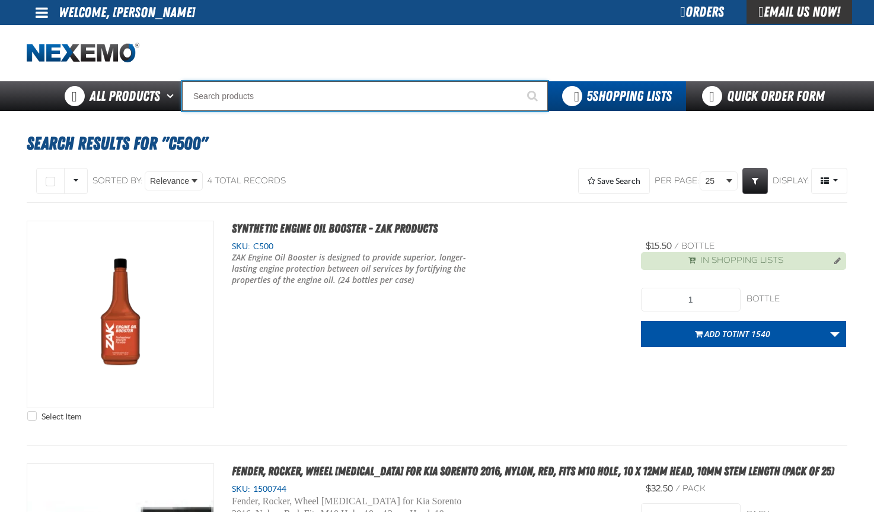
click at [228, 100] on input "Search" at bounding box center [365, 96] width 366 height 30
type input "D"
type input "D Alkaline Battery 1.5 Volt (ph)"
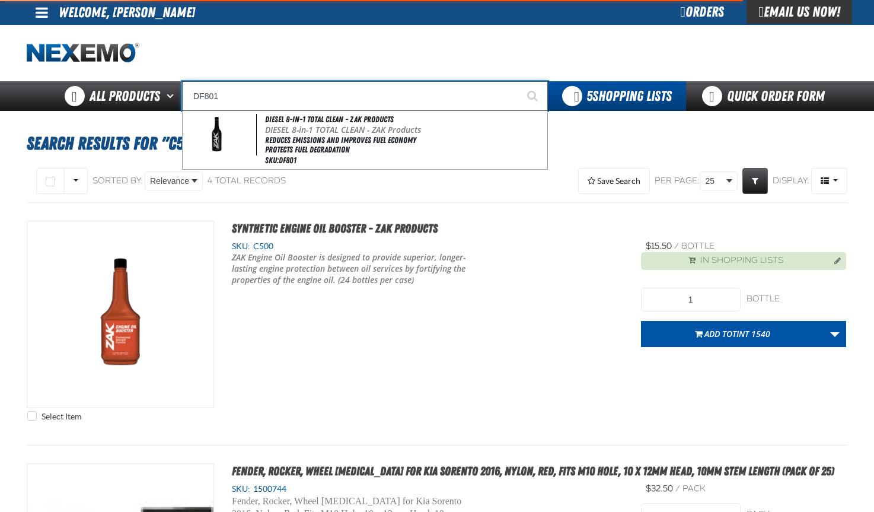
type input "DF801"
click at [518, 81] on button "Start Searching" at bounding box center [533, 96] width 30 height 30
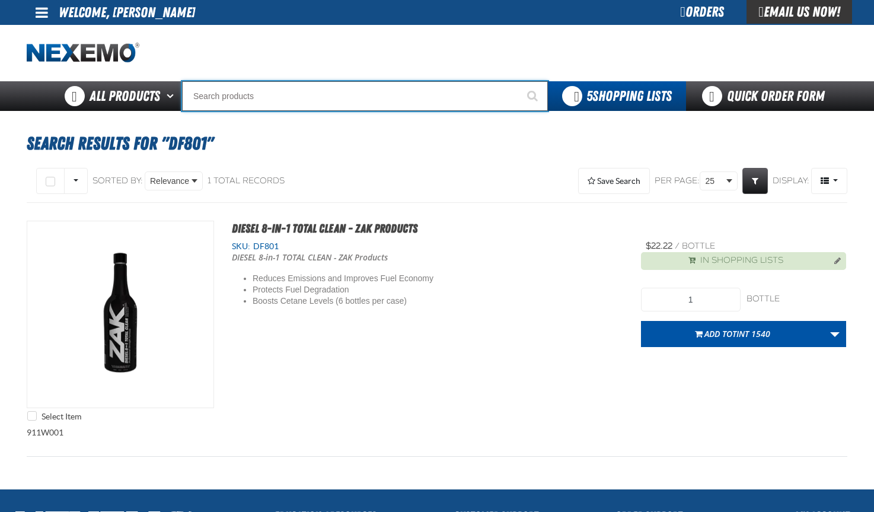
click at [194, 101] on input "Search" at bounding box center [365, 96] width 366 height 30
type input "D"
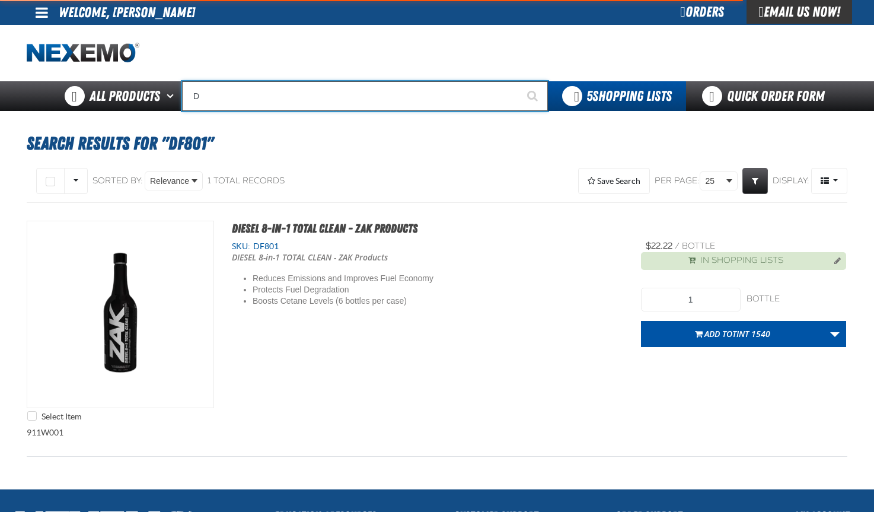
type input "D Alkaline Battery 1.5 Volt (ph)"
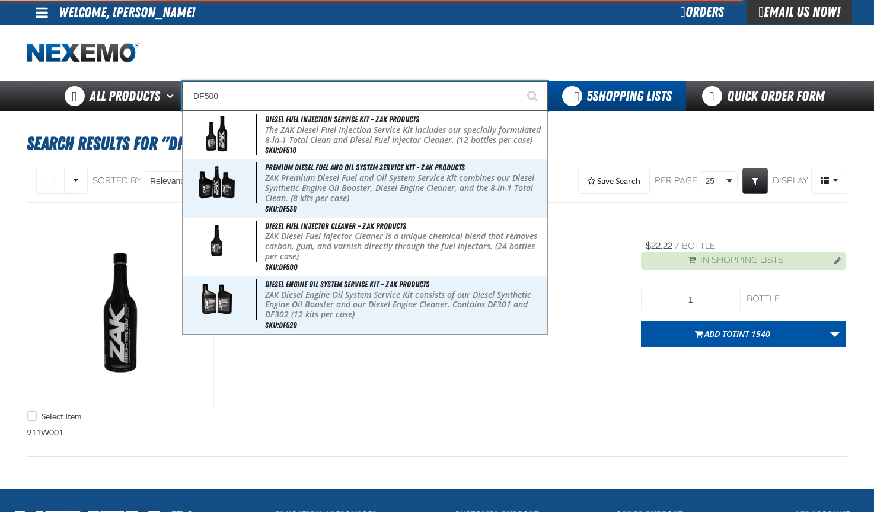
type input "DF500"
click at [518, 81] on button "Start Searching" at bounding box center [533, 96] width 30 height 30
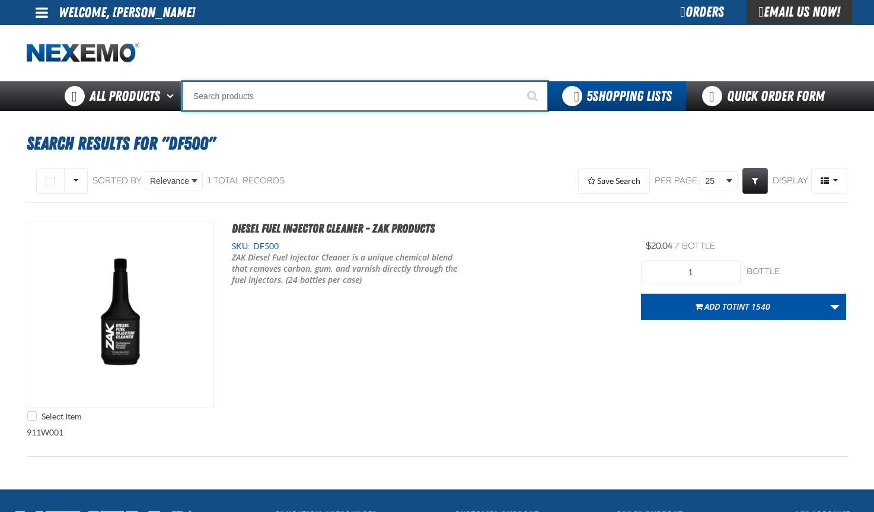
click at [198, 94] on input "Search" at bounding box center [365, 96] width 366 height 30
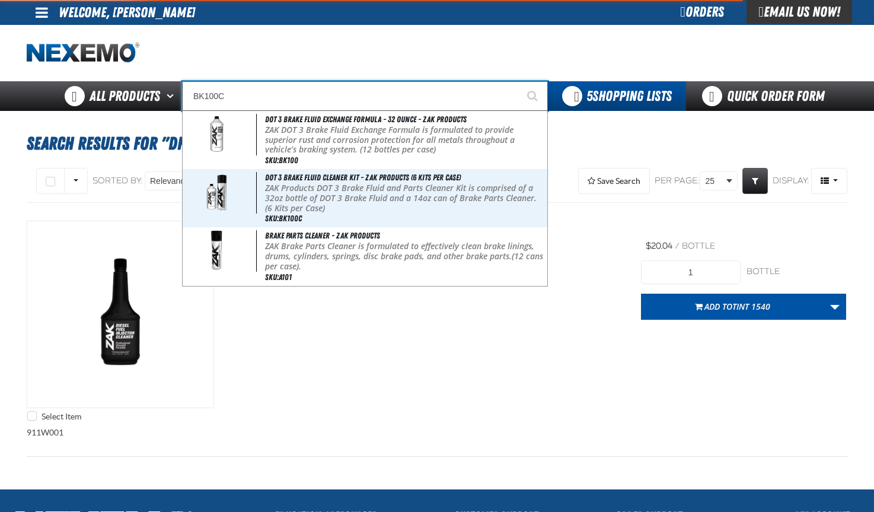
type input "BK100C"
click at [518, 81] on button "Start Searching" at bounding box center [533, 96] width 30 height 30
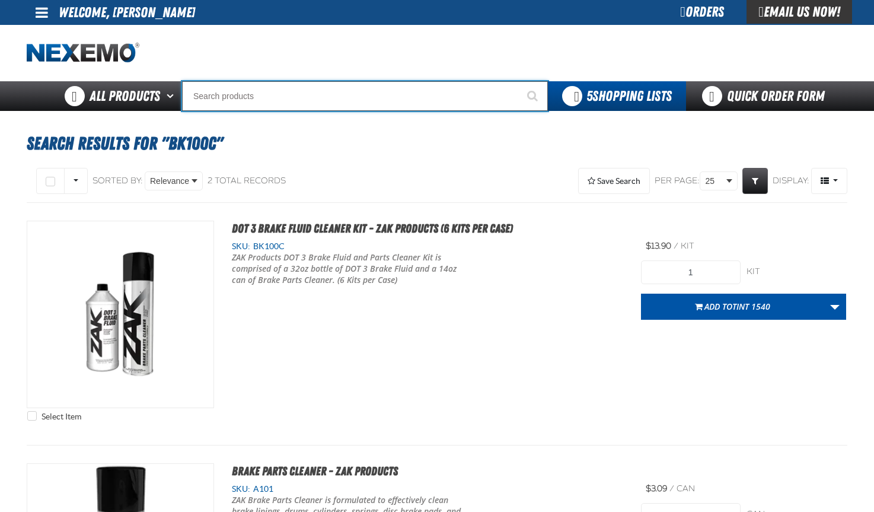
click at [216, 97] on input "Search" at bounding box center [365, 96] width 366 height 30
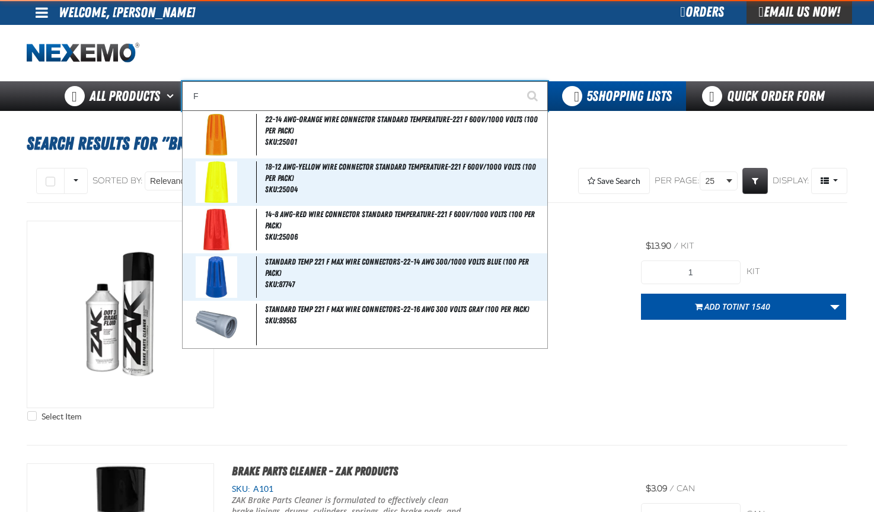
type input "FR"
type input "FROM"
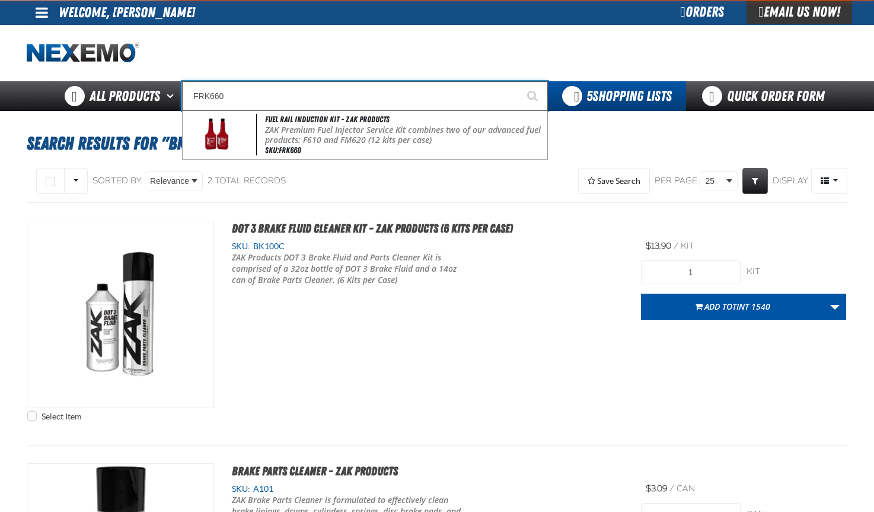
type input "FRK660"
click at [518, 81] on button "Start Searching" at bounding box center [533, 96] width 30 height 30
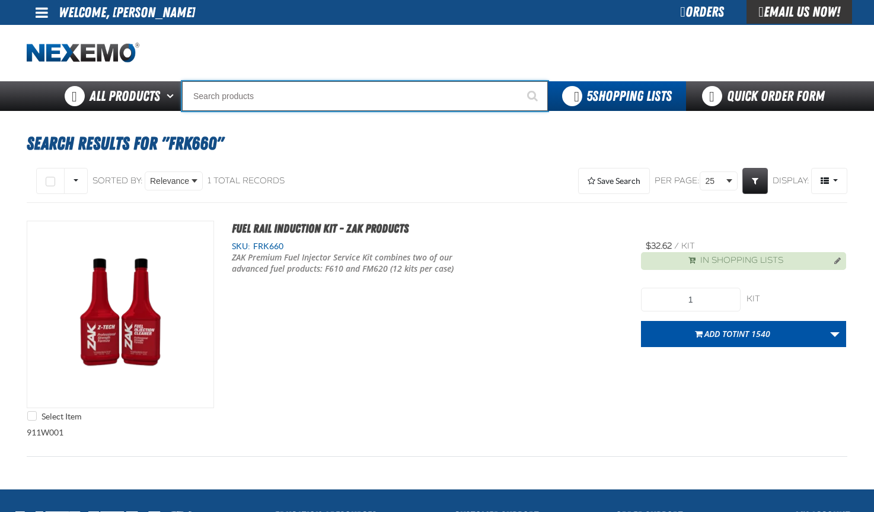
click at [203, 92] on input "Search" at bounding box center [365, 96] width 366 height 30
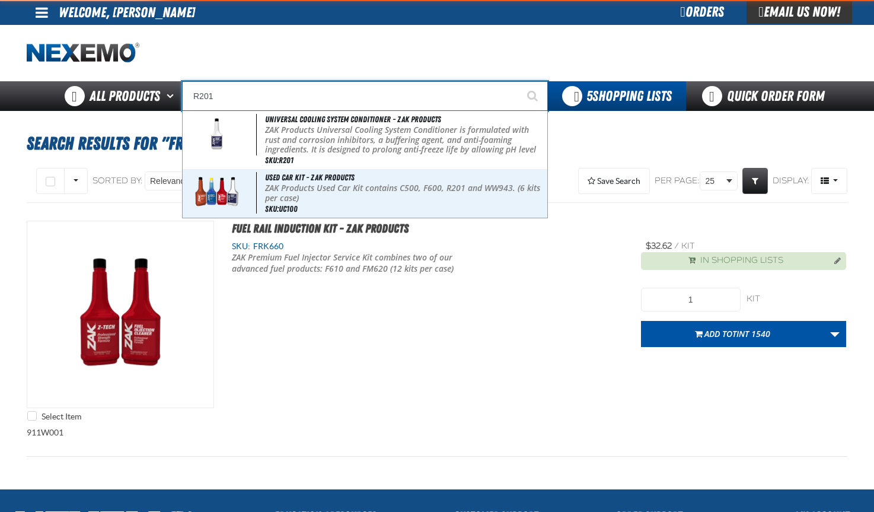
type input "R201"
click at [518, 81] on button "Start Searching" at bounding box center [533, 96] width 30 height 30
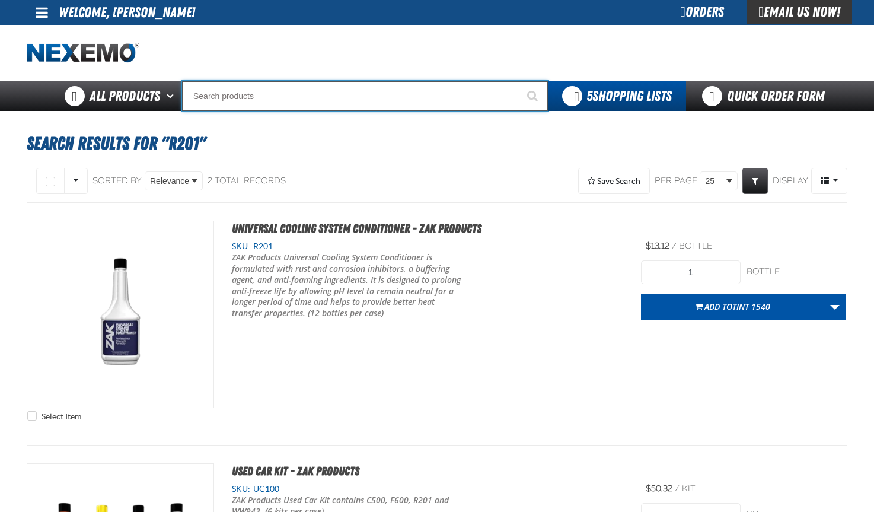
click at [199, 93] on input "Search" at bounding box center [365, 96] width 366 height 30
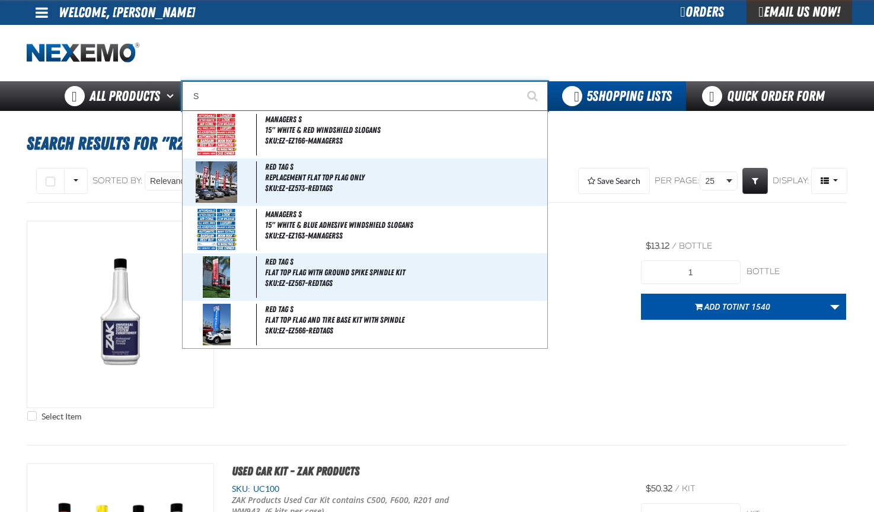
type input "SC"
type input "SCION"
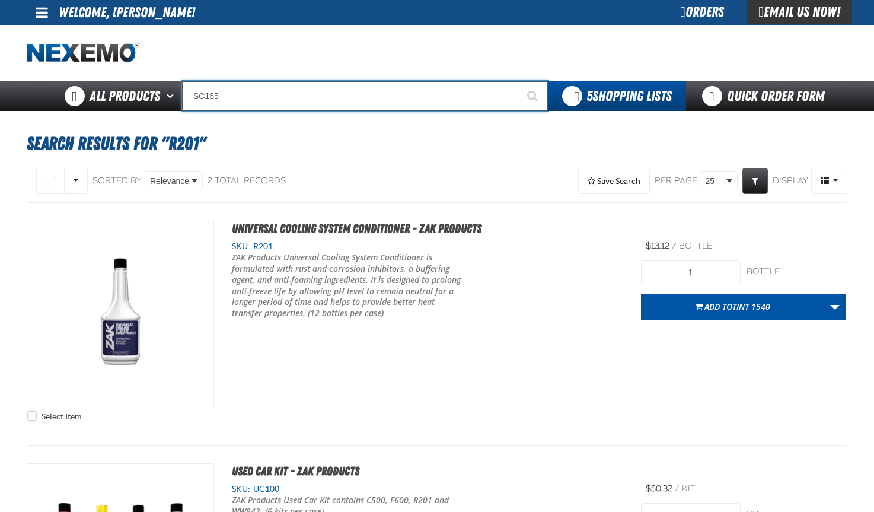
type input "SC165"
click at [518, 81] on button "Start Searching" at bounding box center [533, 96] width 30 height 30
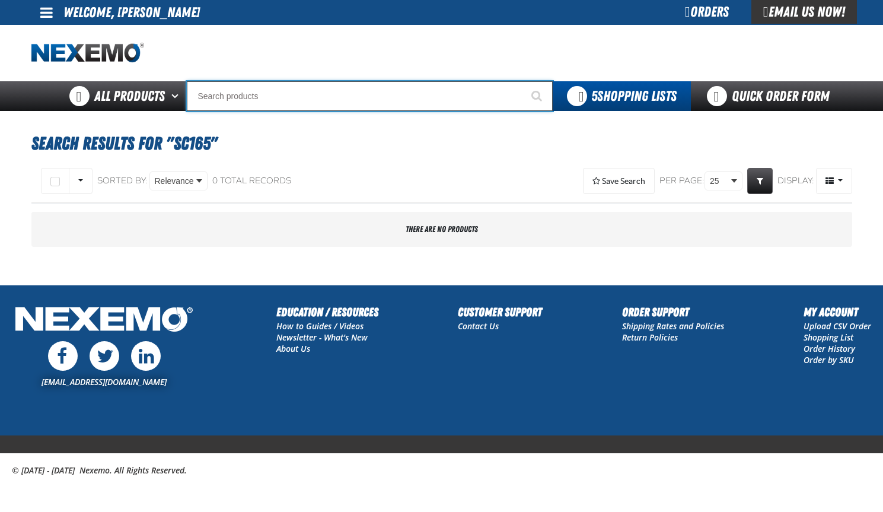
click at [205, 100] on input "Search" at bounding box center [370, 96] width 366 height 30
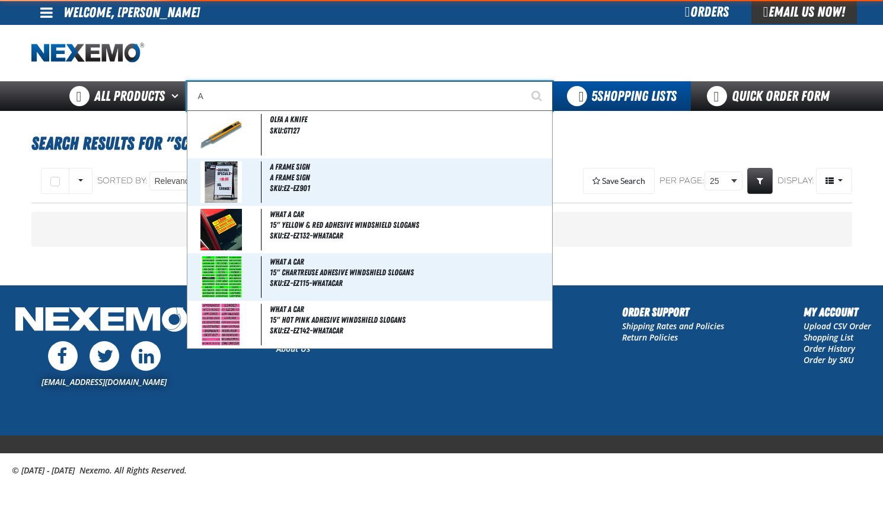
type input "AC"
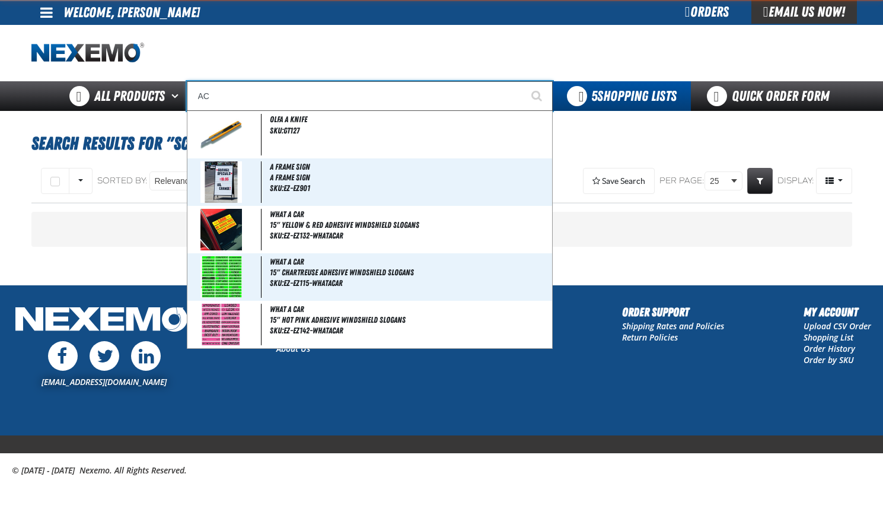
type input "AC Power Booster - ZAK Products"
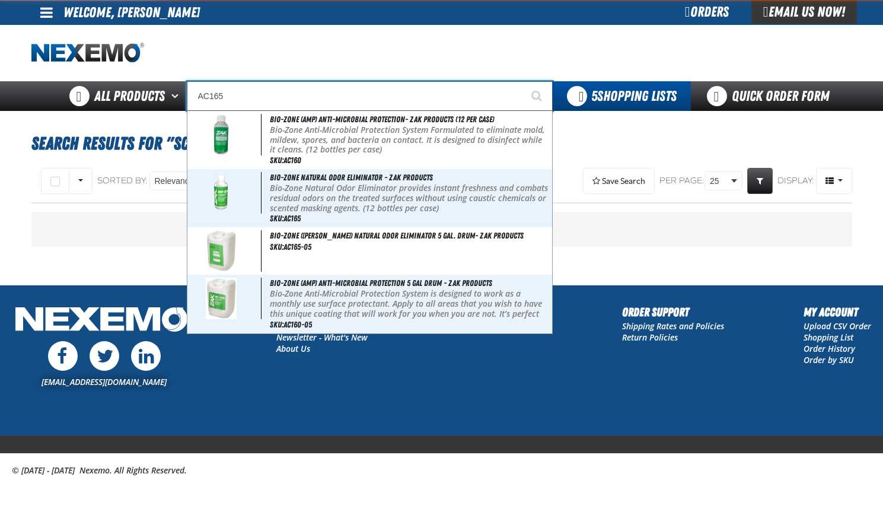
type input "AC165"
click at [523, 81] on button "Start Searching" at bounding box center [538, 96] width 30 height 30
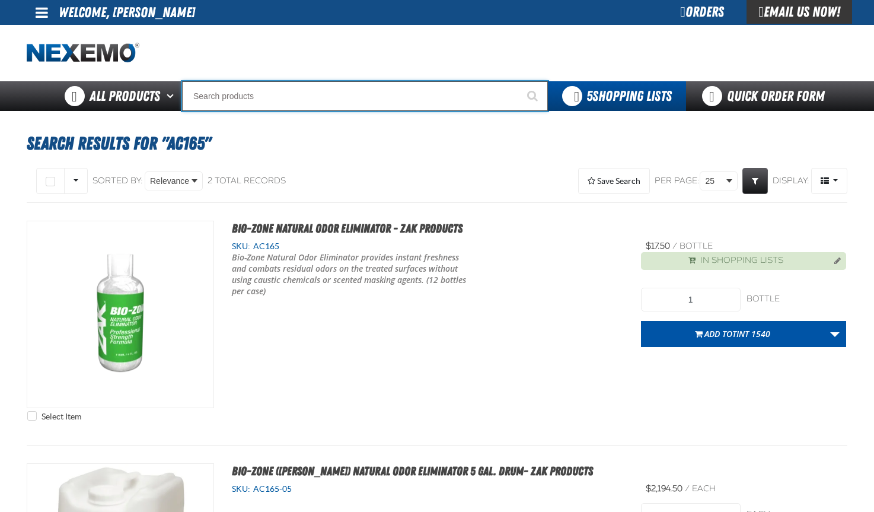
drag, startPoint x: 215, startPoint y: 102, endPoint x: 256, endPoint y: 106, distance: 41.1
click at [215, 102] on input "Search" at bounding box center [365, 96] width 366 height 30
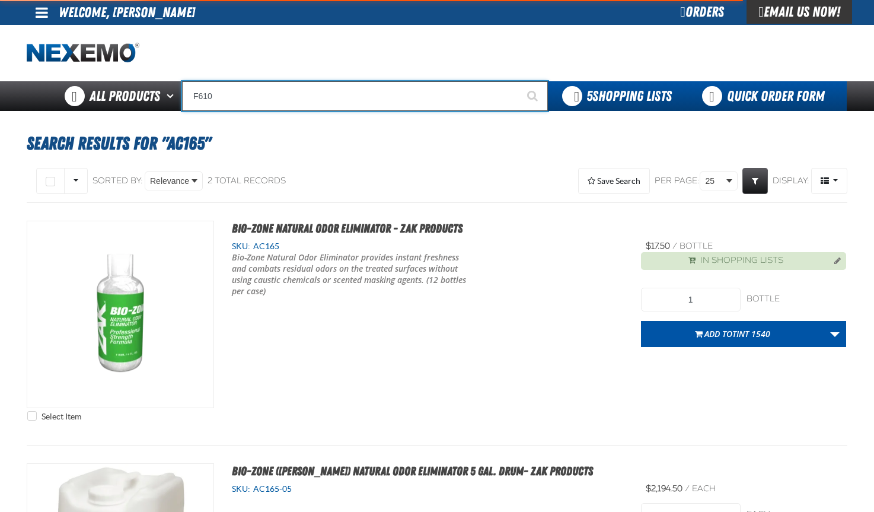
type input "F610"
click at [518, 81] on button "Start Searching" at bounding box center [533, 96] width 30 height 30
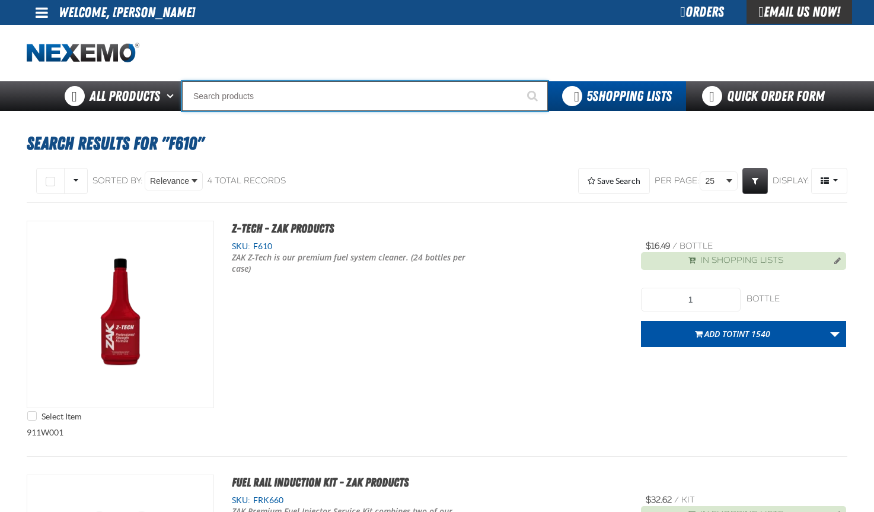
click at [187, 94] on input "Search" at bounding box center [365, 96] width 366 height 30
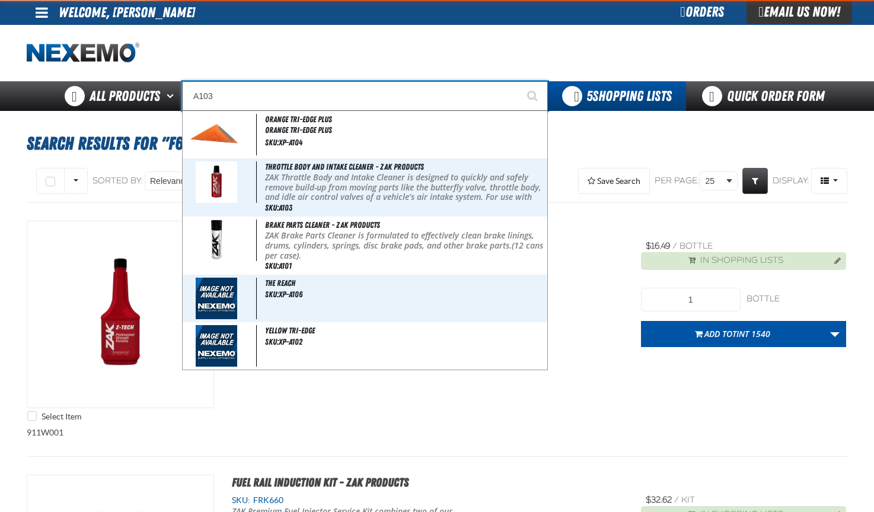
type input "A103"
click at [518, 81] on button "Start Searching" at bounding box center [533, 96] width 30 height 30
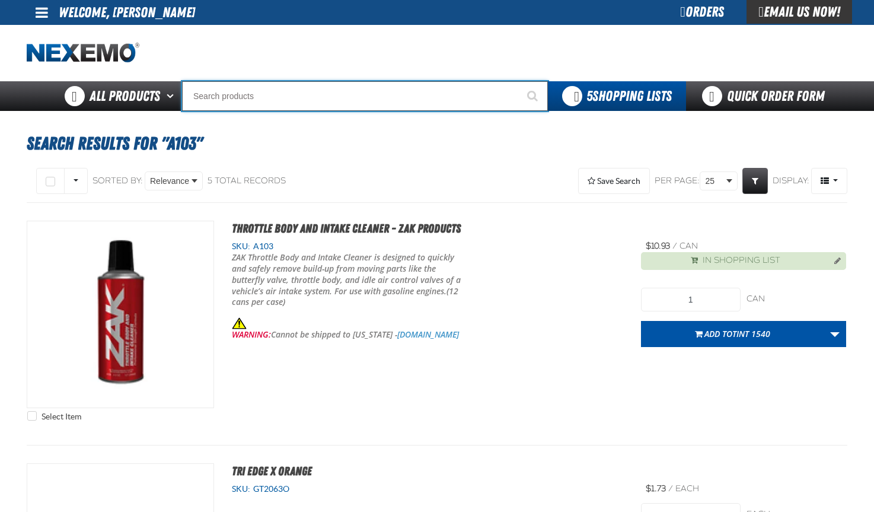
click at [208, 94] on input "Search" at bounding box center [365, 96] width 366 height 30
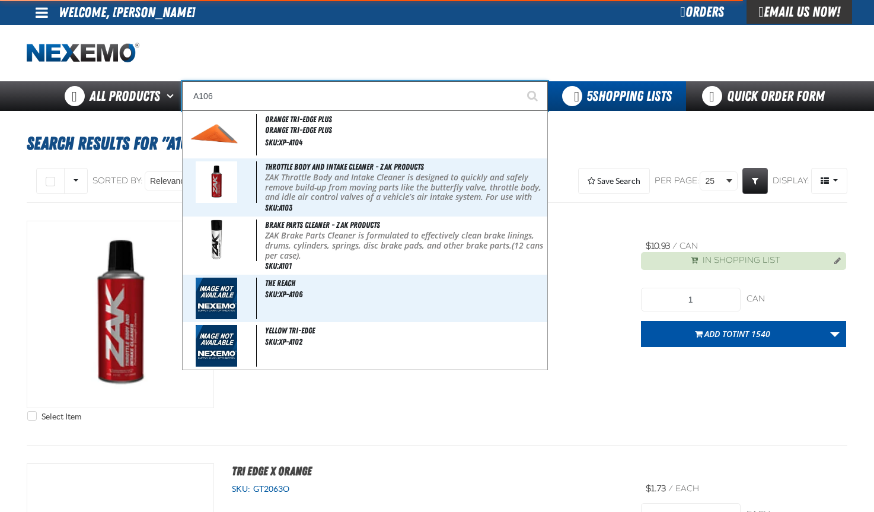
type input "A106"
click at [518, 81] on button "Start Searching" at bounding box center [533, 96] width 30 height 30
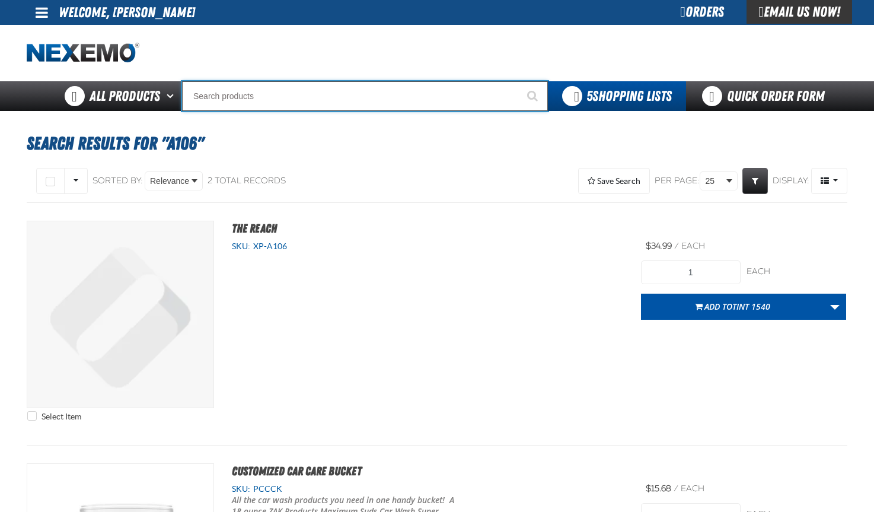
click at [208, 94] on input "Search" at bounding box center [365, 96] width 366 height 30
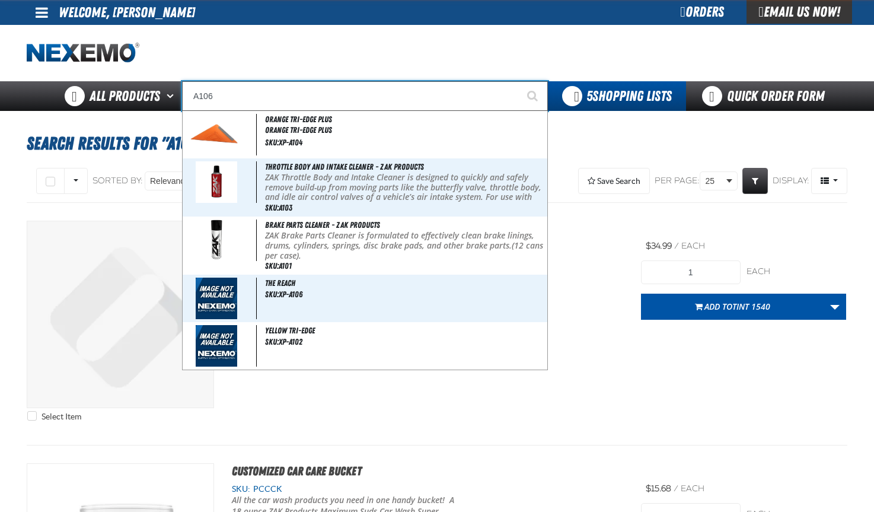
type input "A106"
click at [518, 81] on button "Start Searching" at bounding box center [533, 96] width 30 height 30
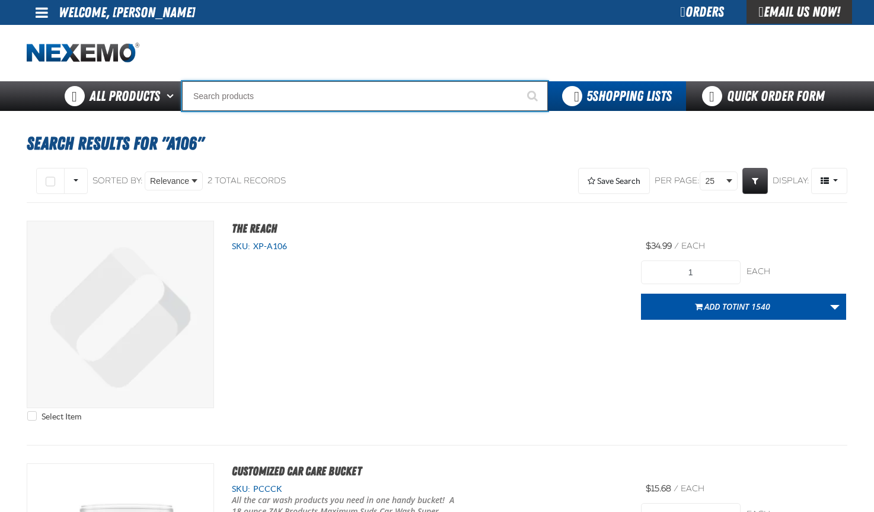
click at [208, 95] on input "Search" at bounding box center [365, 96] width 366 height 30
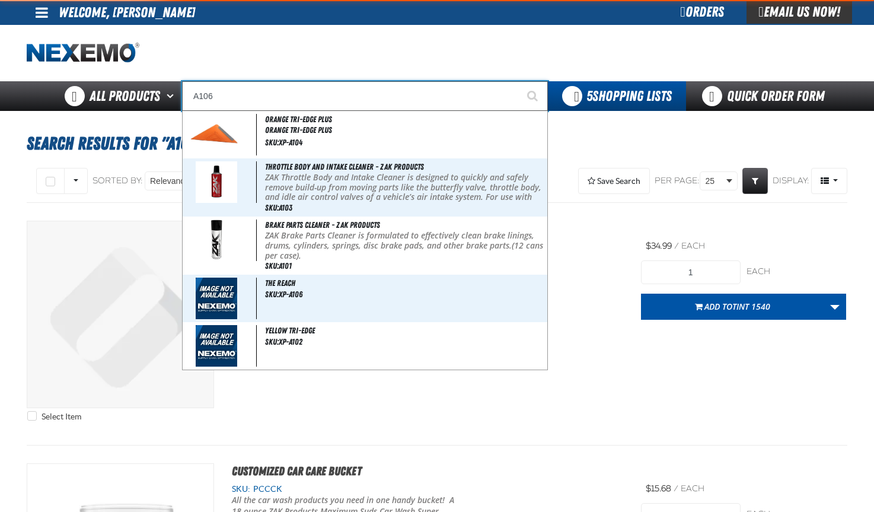
type input "A106"
click at [518, 81] on button "Start Searching" at bounding box center [533, 96] width 30 height 30
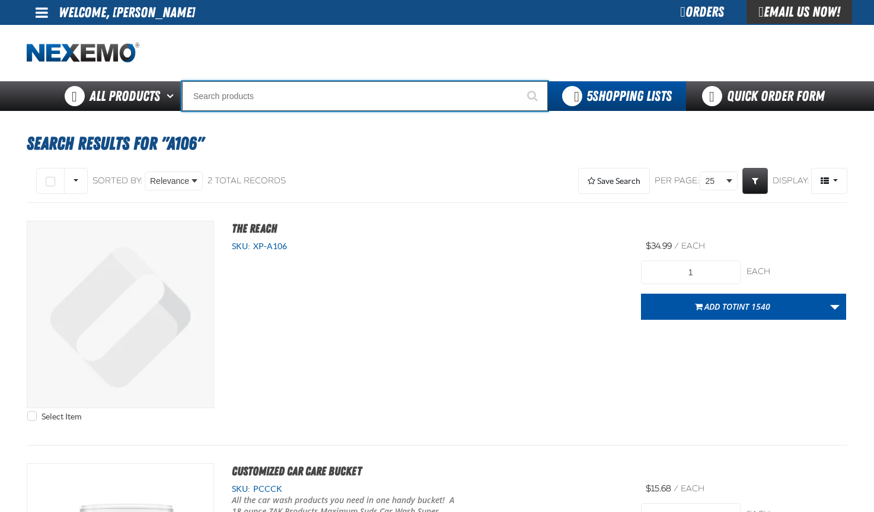
click at [209, 103] on input "Search" at bounding box center [365, 96] width 366 height 30
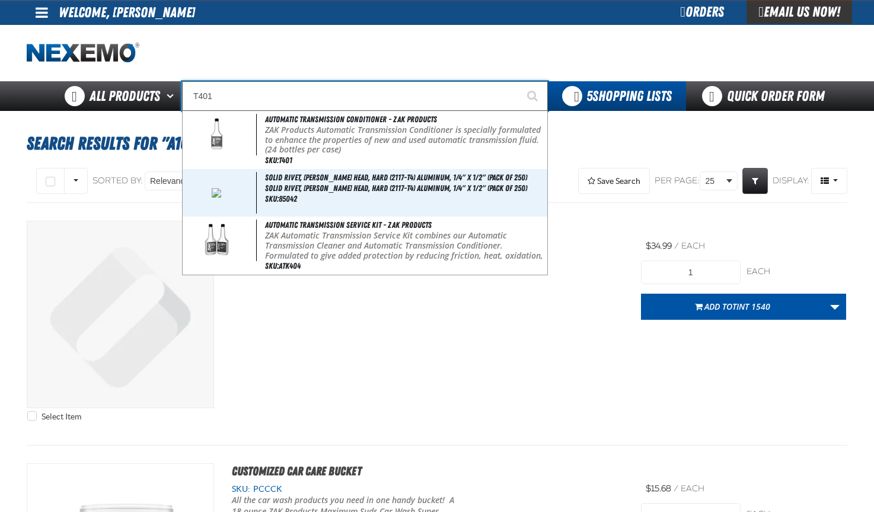
type input "T401"
click at [518, 81] on button "Start Searching" at bounding box center [533, 96] width 30 height 30
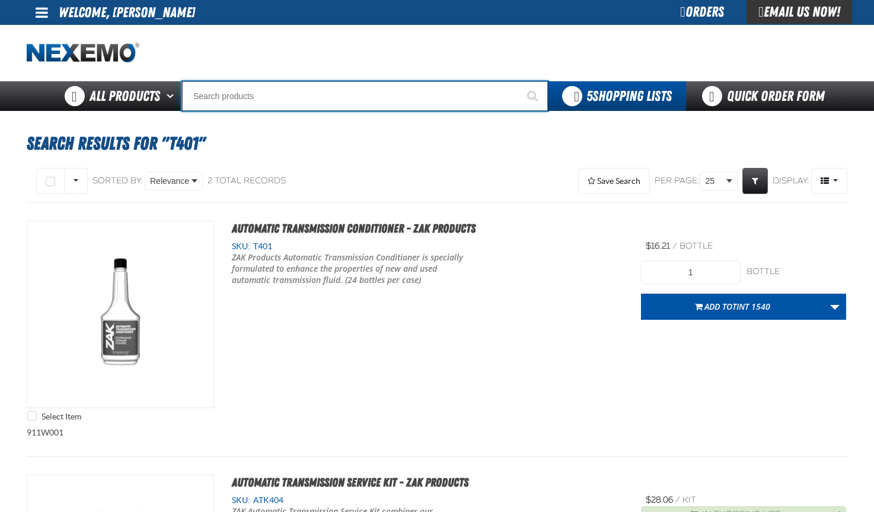
click at [210, 98] on input "Search" at bounding box center [365, 96] width 366 height 30
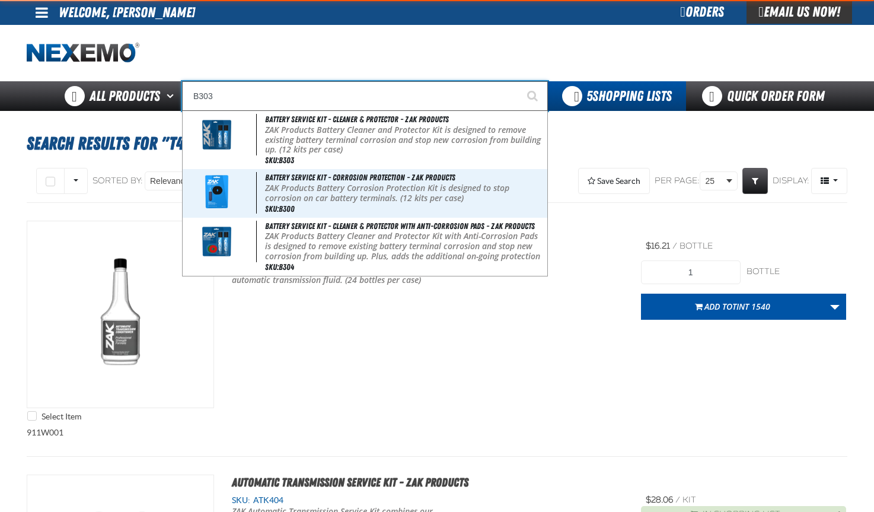
type input "B303"
click at [518, 81] on button "Start Searching" at bounding box center [533, 96] width 30 height 30
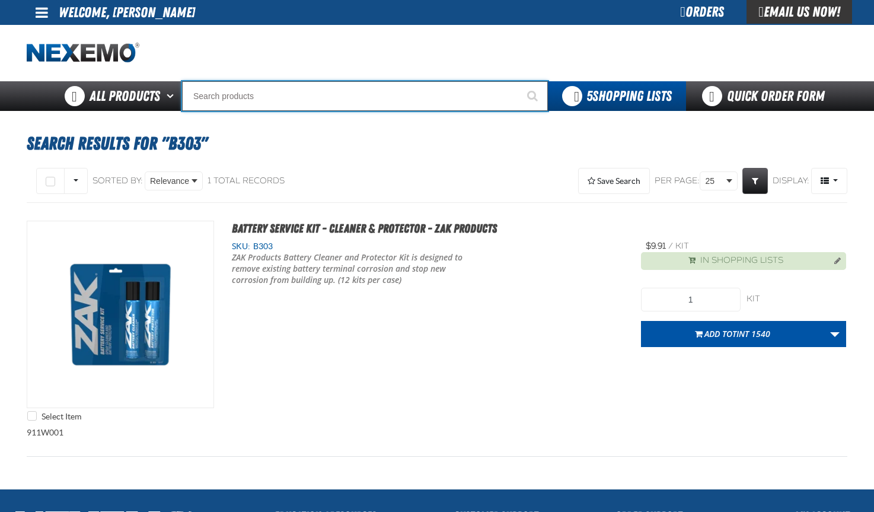
click at [196, 95] on input "Search" at bounding box center [365, 96] width 366 height 30
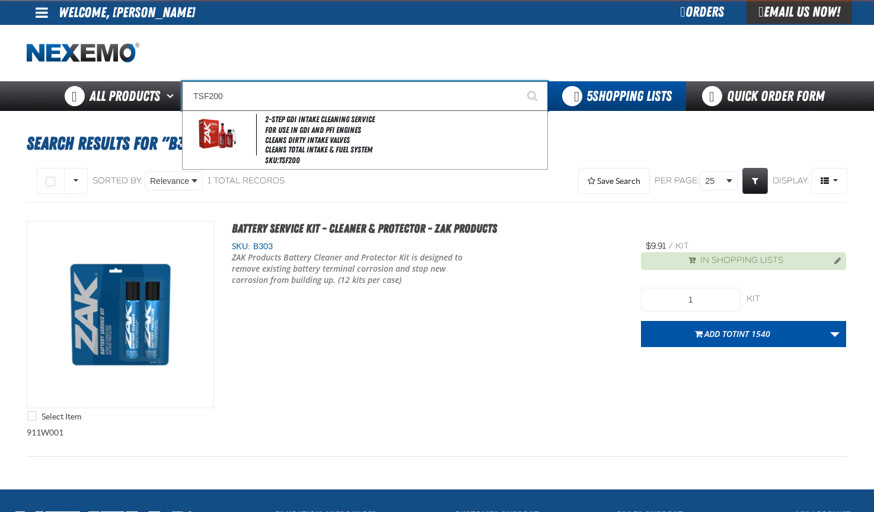
type input "TSF200"
click at [518, 81] on button "Start Searching" at bounding box center [533, 96] width 30 height 30
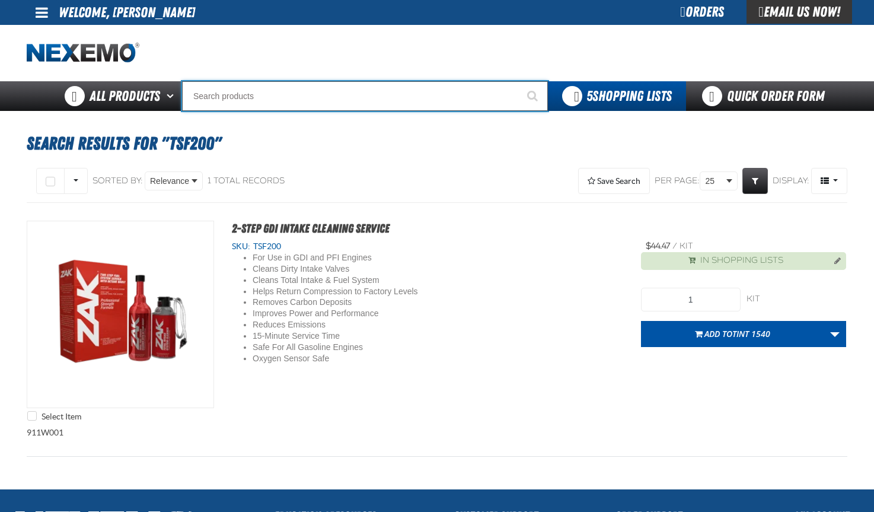
click at [224, 92] on input "Search" at bounding box center [365, 96] width 366 height 30
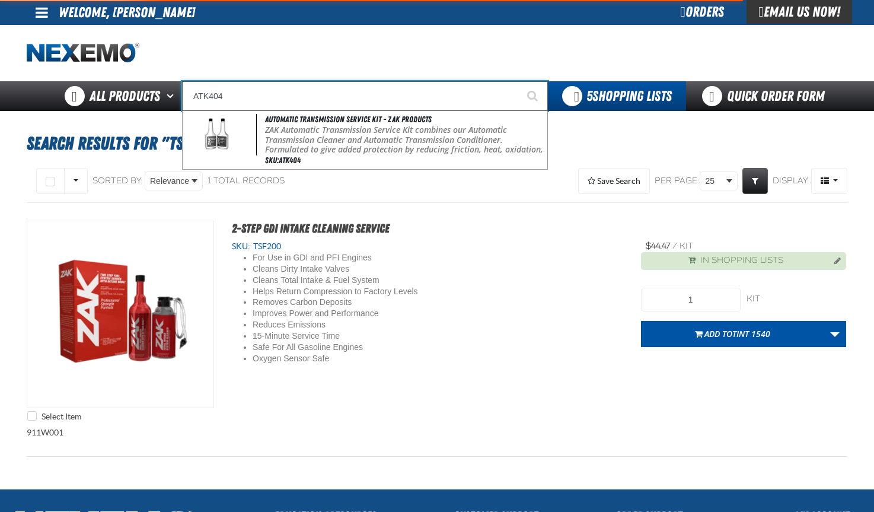
type input "ATK404"
click at [518, 81] on button "Start Searching" at bounding box center [533, 96] width 30 height 30
